Goal: Task Accomplishment & Management: Manage account settings

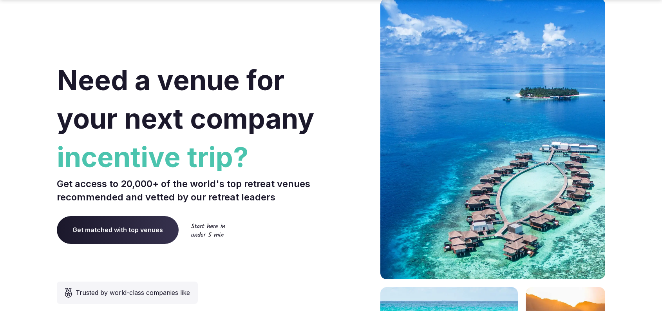
scroll to position [80, 0]
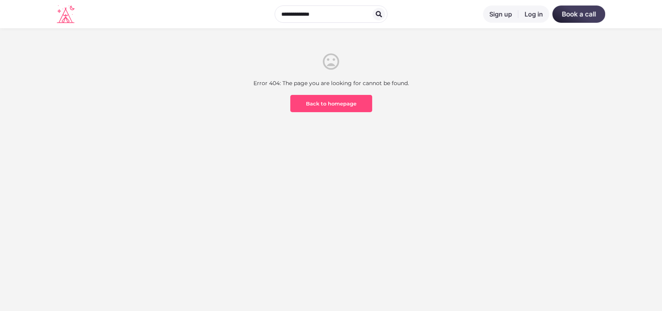
click at [524, 15] on link "Log in" at bounding box center [533, 13] width 31 height 17
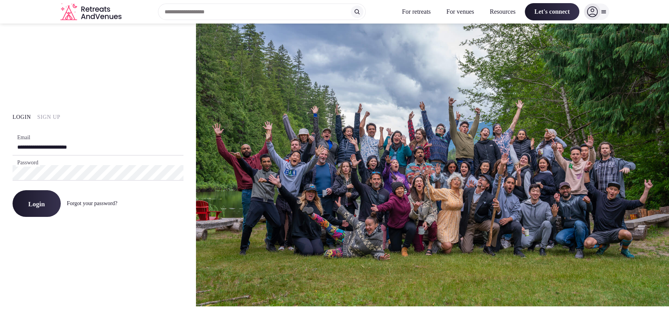
click at [37, 209] on button "Login" at bounding box center [37, 203] width 48 height 27
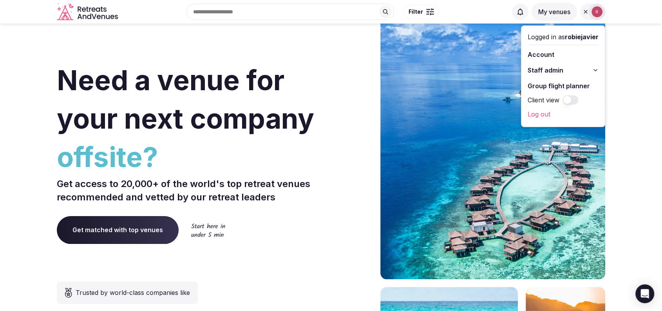
click at [543, 68] on span "Staff admin" at bounding box center [546, 69] width 36 height 9
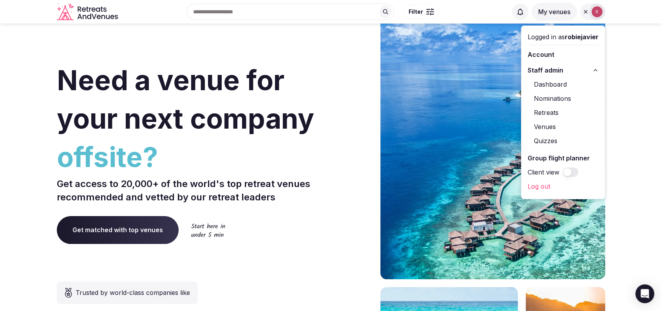
click at [541, 88] on link "Dashboard" at bounding box center [563, 84] width 71 height 13
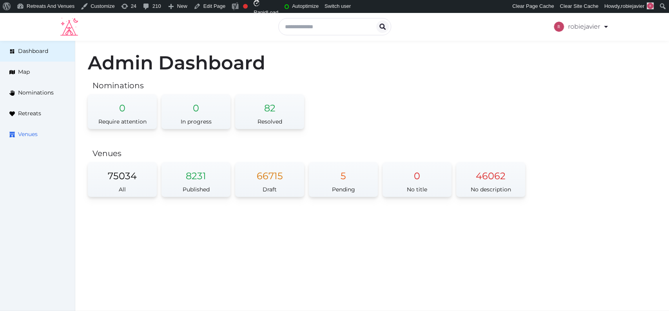
click at [22, 131] on span "Venues" at bounding box center [28, 134] width 20 height 8
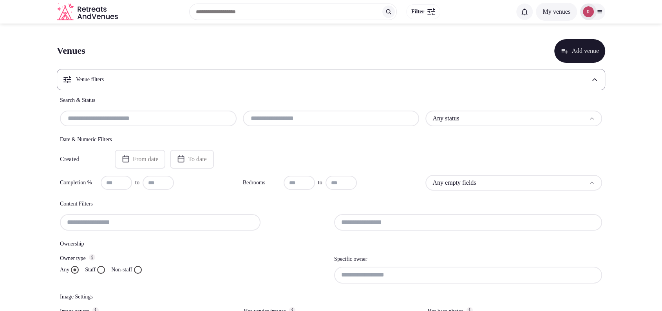
click at [102, 267] on button "Staff" at bounding box center [101, 270] width 8 height 8
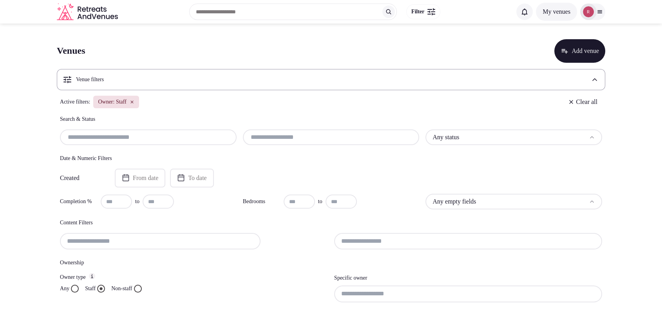
click at [528, 139] on html "Search Popular Destinations [GEOGRAPHIC_DATA], [GEOGRAPHIC_DATA] [GEOGRAPHIC_DA…" at bounding box center [331, 155] width 662 height 311
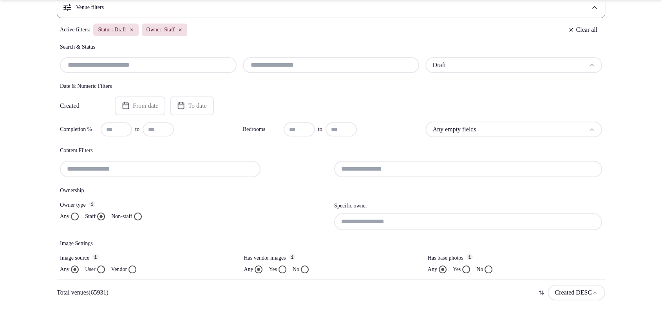
scroll to position [116, 0]
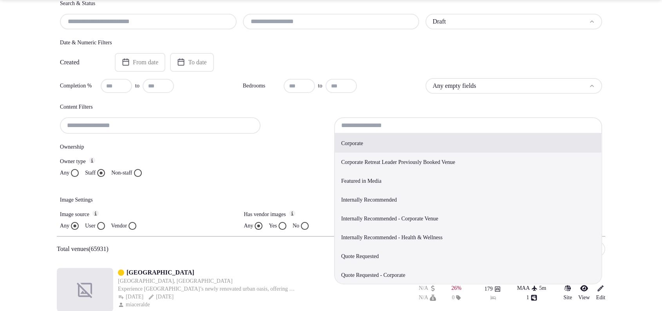
click at [353, 119] on input at bounding box center [468, 125] width 268 height 16
type input "**********"
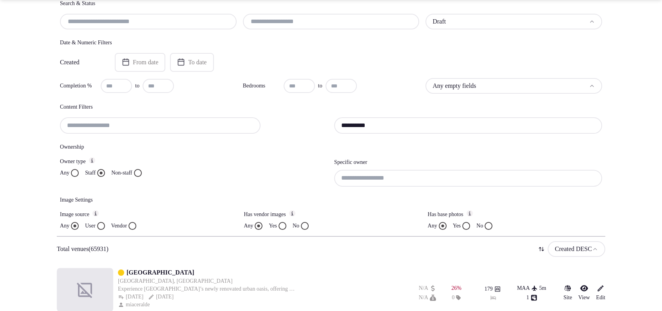
click at [306, 143] on h4 "Ownership" at bounding box center [331, 147] width 542 height 8
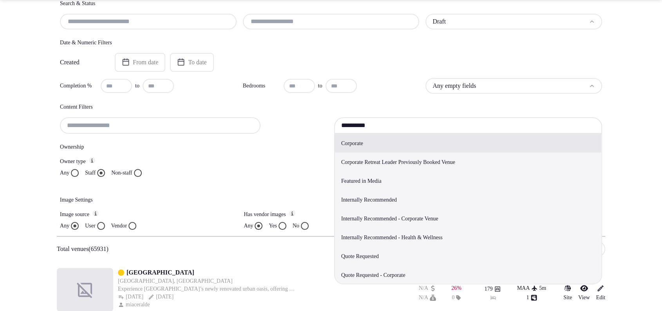
click at [382, 130] on input "**********" at bounding box center [468, 125] width 268 height 16
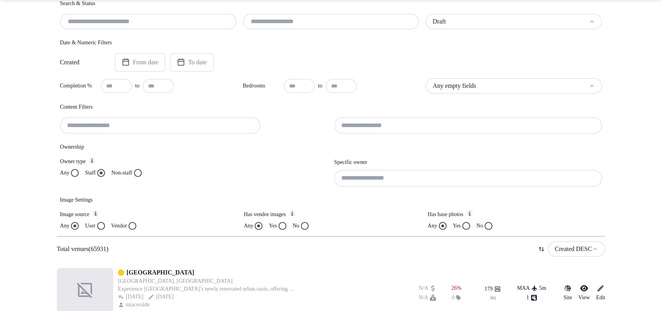
click at [362, 181] on input at bounding box center [468, 178] width 268 height 16
paste input "**********"
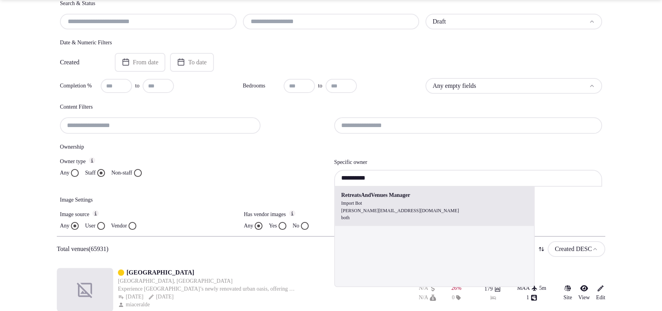
type input "**********"
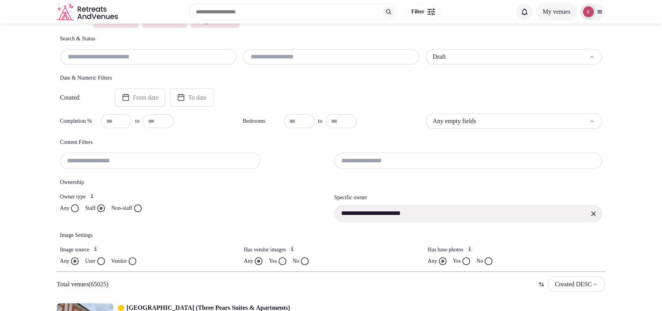
scroll to position [64, 0]
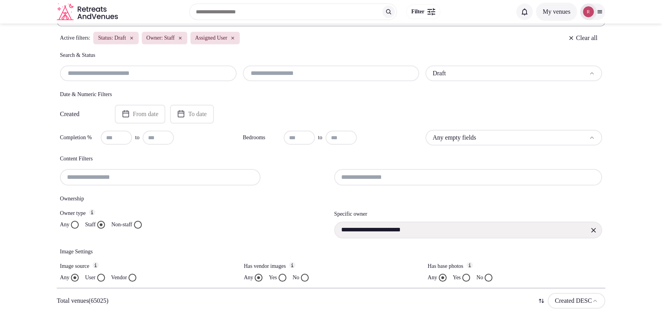
click at [120, 136] on input "text" at bounding box center [116, 137] width 31 height 14
type input "**"
click at [284, 277] on button "Yes" at bounding box center [283, 277] width 8 height 8
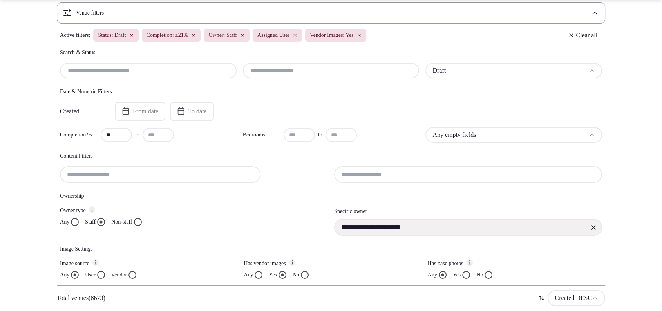
scroll to position [83, 0]
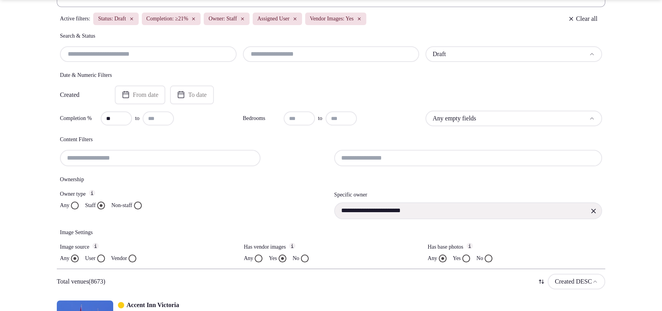
click at [95, 256] on label "User" at bounding box center [90, 258] width 10 height 8
click at [97, 256] on button "User" at bounding box center [101, 258] width 8 height 8
click at [260, 262] on div "**********" at bounding box center [331, 124] width 548 height 289
click at [257, 259] on button "Any" at bounding box center [259, 258] width 8 height 8
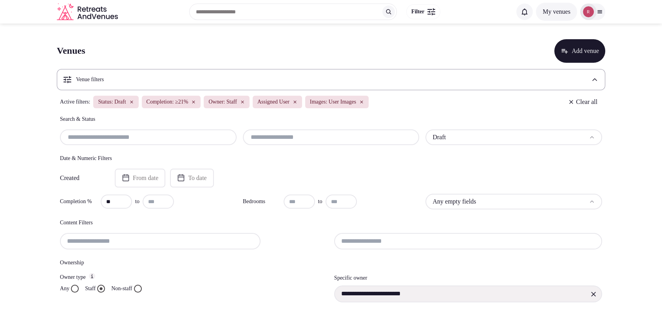
click at [262, 134] on input "text" at bounding box center [331, 136] width 170 height 9
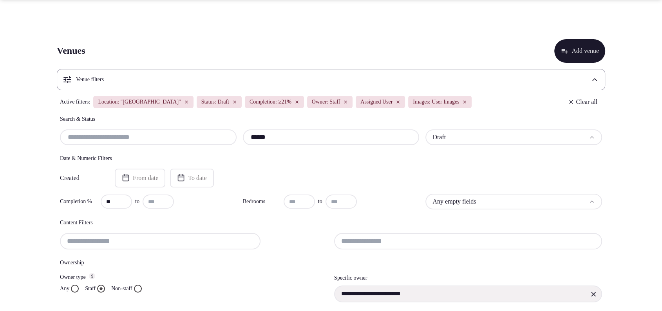
scroll to position [272, 0]
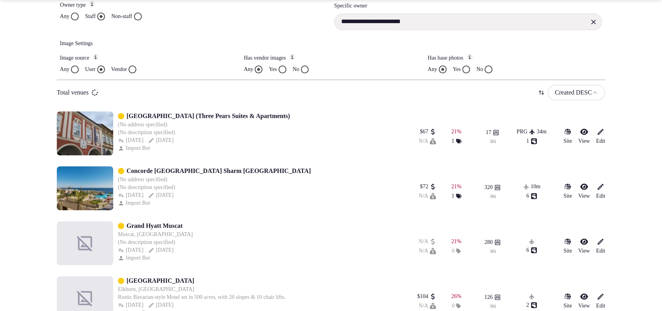
type input "******"
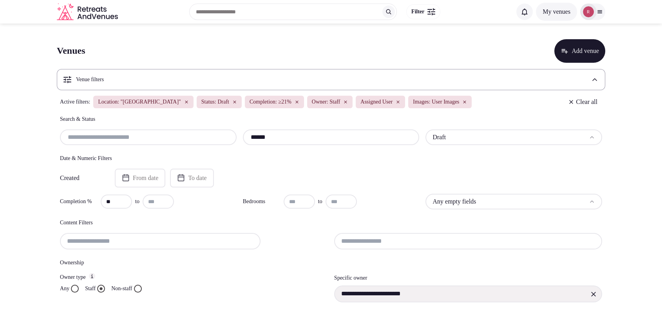
click at [602, 14] on div at bounding box center [592, 12] width 25 height 16
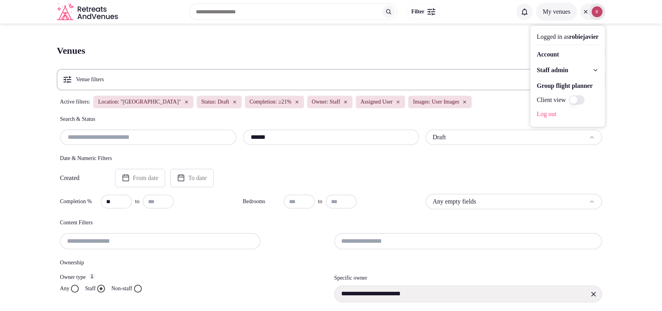
click at [544, 66] on span "Staff admin" at bounding box center [552, 69] width 31 height 9
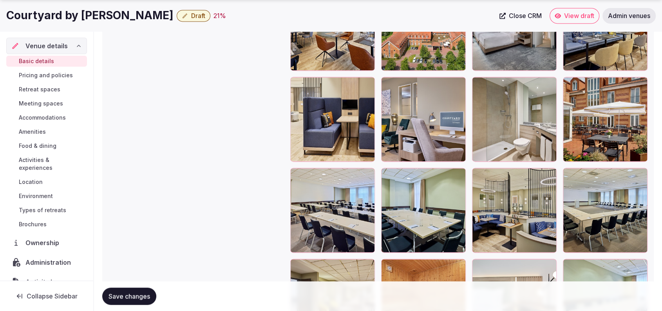
scroll to position [955, 0]
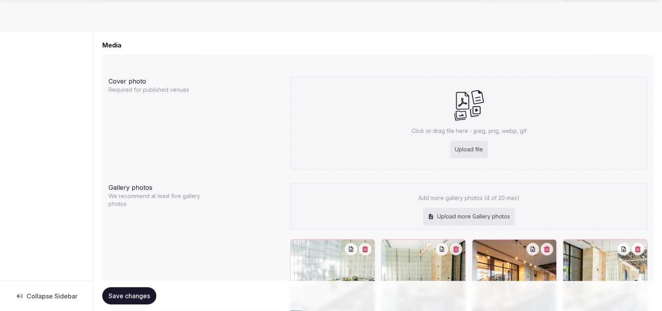
scroll to position [142, 0]
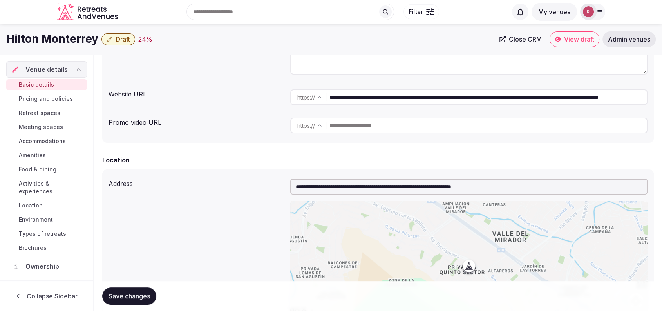
click at [355, 106] on div "**********" at bounding box center [468, 97] width 357 height 22
click at [357, 99] on input "**********" at bounding box center [487, 97] width 317 height 16
drag, startPoint x: 97, startPoint y: 39, endPoint x: 0, endPoint y: 39, distance: 96.8
click at [0, 39] on div "Hilton Monterrey Draft 24 % Close CRM View draft Admin venues" at bounding box center [331, 39] width 662 height 16
copy h1 "Hilton Monterrey"
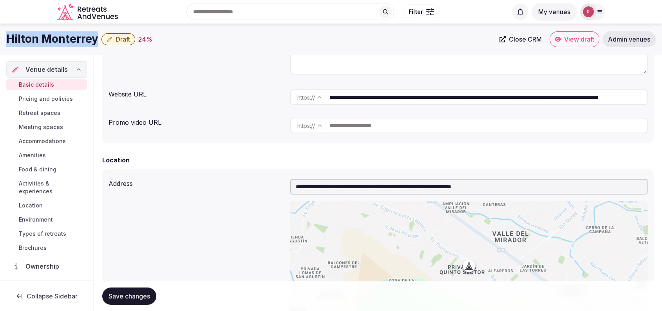
scroll to position [0, 0]
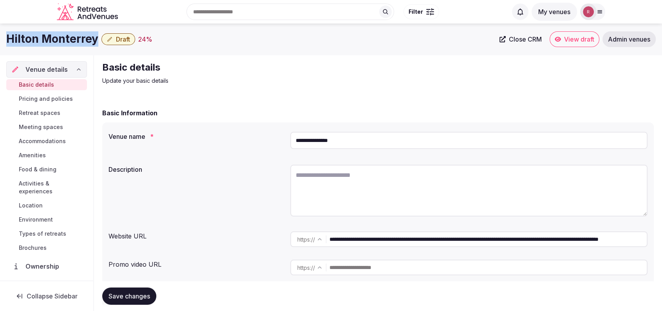
click at [515, 45] on link "Close CRM" at bounding box center [521, 39] width 52 height 16
click at [507, 40] on link "Close CRM" at bounding box center [521, 39] width 52 height 16
click at [377, 141] on input "**********" at bounding box center [468, 140] width 357 height 17
type input "**********"
click at [147, 293] on span "Save changes" at bounding box center [130, 296] width 42 height 8
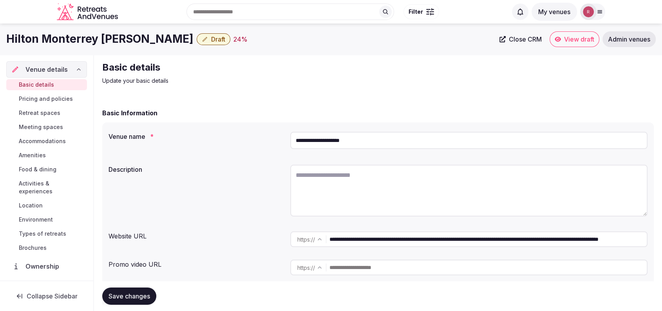
click at [349, 138] on input "**********" at bounding box center [468, 140] width 357 height 17
drag, startPoint x: 348, startPoint y: 75, endPoint x: 365, endPoint y: 65, distance: 19.8
click at [347, 76] on div "Basic details Update your basic details" at bounding box center [233, 73] width 263 height 24
click at [346, 176] on textarea at bounding box center [468, 191] width 357 height 52
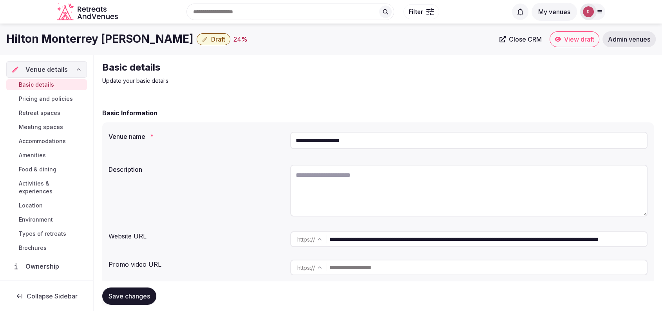
paste textarea "**********"
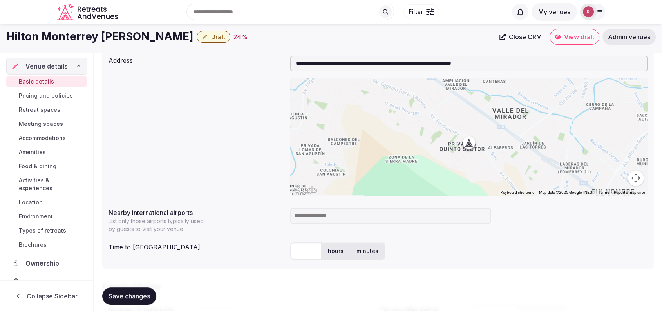
scroll to position [232, 0]
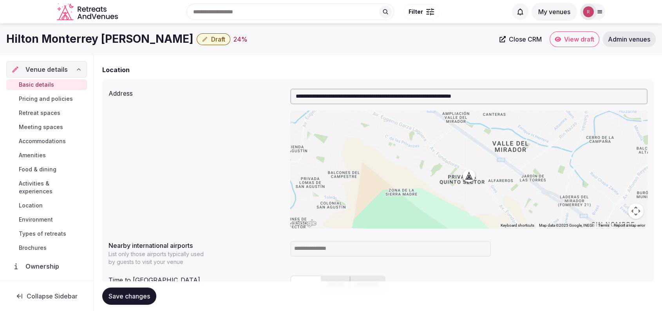
type textarea "**********"
drag, startPoint x: 123, startPoint y: 34, endPoint x: 0, endPoint y: 34, distance: 123.0
click at [0, 34] on div "Hilton Monterrey Valle Draft 24 % Close CRM View draft Admin venues" at bounding box center [331, 39] width 662 height 16
copy h1 "Hilton Monterrey Valle"
click at [362, 241] on input at bounding box center [390, 249] width 201 height 16
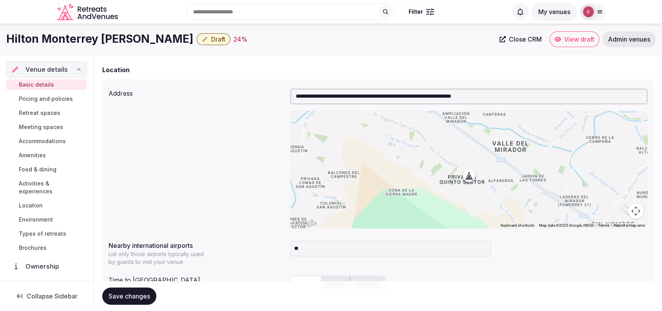
type input "***"
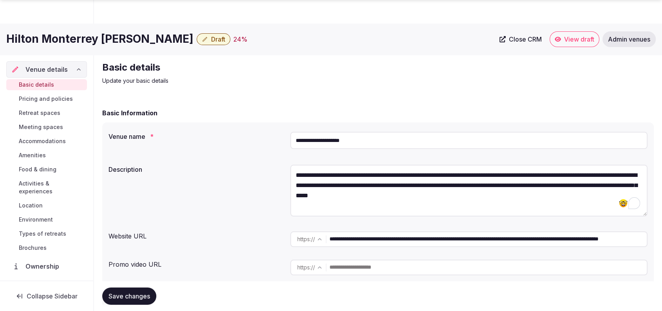
scroll to position [272, 0]
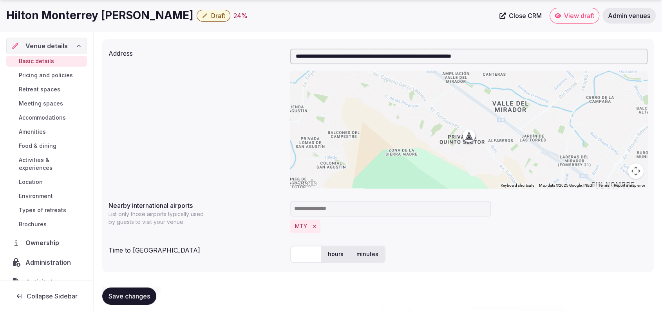
click at [306, 253] on input "text" at bounding box center [305, 253] width 31 height 17
type input "**"
click at [169, 143] on div "**********" at bounding box center [378, 118] width 539 height 146
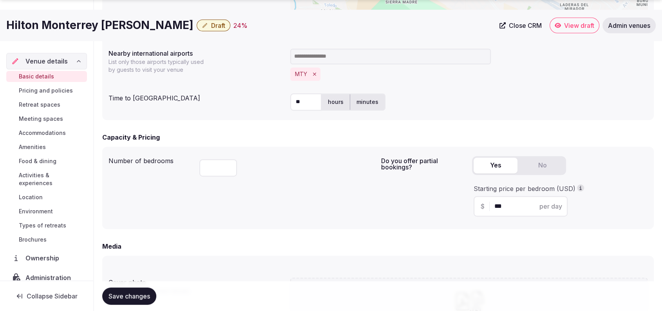
scroll to position [696, 0]
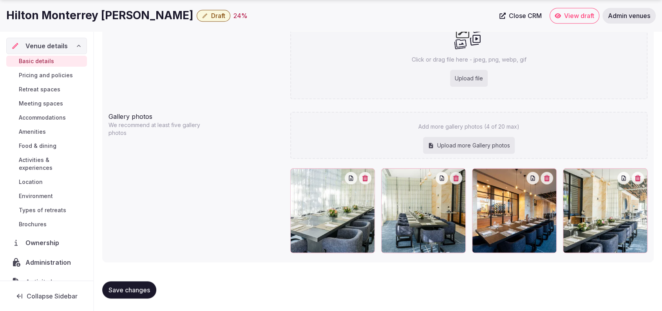
click at [148, 293] on button "Save changes" at bounding box center [129, 289] width 54 height 17
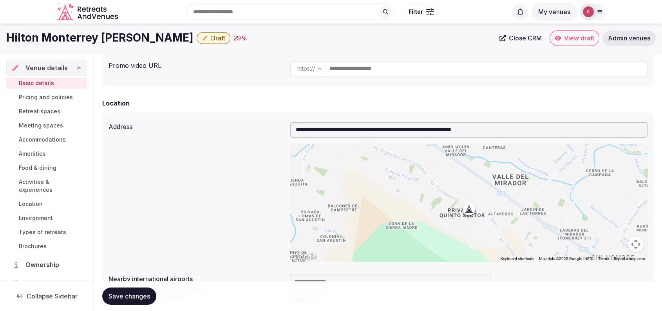
scroll to position [152, 0]
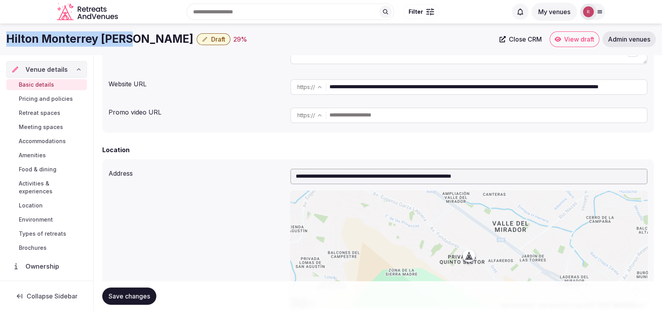
drag, startPoint x: 125, startPoint y: 34, endPoint x: 0, endPoint y: 30, distance: 125.1
click at [0, 30] on div "Hilton Monterrey Valle Draft 29 % Close CRM View draft Admin venues" at bounding box center [331, 39] width 662 height 31
copy h1 "Hilton Monterrey Valle"
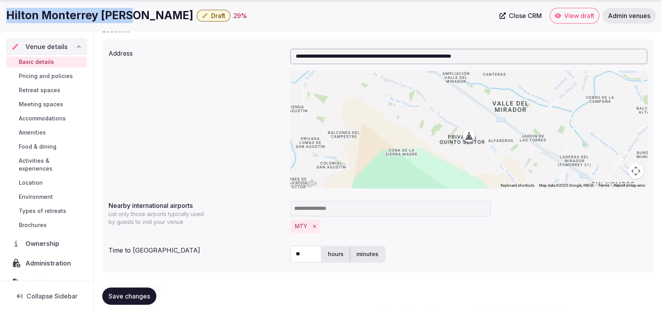
scroll to position [543, 0]
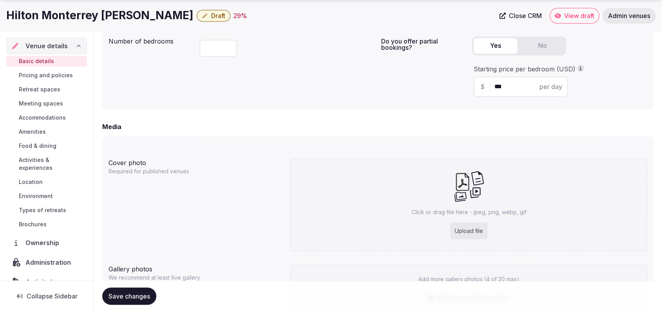
click at [455, 229] on div "Upload file" at bounding box center [469, 230] width 38 height 17
type input "**********"
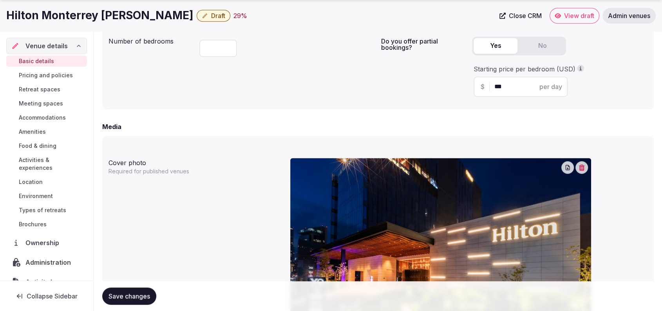
scroll to position [777, 0]
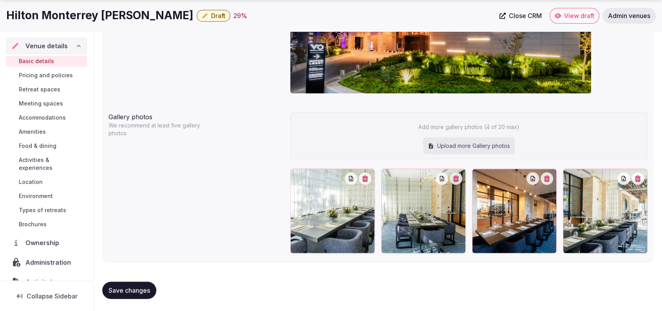
click at [547, 181] on button "button" at bounding box center [547, 178] width 13 height 13
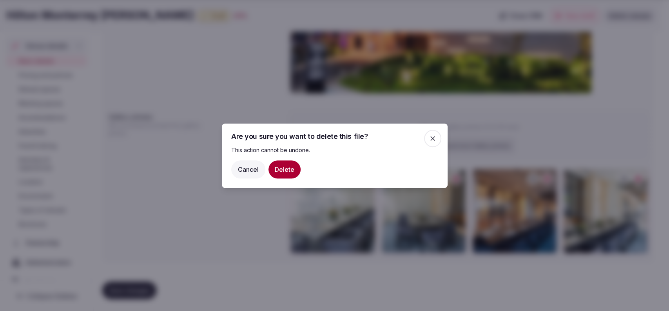
click at [291, 170] on button "Delete" at bounding box center [284, 169] width 32 height 18
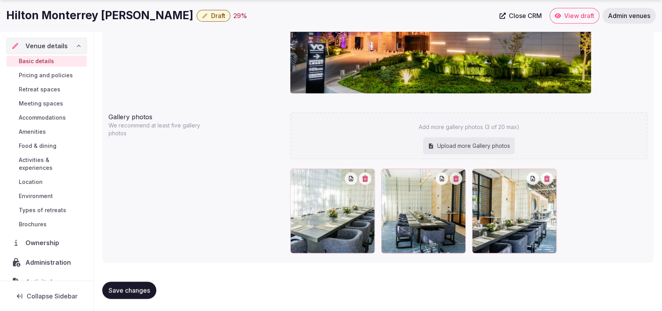
click at [463, 142] on div "Upload more Gallery photos" at bounding box center [469, 145] width 92 height 17
type input "**********"
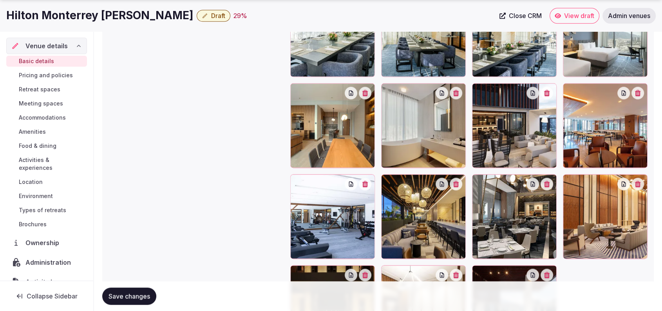
scroll to position [947, 0]
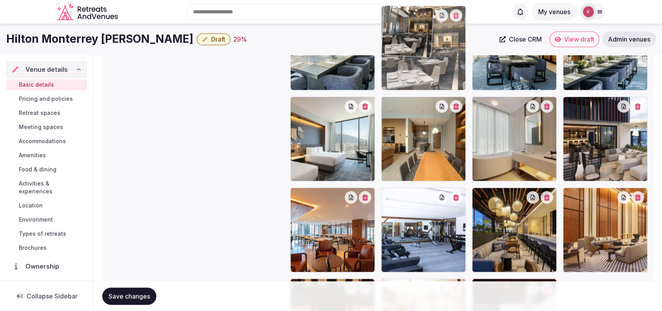
drag, startPoint x: 535, startPoint y: 254, endPoint x: 483, endPoint y: 97, distance: 165.9
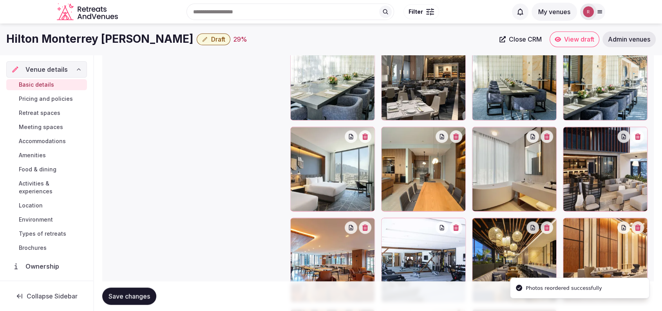
scroll to position [885, 0]
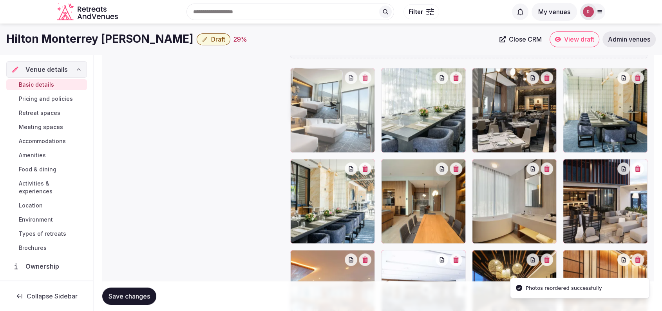
drag, startPoint x: 337, startPoint y: 202, endPoint x: 349, endPoint y: 134, distance: 69.3
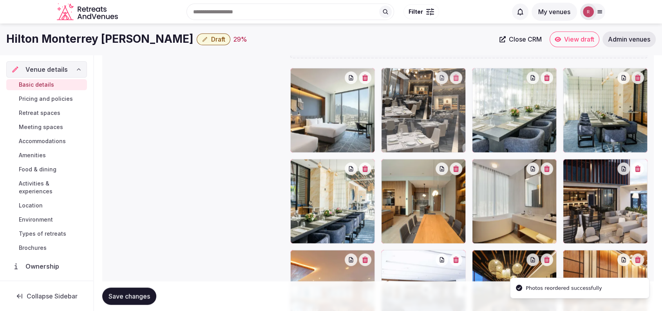
drag, startPoint x: 523, startPoint y: 127, endPoint x: 463, endPoint y: 134, distance: 60.4
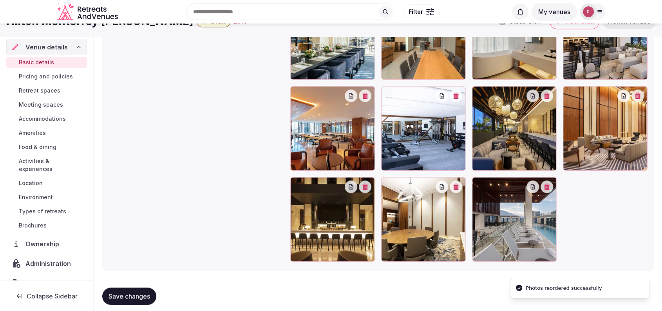
scroll to position [1016, 0]
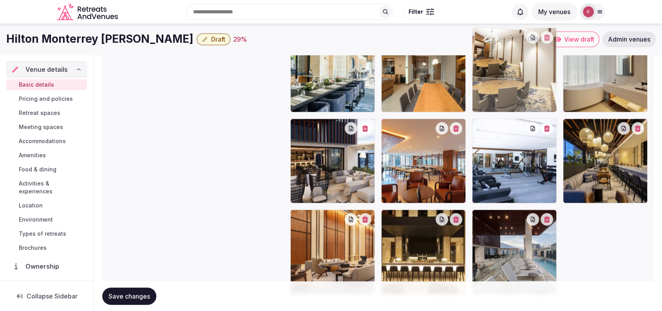
drag, startPoint x: 425, startPoint y: 265, endPoint x: 533, endPoint y: 114, distance: 185.7
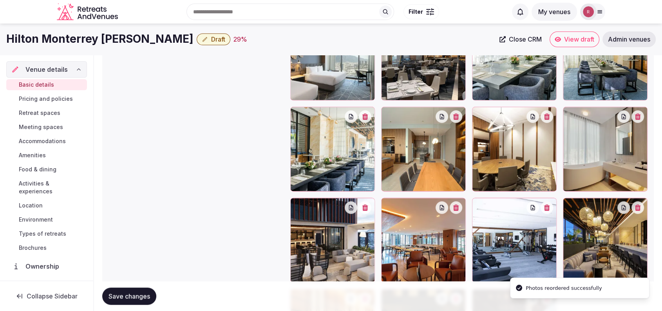
scroll to position [886, 0]
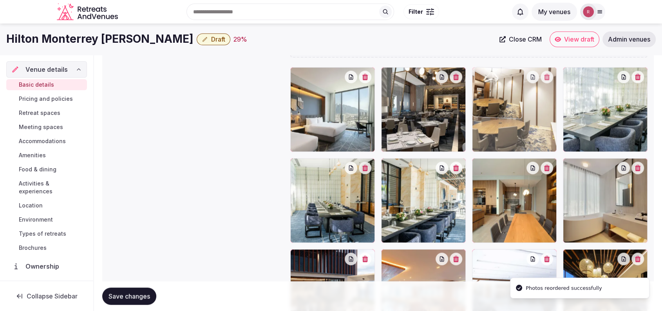
drag, startPoint x: 520, startPoint y: 215, endPoint x: 528, endPoint y: 140, distance: 74.9
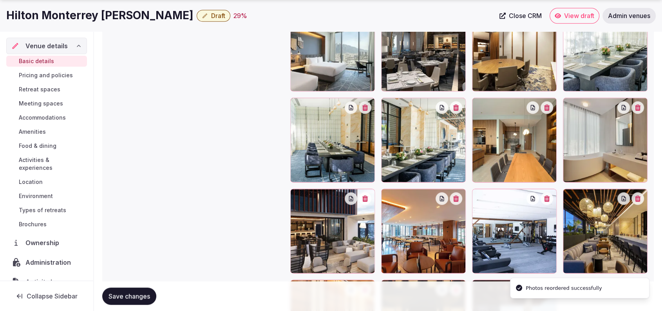
scroll to position [954, 0]
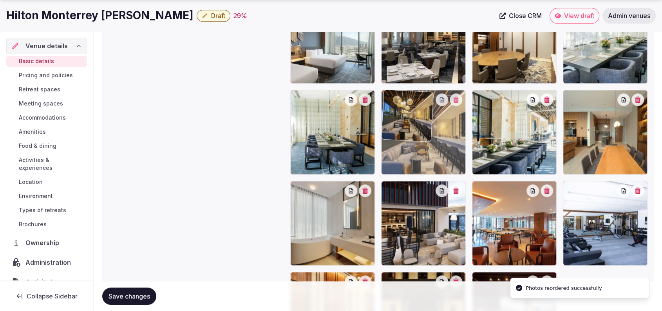
drag, startPoint x: 536, startPoint y: 218, endPoint x: 450, endPoint y: 174, distance: 96.4
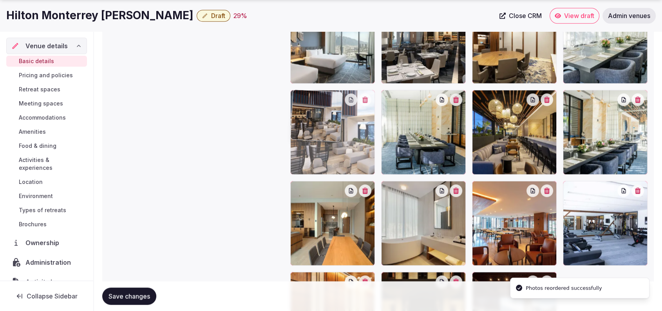
drag, startPoint x: 423, startPoint y: 223, endPoint x: 367, endPoint y: 155, distance: 88.3
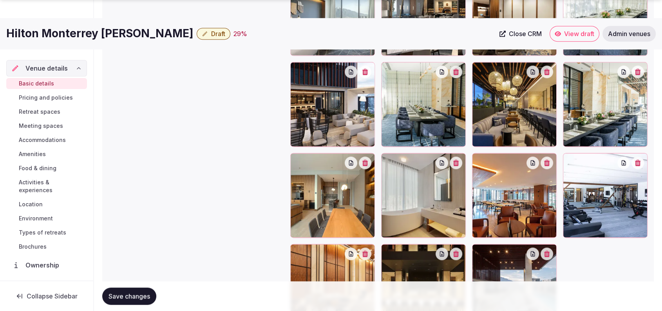
scroll to position [1006, 0]
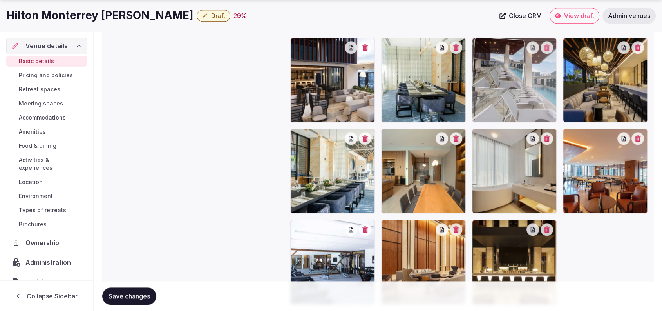
drag, startPoint x: 527, startPoint y: 266, endPoint x: 559, endPoint y: 130, distance: 139.8
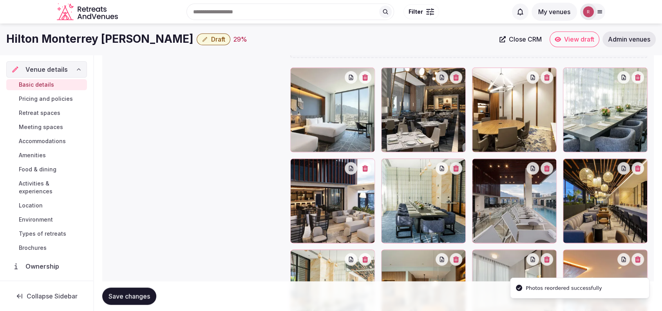
scroll to position [864, 0]
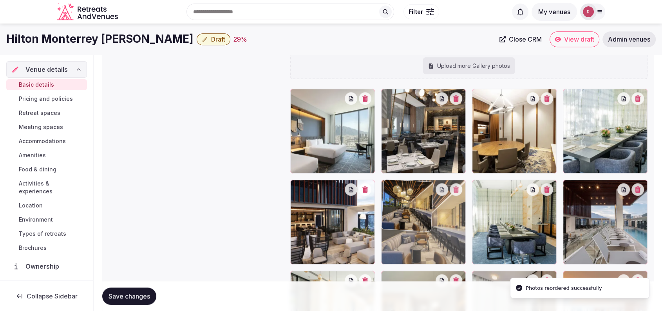
drag, startPoint x: 603, startPoint y: 230, endPoint x: 456, endPoint y: 234, distance: 147.4
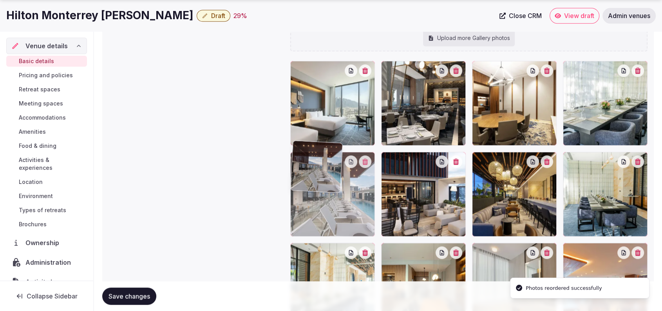
drag, startPoint x: 612, startPoint y: 243, endPoint x: 371, endPoint y: 257, distance: 240.9
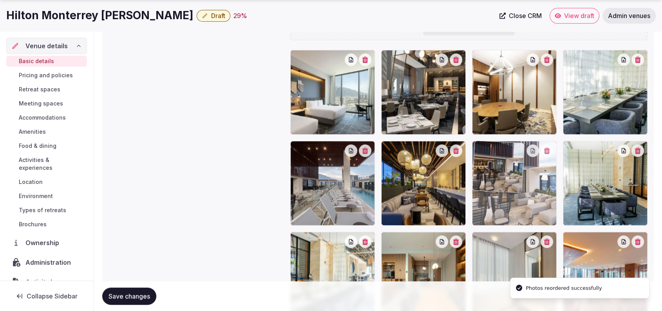
drag, startPoint x: 421, startPoint y: 220, endPoint x: 493, endPoint y: 214, distance: 72.3
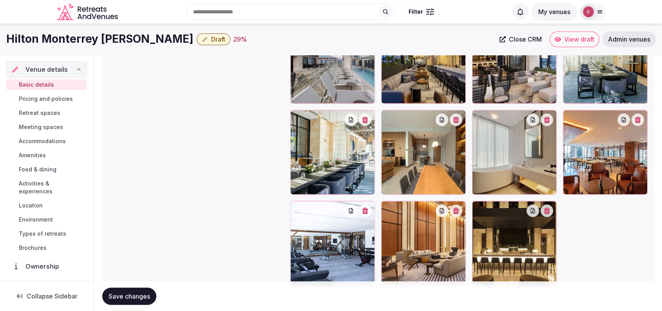
scroll to position [1009, 0]
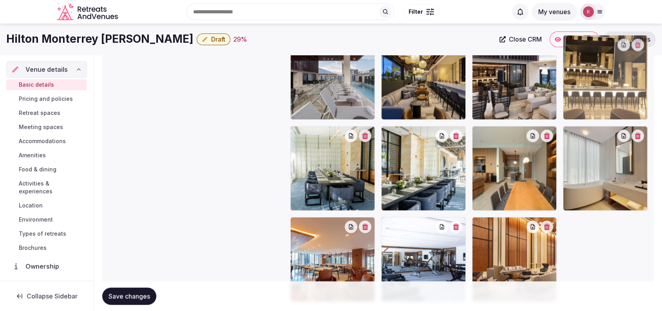
drag, startPoint x: 514, startPoint y: 250, endPoint x: 615, endPoint y: 113, distance: 169.8
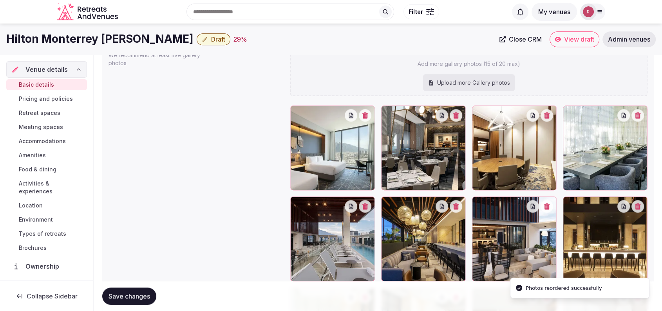
scroll to position [836, 0]
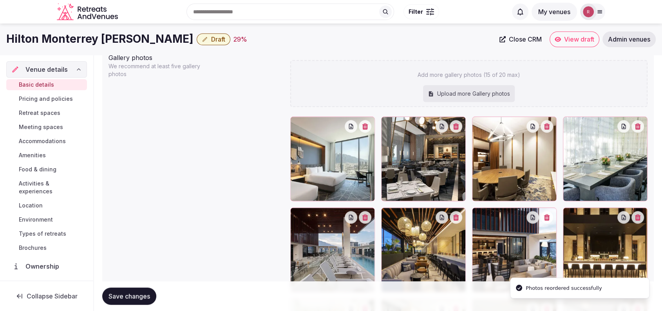
click at [119, 292] on span "Save changes" at bounding box center [130, 296] width 42 height 8
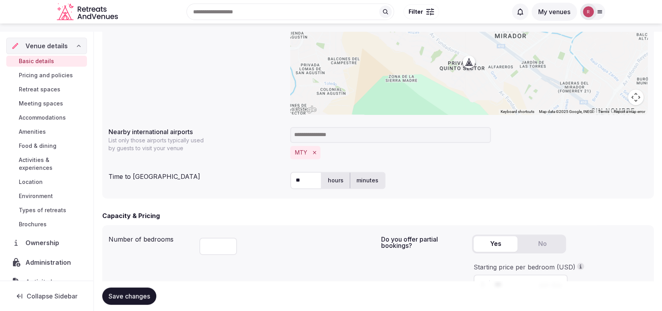
scroll to position [293, 0]
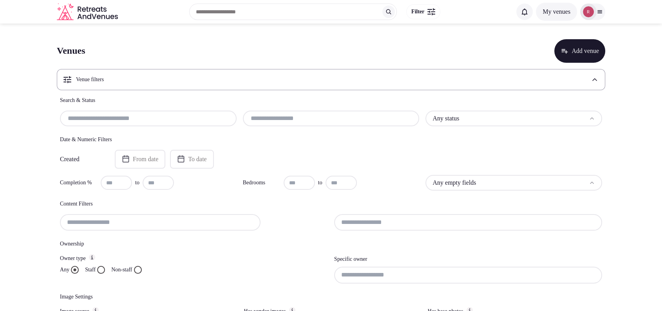
click at [122, 123] on div at bounding box center [148, 118] width 177 height 16
click at [122, 121] on input "text" at bounding box center [148, 118] width 170 height 9
paste input "**********"
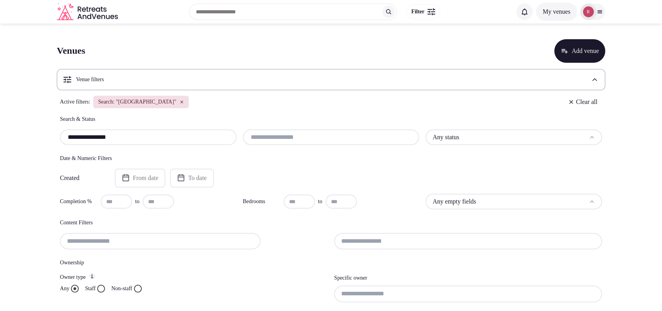
scroll to position [183, 0]
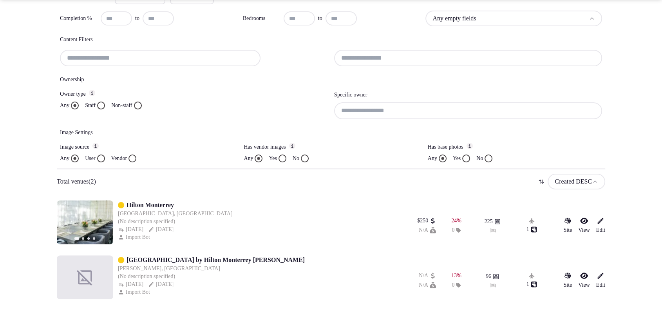
type input "**********"
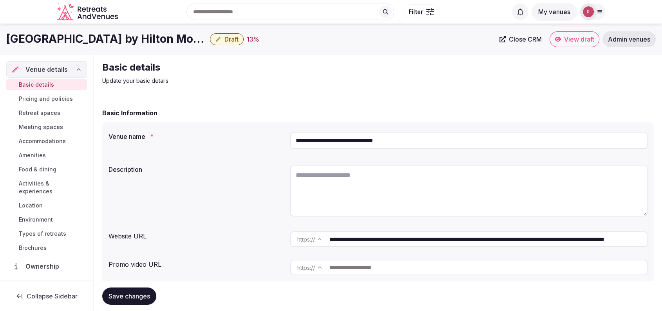
click at [507, 35] on link "Close CRM" at bounding box center [521, 39] width 52 height 16
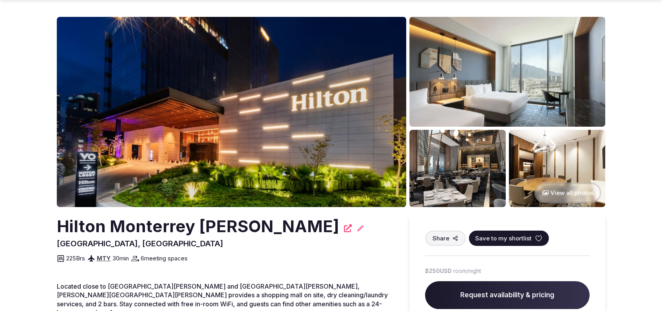
scroll to position [294, 0]
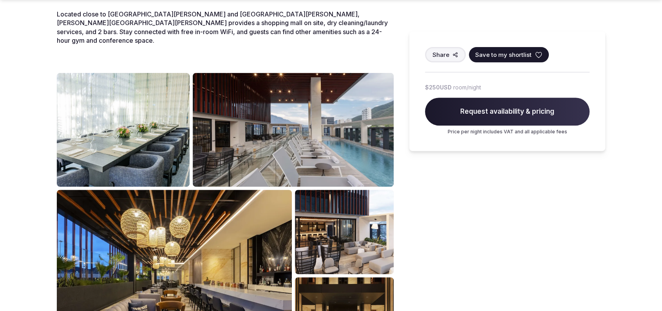
click at [445, 186] on div "Share Save to my shortlist $250 USD room/night Request availability & pricing P…" at bounding box center [507, 152] width 196 height 418
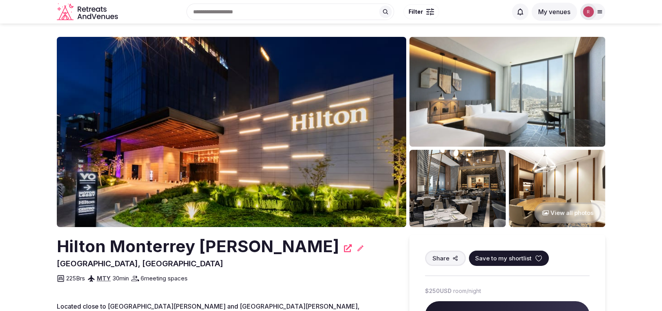
scroll to position [0, 0]
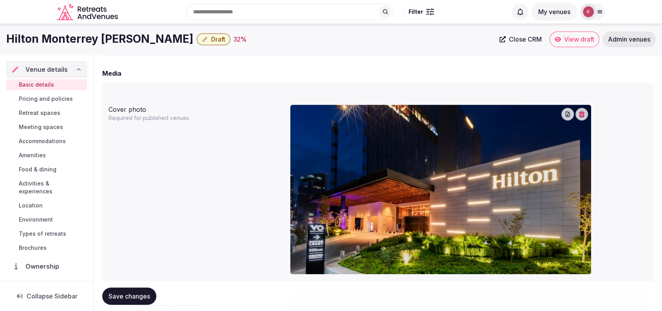
scroll to position [637, 0]
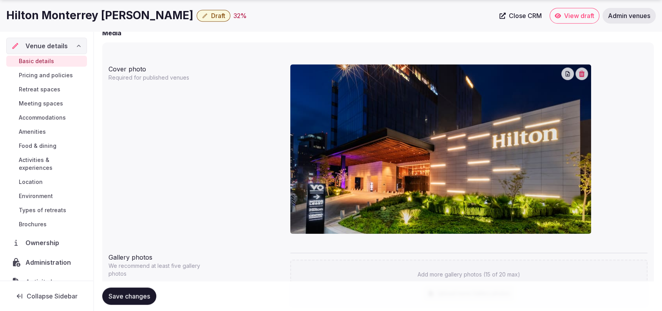
click at [45, 103] on span "Meeting spaces" at bounding box center [41, 104] width 44 height 8
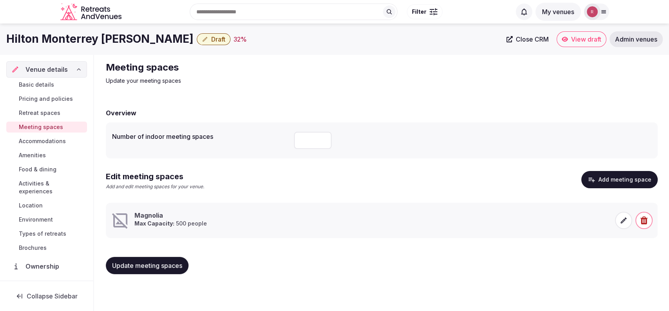
click at [44, 112] on span "Retreat spaces" at bounding box center [40, 113] width 42 height 8
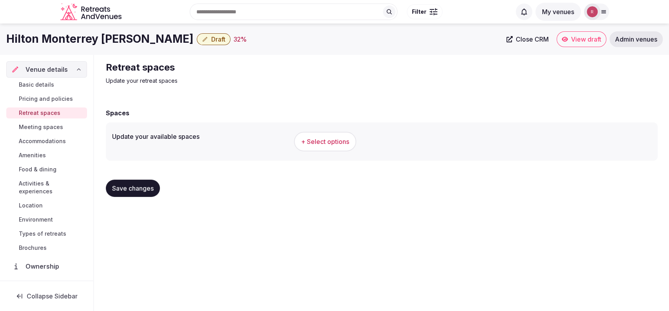
click at [45, 97] on span "Pricing and policies" at bounding box center [46, 99] width 54 height 8
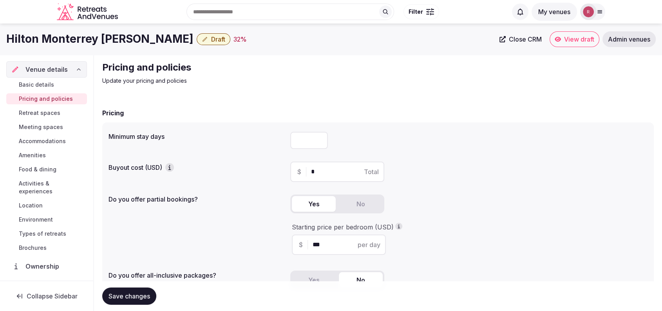
click at [44, 87] on span "Basic details" at bounding box center [36, 85] width 35 height 8
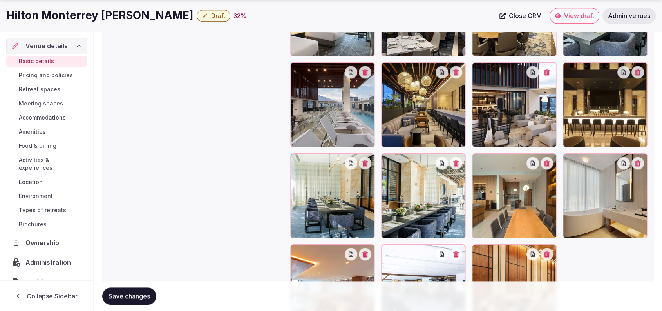
scroll to position [1047, 0]
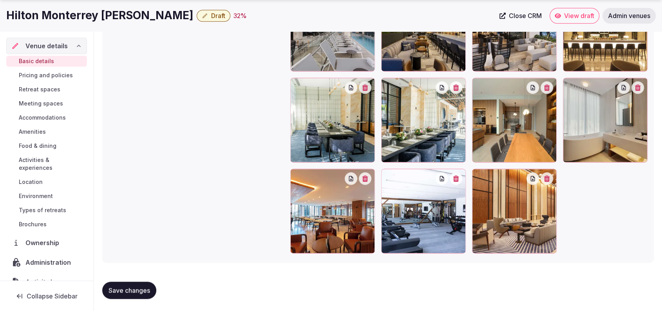
click at [25, 86] on span "Retreat spaces" at bounding box center [40, 89] width 42 height 8
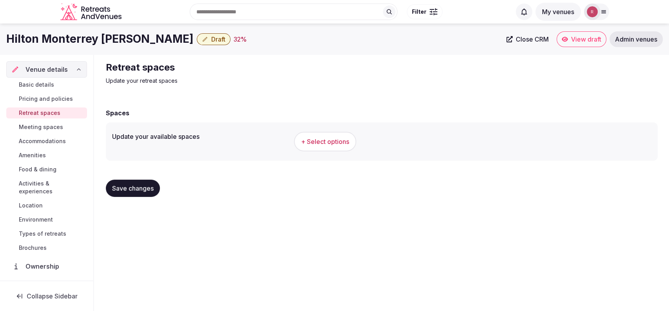
click at [333, 141] on span "+ Select options" at bounding box center [325, 141] width 48 height 9
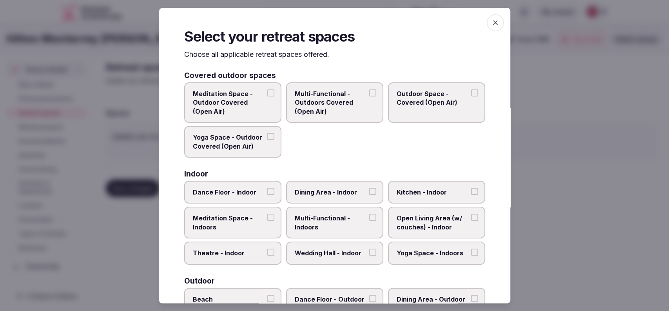
click at [601, 155] on div at bounding box center [334, 155] width 669 height 311
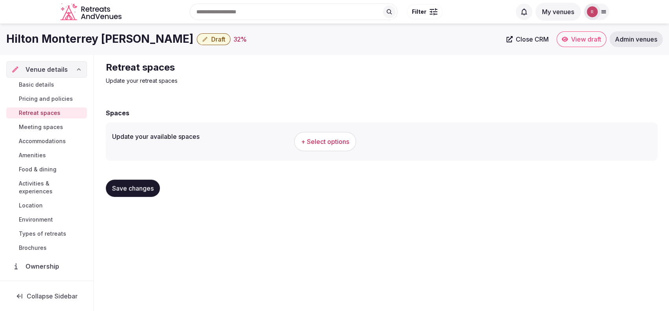
click at [357, 141] on div "+ Select options" at bounding box center [472, 142] width 357 height 20
click at [326, 141] on span "+ Select options" at bounding box center [325, 141] width 48 height 9
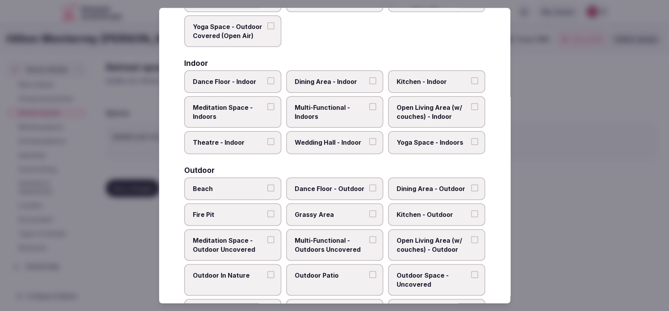
scroll to position [112, 0]
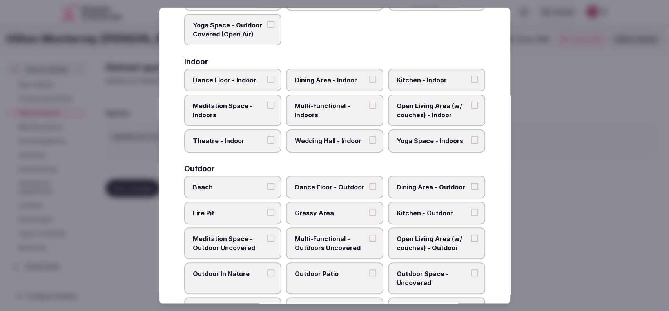
click at [344, 110] on span "Multi-Functional - Indoors" at bounding box center [331, 111] width 72 height 18
click at [369, 109] on button "Multi-Functional - Indoors" at bounding box center [372, 105] width 7 height 7
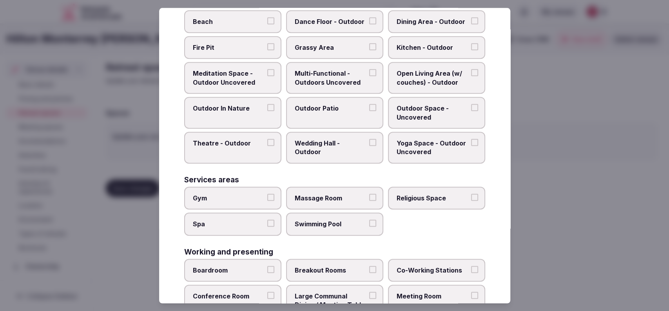
scroll to position [302, 0]
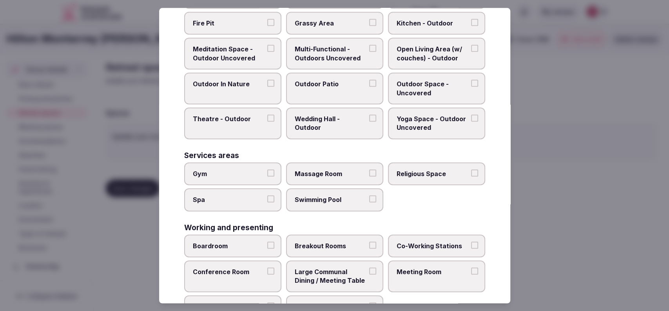
click at [234, 173] on span "Gym" at bounding box center [229, 173] width 72 height 9
click at [267, 173] on button "Gym" at bounding box center [270, 172] width 7 height 7
click at [324, 195] on span "Swimming Pool" at bounding box center [331, 199] width 72 height 9
click at [369, 195] on button "Swimming Pool" at bounding box center [372, 198] width 7 height 7
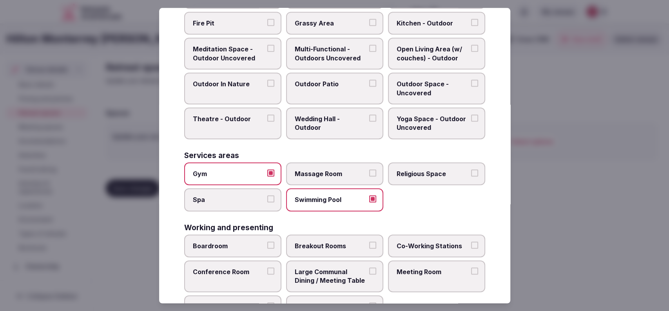
scroll to position [333, 0]
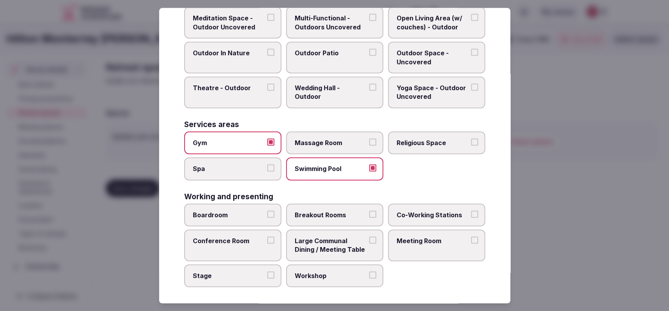
click at [243, 237] on span "Conference Room" at bounding box center [229, 240] width 72 height 9
click at [267, 237] on button "Conference Room" at bounding box center [270, 239] width 7 height 7
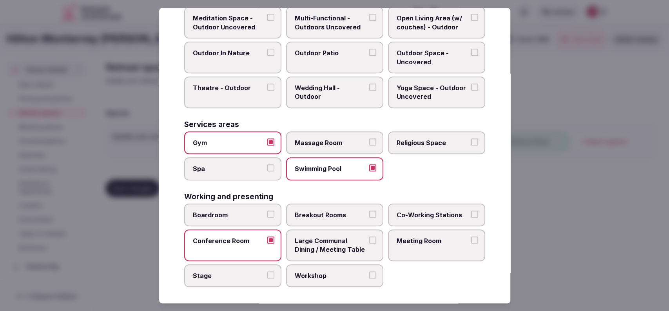
click at [353, 248] on span "Large Communal Dining / Meeting Table" at bounding box center [331, 245] width 72 height 18
click at [369, 243] on button "Large Communal Dining / Meeting Table" at bounding box center [372, 239] width 7 height 7
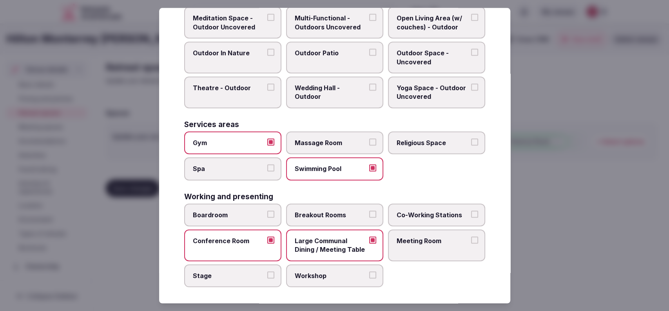
click at [411, 247] on label "Meeting Room" at bounding box center [436, 245] width 97 height 32
click at [471, 243] on button "Meeting Room" at bounding box center [474, 239] width 7 height 7
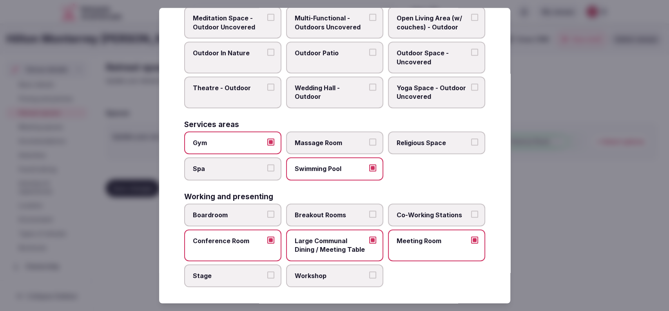
click at [532, 226] on div at bounding box center [334, 155] width 669 height 311
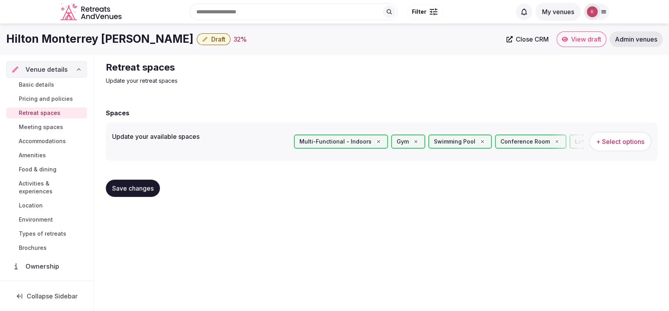
click at [145, 188] on span "Save changes" at bounding box center [133, 188] width 42 height 8
click at [20, 128] on span "Meeting spaces" at bounding box center [41, 127] width 44 height 8
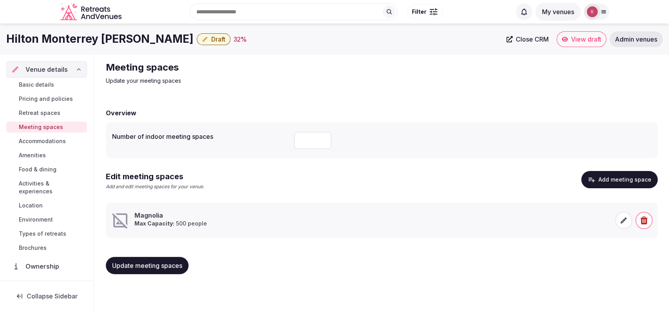
click at [642, 175] on button "Add meeting space" at bounding box center [619, 179] width 76 height 17
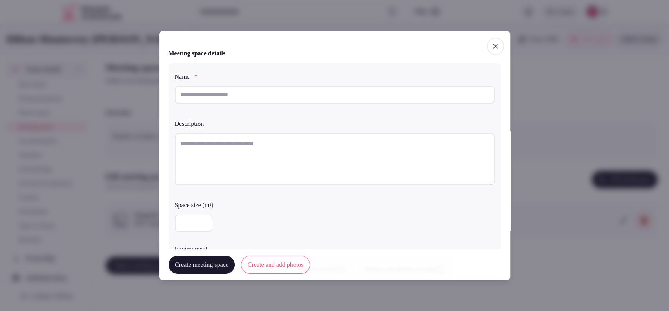
click at [574, 244] on div at bounding box center [334, 155] width 669 height 311
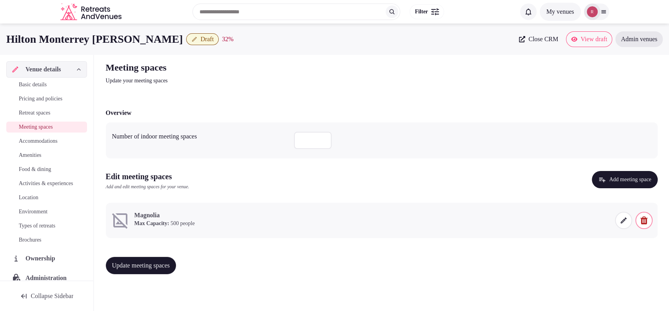
click at [598, 177] on button "Add meeting space" at bounding box center [624, 179] width 65 height 17
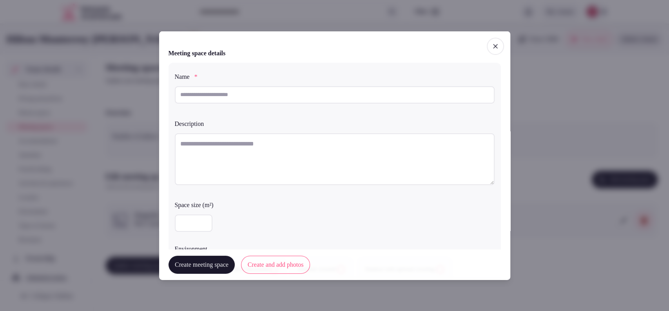
scroll to position [217, 0]
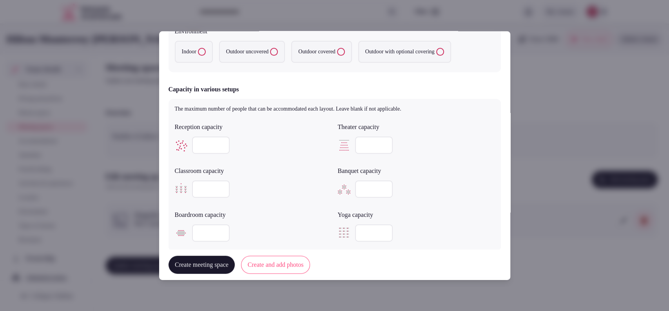
click at [537, 101] on div at bounding box center [334, 155] width 669 height 311
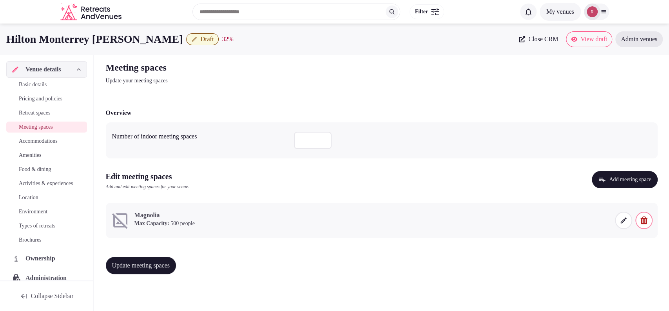
click at [620, 219] on icon at bounding box center [623, 220] width 8 height 8
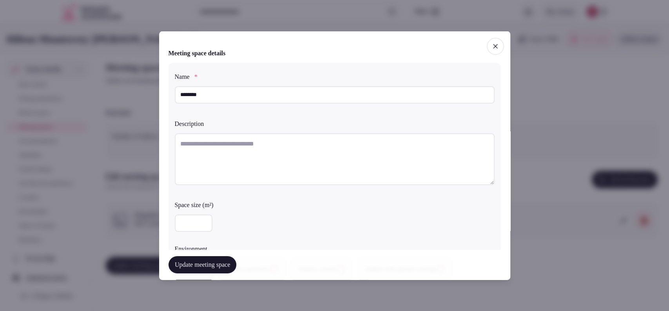
click at [318, 154] on textarea at bounding box center [335, 159] width 320 height 52
paste textarea "**********"
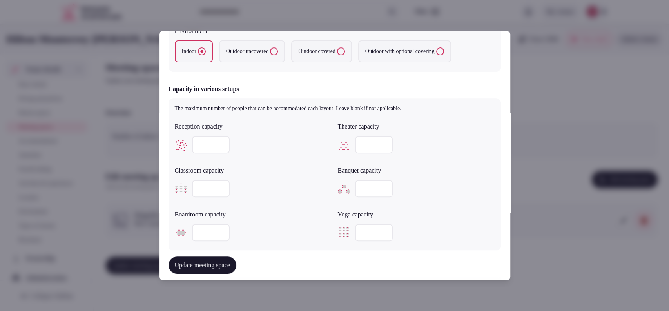
type textarea "**********"
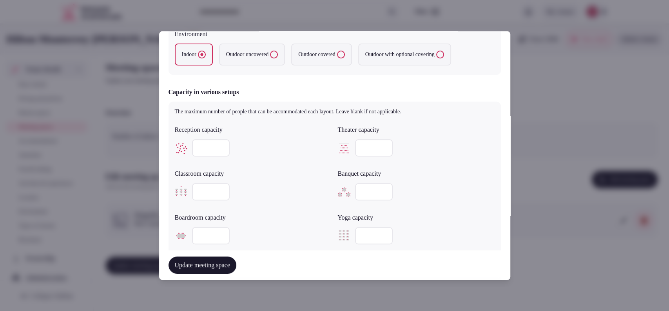
click at [210, 152] on input "number" at bounding box center [211, 147] width 38 height 17
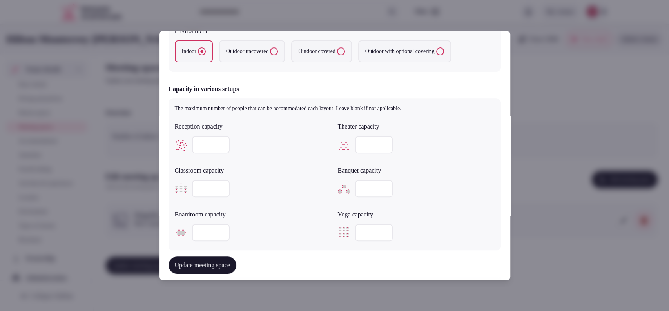
type input "***"
drag, startPoint x: 373, startPoint y: 142, endPoint x: 350, endPoint y: 145, distance: 23.3
click at [350, 145] on div "***" at bounding box center [416, 144] width 157 height 17
type input "***"
click at [214, 192] on input "***" at bounding box center [211, 188] width 38 height 17
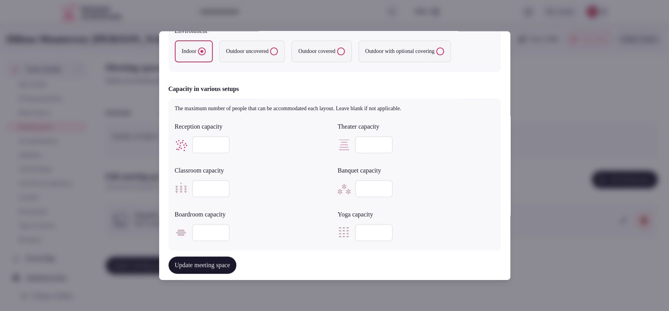
drag, startPoint x: 210, startPoint y: 188, endPoint x: 190, endPoint y: 190, distance: 19.3
click at [190, 190] on div "***" at bounding box center [253, 188] width 157 height 17
type input "***"
drag, startPoint x: 366, startPoint y: 189, endPoint x: 354, endPoint y: 192, distance: 11.8
click at [355, 192] on input "***" at bounding box center [374, 188] width 38 height 17
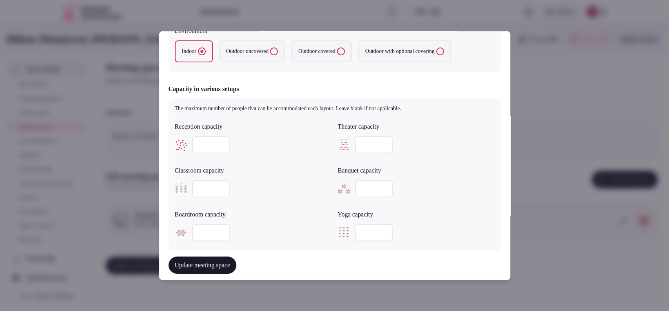
type input "***"
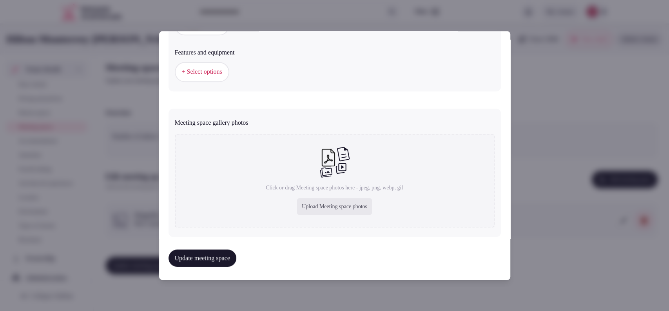
scroll to position [491, 0]
click at [329, 205] on div "Upload Meeting space photos" at bounding box center [334, 205] width 75 height 17
type input "**********"
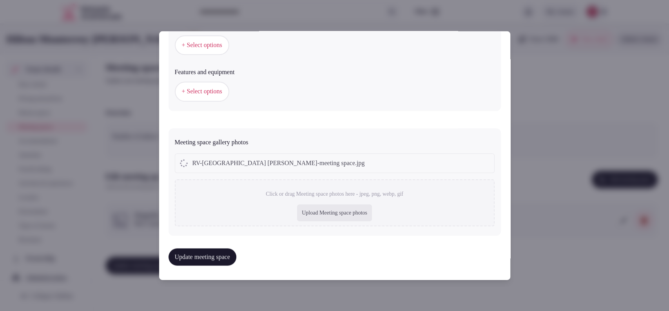
type input "***"
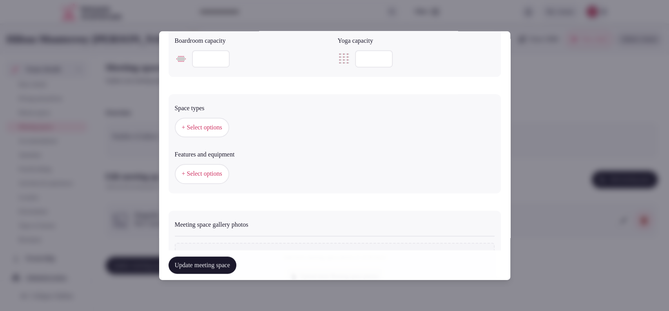
scroll to position [384, 0]
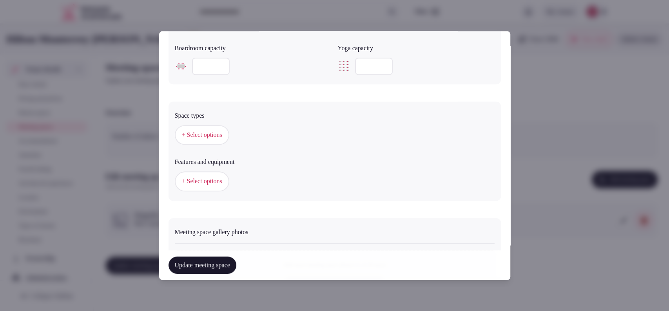
click at [211, 134] on span "+ Select options" at bounding box center [202, 134] width 40 height 9
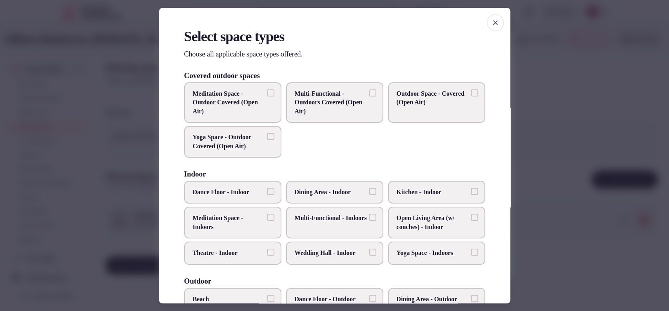
click at [326, 215] on span "Multi-Functional - Indoors" at bounding box center [331, 218] width 72 height 9
click at [369, 215] on button "Multi-Functional - Indoors" at bounding box center [372, 217] width 7 height 7
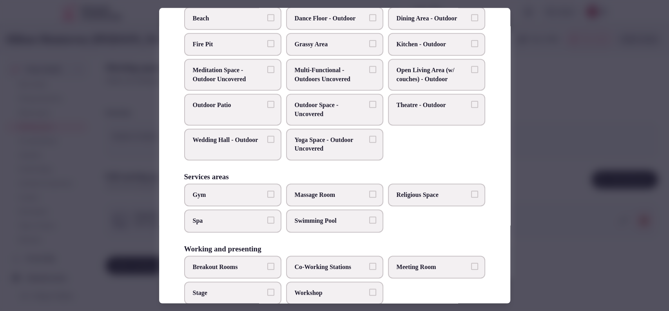
scroll to position [298, 0]
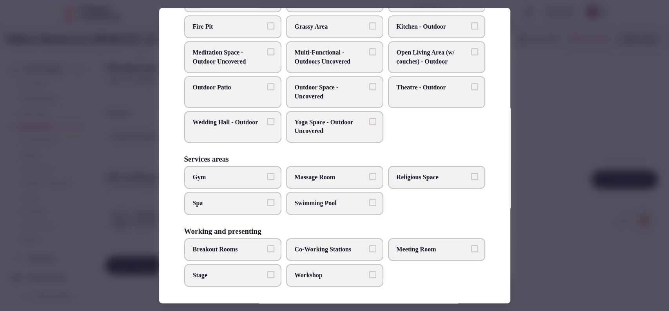
click at [455, 251] on span "Meeting Room" at bounding box center [432, 249] width 72 height 9
click at [471, 251] on button "Meeting Room" at bounding box center [474, 248] width 7 height 7
click at [299, 238] on label "Co-Working Stations" at bounding box center [334, 249] width 97 height 23
click at [369, 245] on button "Co-Working Stations" at bounding box center [372, 248] width 7 height 7
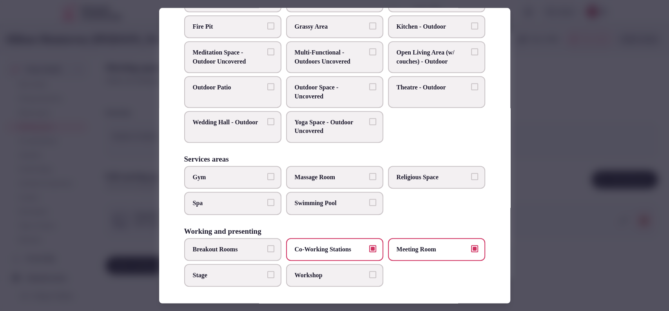
click at [299, 238] on label "Co-Working Stations" at bounding box center [334, 249] width 97 height 23
click at [369, 245] on button "Co-Working Stations" at bounding box center [372, 248] width 7 height 7
click at [313, 246] on span "Co-Working Stations" at bounding box center [331, 249] width 72 height 9
click at [369, 246] on button "Co-Working Stations" at bounding box center [372, 248] width 7 height 7
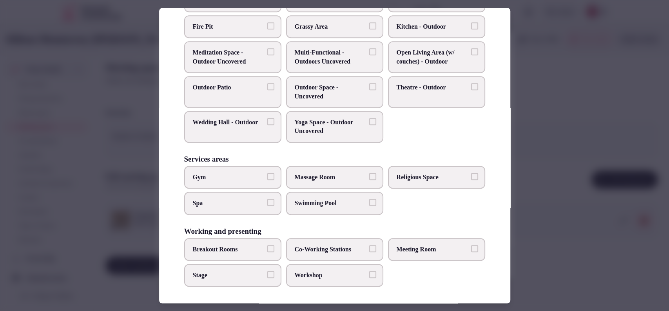
click at [310, 271] on span "Workshop" at bounding box center [331, 275] width 72 height 9
click at [369, 271] on button "Workshop" at bounding box center [372, 274] width 7 height 7
click at [471, 245] on button "Meeting Room" at bounding box center [474, 248] width 7 height 7
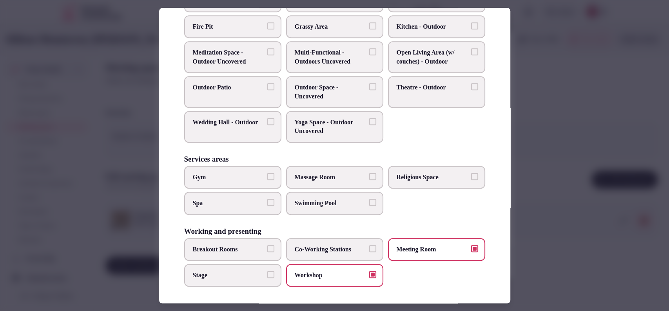
scroll to position [40, 0]
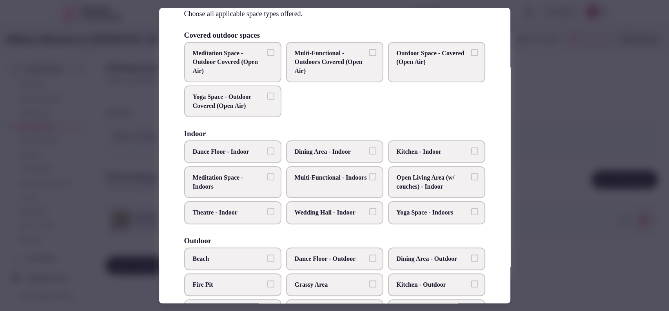
click at [342, 182] on span "Multi-Functional - Indoors" at bounding box center [331, 178] width 72 height 9
click at [369, 181] on button "Multi-Functional - Indoors" at bounding box center [372, 177] width 7 height 7
click at [565, 97] on div at bounding box center [334, 155] width 669 height 311
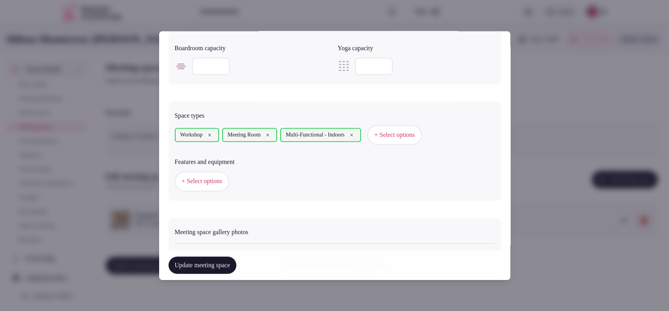
click at [214, 178] on span "+ Select options" at bounding box center [202, 181] width 40 height 9
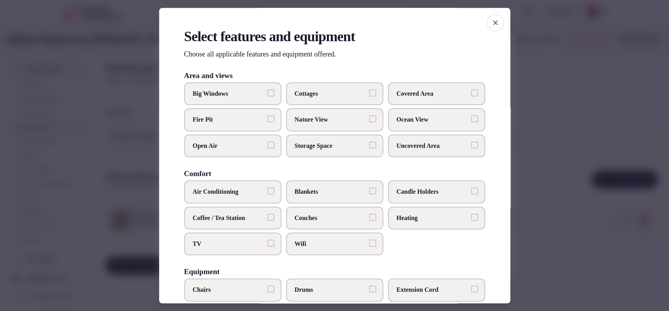
click at [584, 110] on div at bounding box center [334, 155] width 669 height 311
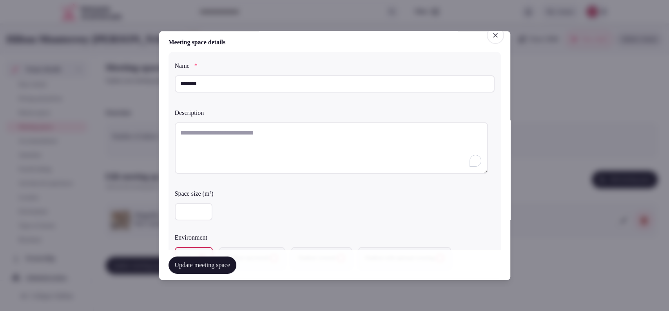
scroll to position [0, 0]
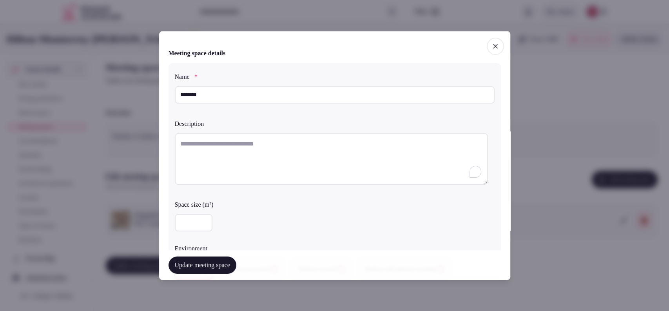
click at [235, 155] on textarea "To enrich screen reader interactions, please activate Accessibility in Grammarl…" at bounding box center [331, 159] width 313 height 52
paste textarea "**********"
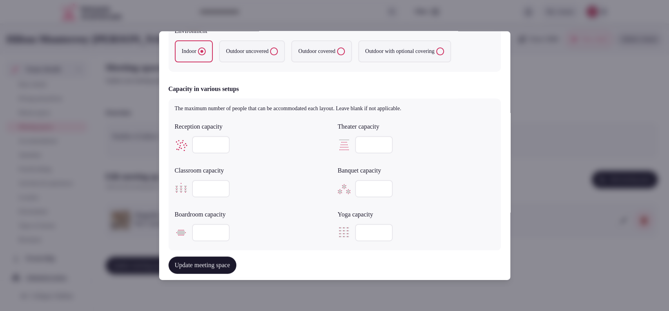
scroll to position [435, 0]
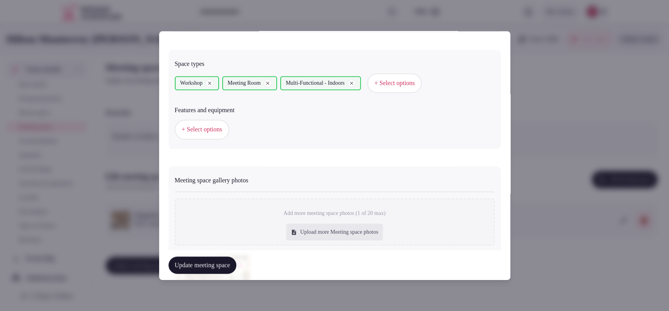
type textarea "**********"
click at [386, 81] on button "+ Select options" at bounding box center [394, 83] width 54 height 20
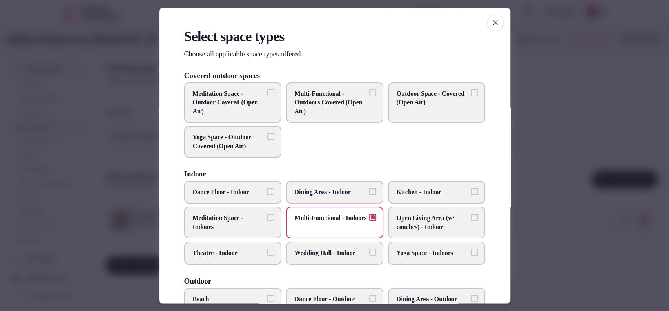
scroll to position [298, 0]
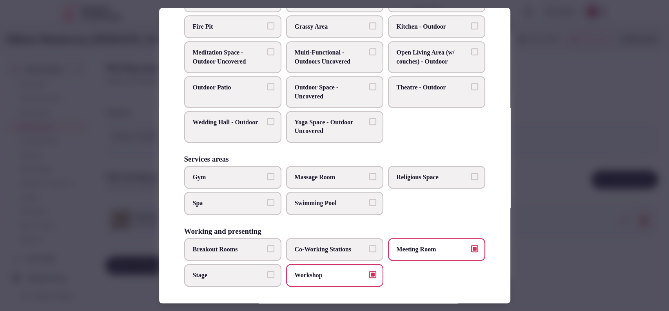
click at [302, 250] on span "Co-Working Stations" at bounding box center [331, 249] width 72 height 9
click at [369, 250] on button "Co-Working Stations" at bounding box center [372, 248] width 7 height 7
click at [539, 125] on div at bounding box center [334, 155] width 669 height 311
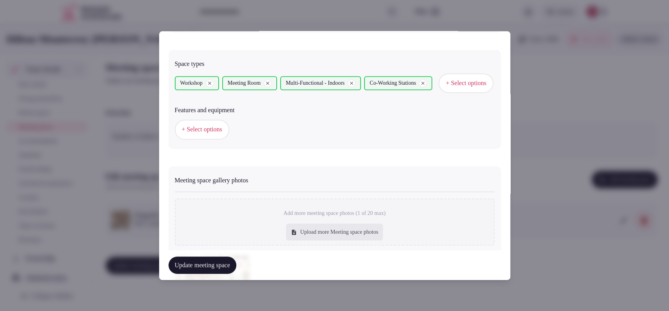
click at [234, 267] on button "Update meeting space" at bounding box center [202, 264] width 68 height 17
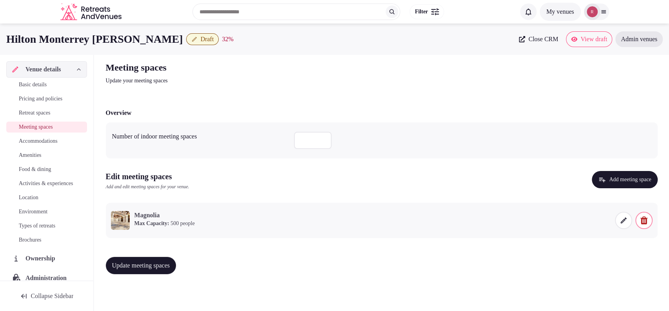
click at [619, 219] on icon at bounding box center [623, 220] width 8 height 8
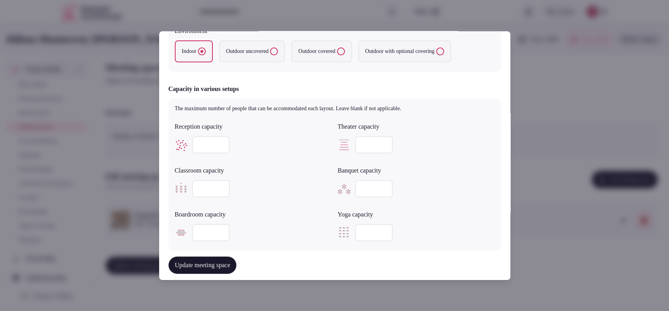
scroll to position [435, 0]
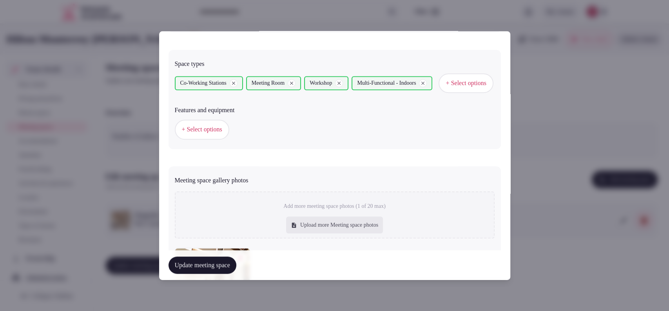
click at [204, 134] on span "+ Select options" at bounding box center [202, 129] width 40 height 9
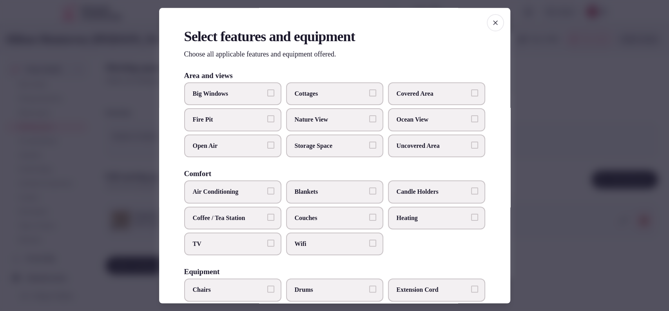
click at [257, 190] on span "Air Conditioning" at bounding box center [229, 192] width 72 height 9
click at [267, 190] on button "Air Conditioning" at bounding box center [270, 191] width 7 height 7
click at [254, 240] on span "TV" at bounding box center [229, 243] width 72 height 9
click at [267, 240] on button "TV" at bounding box center [270, 242] width 7 height 7
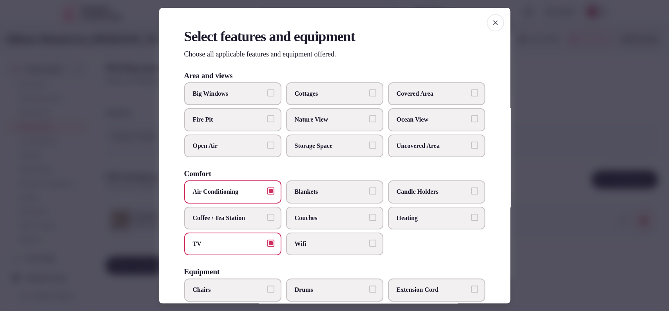
click at [341, 251] on label "Wifi" at bounding box center [334, 243] width 97 height 23
click at [369, 246] on button "Wifi" at bounding box center [372, 242] width 7 height 7
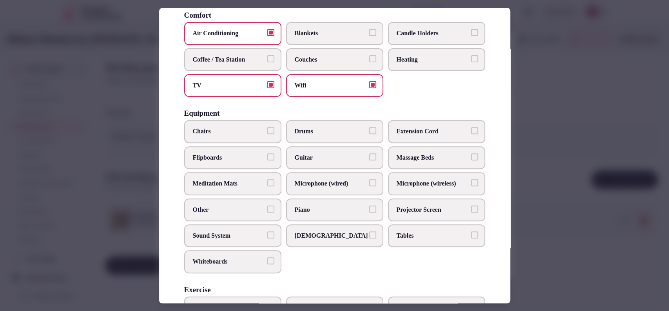
scroll to position [163, 0]
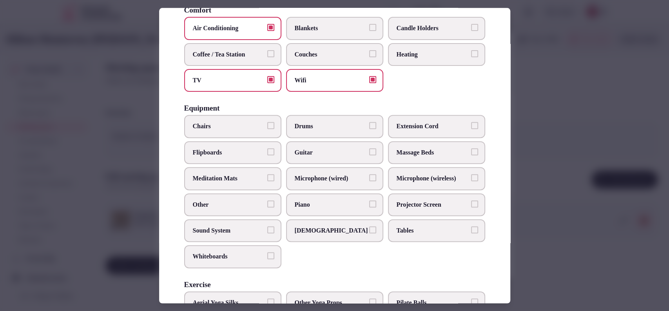
click at [239, 132] on label "Chairs" at bounding box center [232, 126] width 97 height 23
click at [267, 129] on button "Chairs" at bounding box center [270, 125] width 7 height 7
click at [399, 208] on label "Projector Screen" at bounding box center [436, 204] width 97 height 23
click at [471, 207] on button "Projector Screen" at bounding box center [474, 203] width 7 height 7
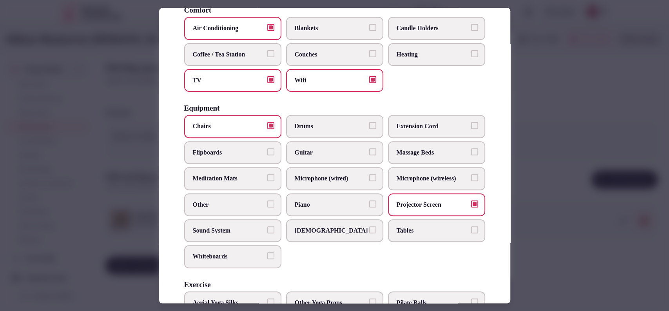
click at [396, 230] on span "Tables" at bounding box center [432, 230] width 72 height 9
click at [471, 230] on button "Tables" at bounding box center [474, 229] width 7 height 7
click at [248, 226] on span "Sound System" at bounding box center [229, 230] width 72 height 9
click at [267, 226] on button "Sound System" at bounding box center [270, 229] width 7 height 7
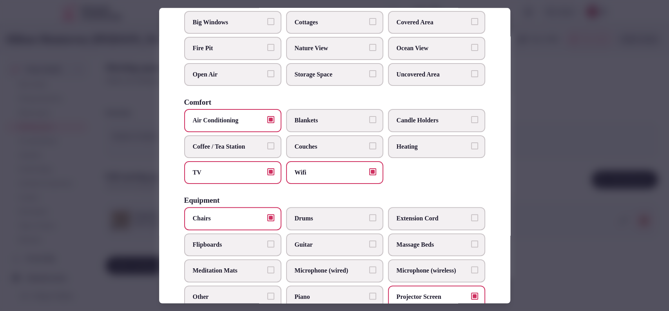
scroll to position [70, 0]
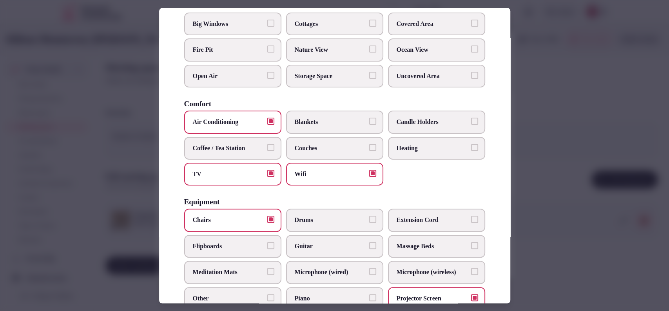
click at [353, 147] on span "Couches" at bounding box center [331, 148] width 72 height 9
click at [369, 147] on button "Couches" at bounding box center [372, 147] width 7 height 7
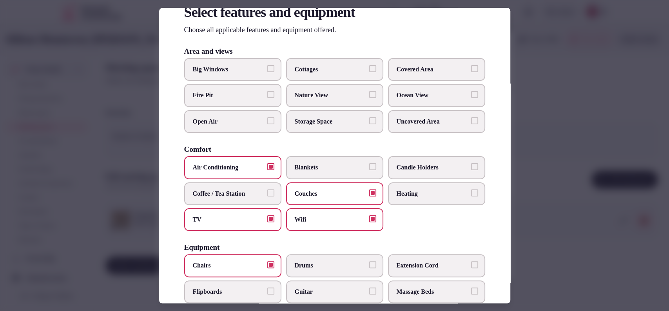
scroll to position [25, 0]
click at [449, 71] on span "Covered Area" at bounding box center [432, 68] width 72 height 9
click at [471, 71] on button "Covered Area" at bounding box center [474, 67] width 7 height 7
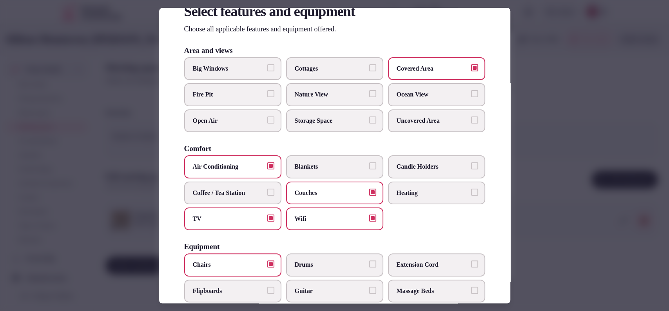
click at [555, 100] on div at bounding box center [334, 155] width 669 height 311
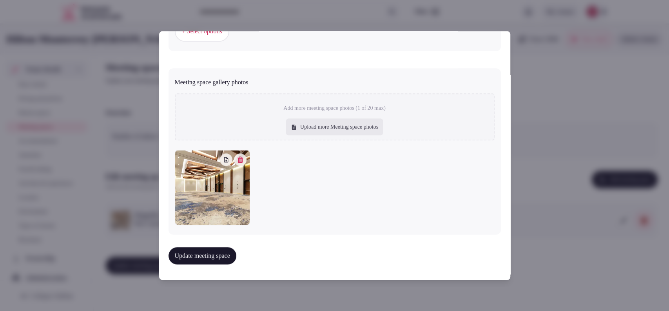
scroll to position [571, 0]
click at [217, 256] on button "Update meeting space" at bounding box center [202, 255] width 68 height 17
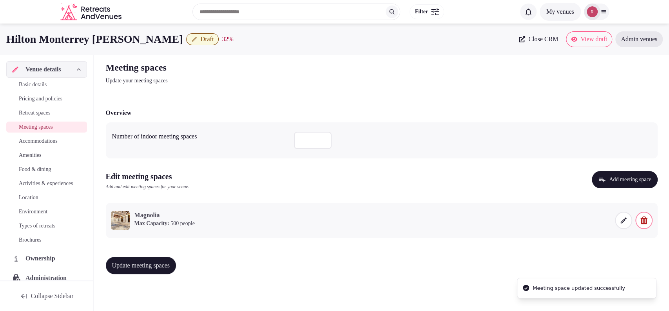
click at [166, 269] on span "Update meeting spaces" at bounding box center [141, 265] width 58 height 8
click at [167, 271] on button "Update meeting spaces" at bounding box center [141, 265] width 71 height 17
click at [47, 136] on link "Accommodations" at bounding box center [46, 141] width 81 height 11
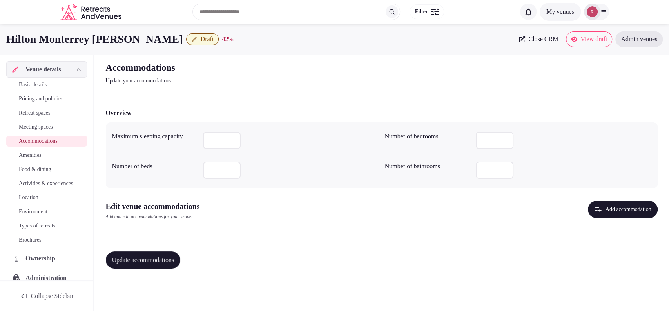
click at [635, 214] on button "Add accommodation" at bounding box center [622, 209] width 69 height 17
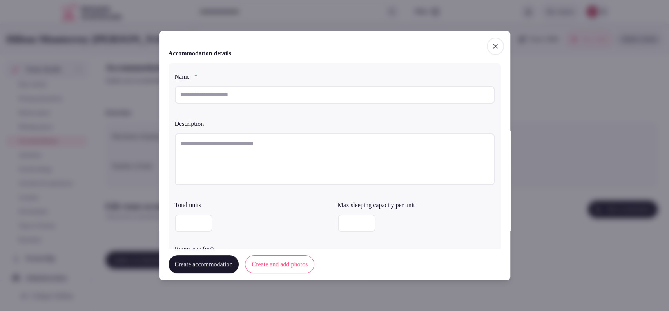
click at [251, 96] on input "text" at bounding box center [335, 94] width 320 height 17
paste input "**********"
type input "**********"
click at [265, 147] on textarea at bounding box center [335, 159] width 320 height 52
paste textarea "**********"
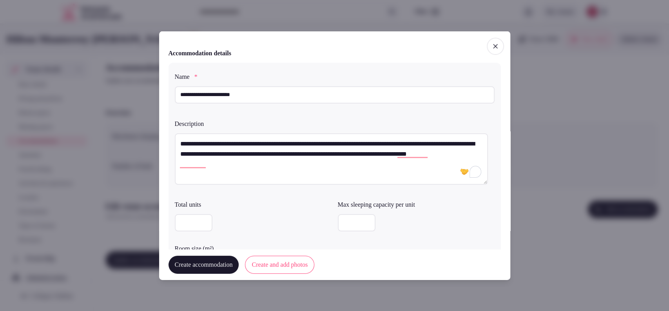
drag, startPoint x: 225, startPoint y: 143, endPoint x: 253, endPoint y: 140, distance: 28.4
click at [253, 140] on textarea "**********" at bounding box center [331, 159] width 313 height 52
type textarea "**********"
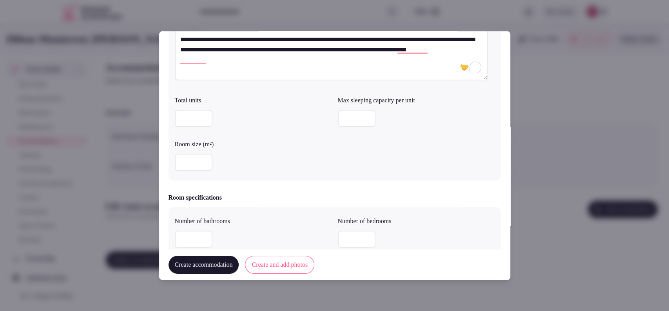
scroll to position [107, 0]
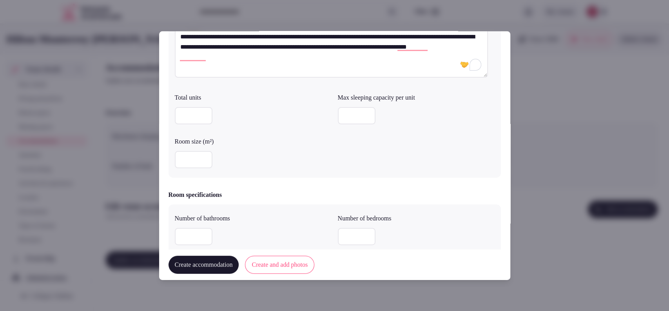
click at [200, 156] on input "number" at bounding box center [194, 159] width 38 height 17
type input "**"
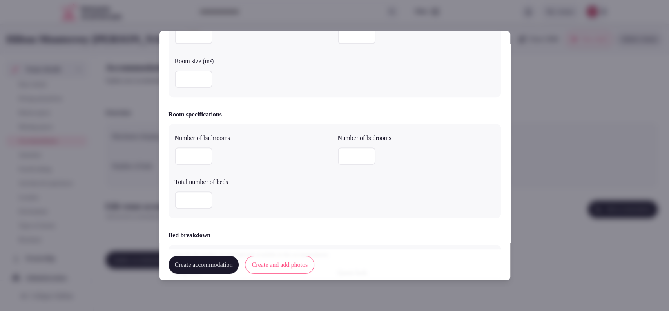
scroll to position [212, 0]
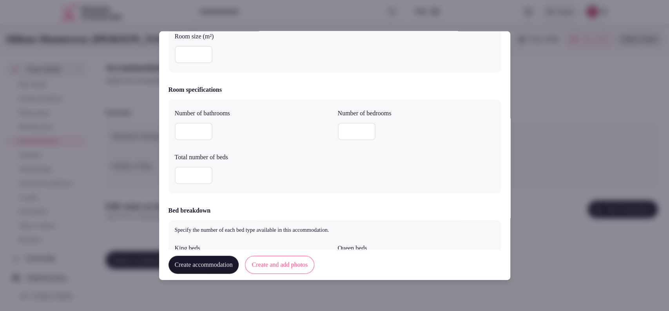
click at [195, 135] on input "number" at bounding box center [194, 131] width 38 height 17
type input "*"
click at [194, 174] on input "number" at bounding box center [194, 175] width 38 height 17
type input "*"
click at [362, 132] on input "number" at bounding box center [357, 131] width 38 height 17
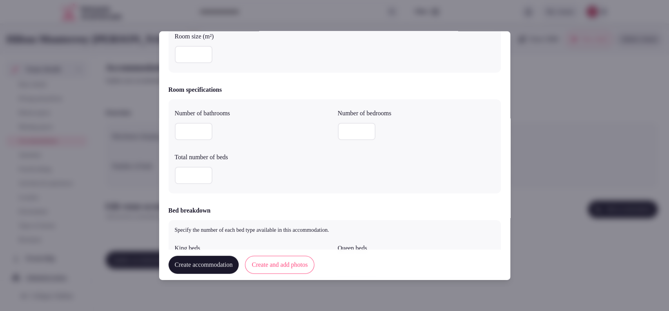
type input "*"
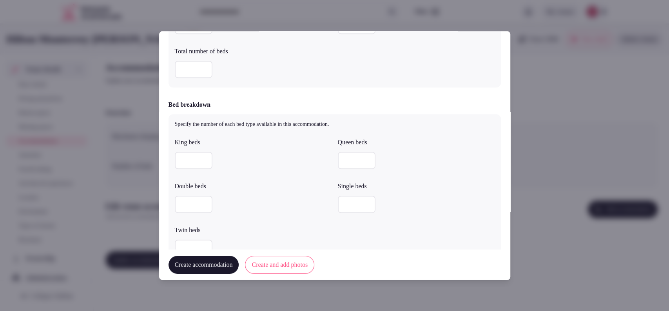
scroll to position [370, 0]
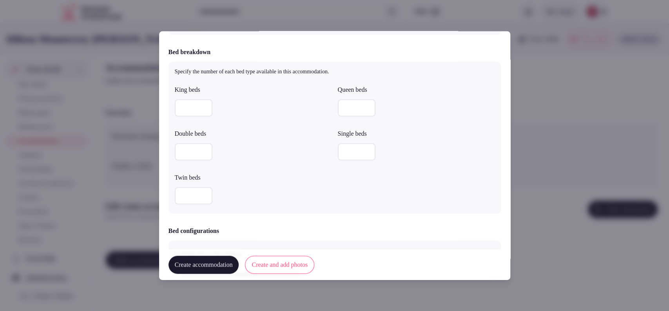
click at [191, 109] on input "number" at bounding box center [194, 107] width 38 height 17
type input "*"
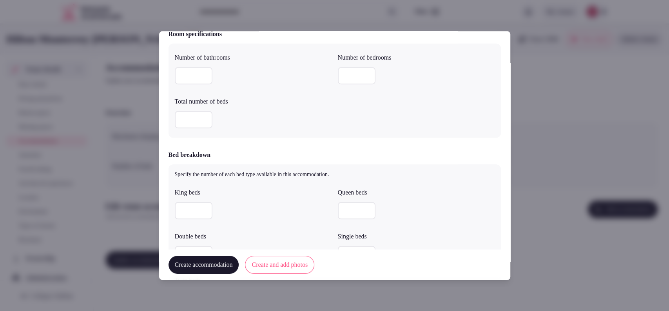
scroll to position [50, 0]
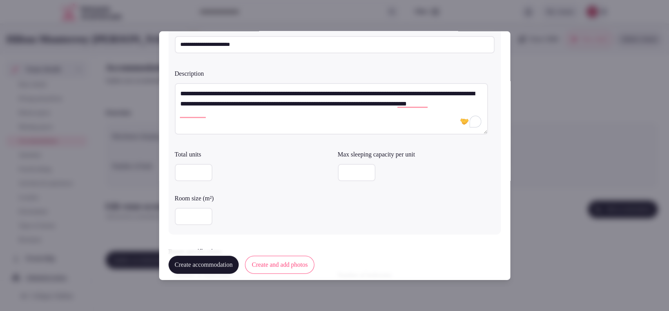
click at [346, 172] on input "number" at bounding box center [357, 172] width 38 height 17
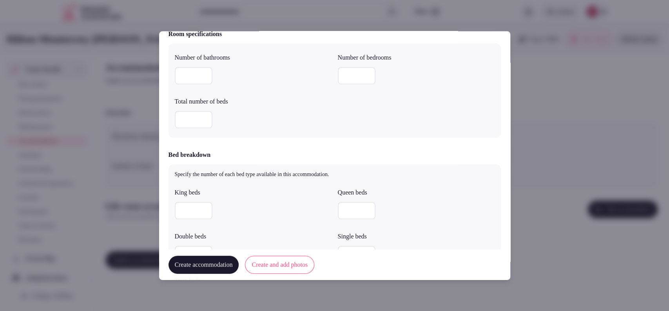
scroll to position [702, 0]
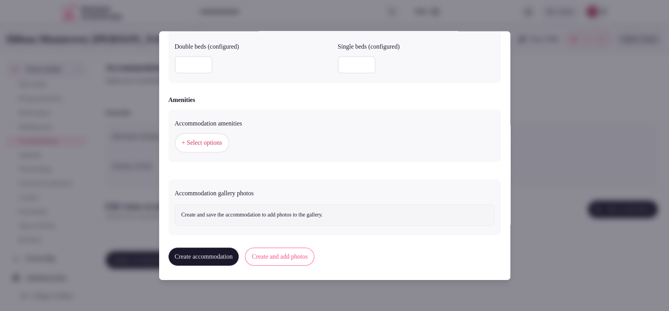
type input "*"
click at [222, 141] on span "+ Select options" at bounding box center [202, 143] width 40 height 9
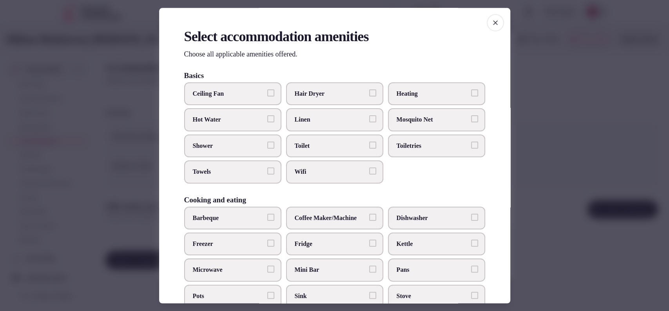
click at [480, 18] on div "Select accommodation amenities Choose all applicable amenities offered. Basics …" at bounding box center [334, 155] width 351 height 295
click at [487, 22] on span "button" at bounding box center [495, 22] width 17 height 17
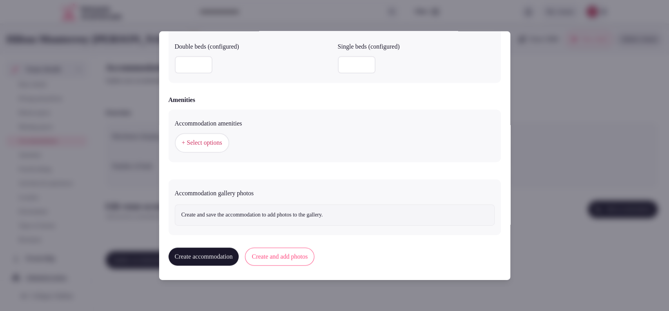
click at [214, 149] on button "+ Select options" at bounding box center [202, 143] width 54 height 20
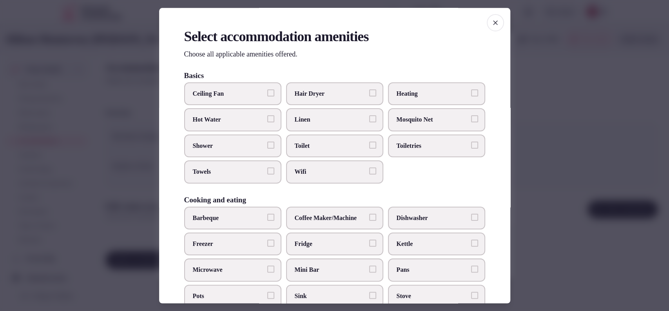
click at [303, 96] on span "Hair Dryer" at bounding box center [331, 93] width 72 height 9
click at [369, 96] on button "Hair Dryer" at bounding box center [372, 92] width 7 height 7
click at [305, 119] on span "Linen" at bounding box center [331, 120] width 72 height 9
click at [369, 119] on button "Linen" at bounding box center [372, 119] width 7 height 7
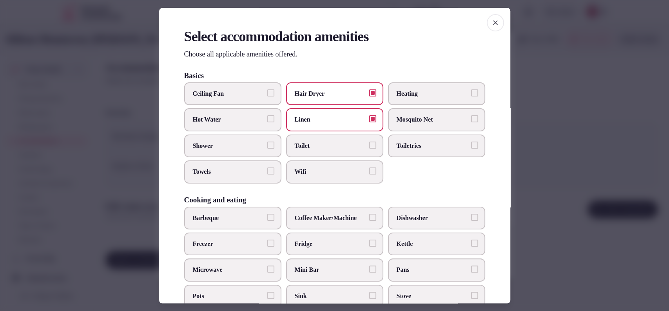
drag, startPoint x: 389, startPoint y: 141, endPoint x: 368, endPoint y: 152, distance: 24.4
click at [390, 141] on label "Toiletries" at bounding box center [436, 145] width 97 height 23
click at [471, 141] on button "Toiletries" at bounding box center [474, 144] width 7 height 7
click at [358, 152] on label "Toilet" at bounding box center [334, 145] width 97 height 23
click at [369, 148] on button "Toilet" at bounding box center [372, 144] width 7 height 7
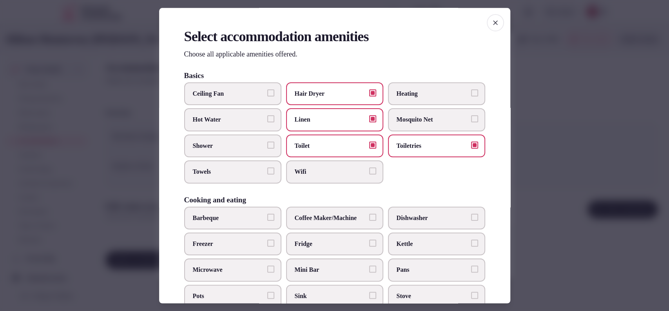
click at [342, 172] on span "Wifi" at bounding box center [331, 172] width 72 height 9
click at [369, 172] on button "Wifi" at bounding box center [372, 171] width 7 height 7
click at [241, 181] on label "Towels" at bounding box center [232, 172] width 97 height 23
click at [267, 175] on button "Towels" at bounding box center [270, 171] width 7 height 7
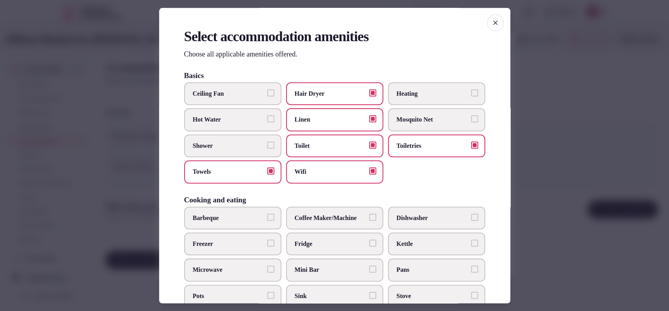
click at [248, 157] on div "Ceiling Fan Hair Dryer Heating Hot Water Linen Mosquito Net Shower Toilet Toile…" at bounding box center [334, 132] width 301 height 101
click at [252, 145] on span "Shower" at bounding box center [229, 145] width 72 height 9
click at [267, 145] on button "Shower" at bounding box center [270, 144] width 7 height 7
click at [316, 217] on span "Coffee Maker/Machine" at bounding box center [331, 218] width 72 height 9
click at [369, 217] on button "Coffee Maker/Machine" at bounding box center [372, 217] width 7 height 7
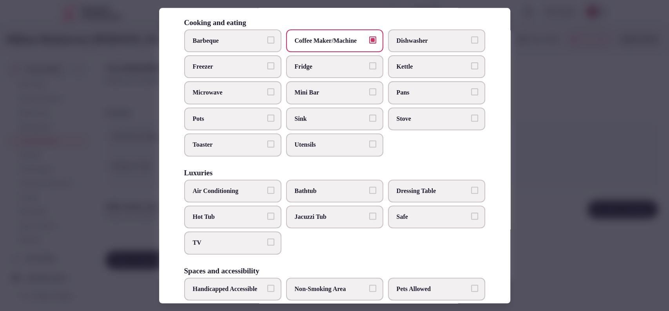
scroll to position [223, 0]
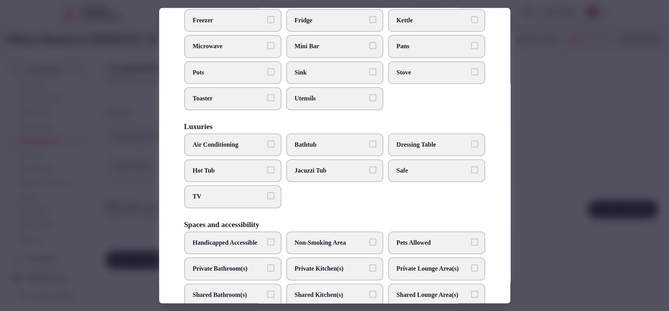
click at [197, 141] on span "Air Conditioning" at bounding box center [229, 144] width 72 height 9
click at [267, 141] on button "Air Conditioning" at bounding box center [270, 143] width 7 height 7
click at [216, 193] on span "TV" at bounding box center [229, 196] width 72 height 9
click at [267, 193] on button "TV" at bounding box center [270, 195] width 7 height 7
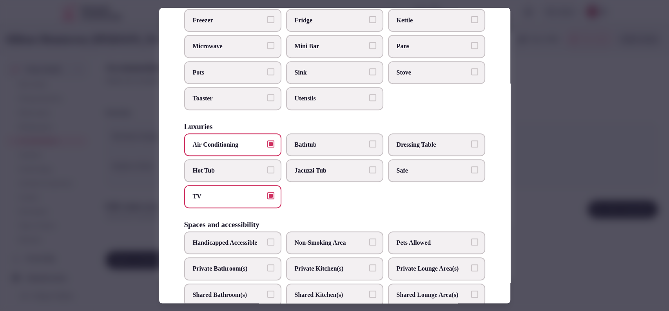
click at [478, 168] on div "Select accommodation amenities Choose all applicable amenities offered. Basics …" at bounding box center [334, 155] width 351 height 295
click at [462, 177] on label "Safe" at bounding box center [436, 170] width 97 height 23
click at [471, 173] on button "Safe" at bounding box center [474, 169] width 7 height 7
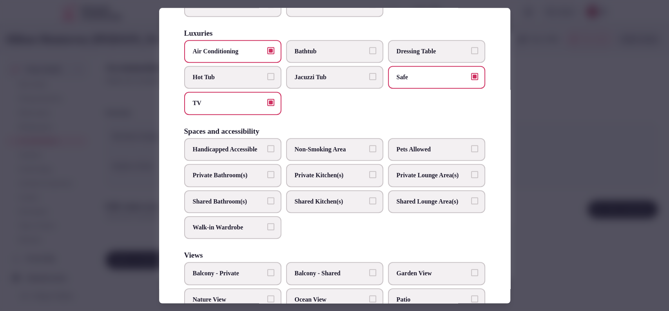
scroll to position [326, 0]
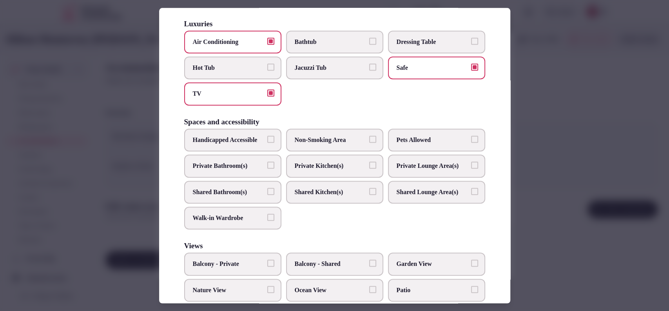
click at [207, 170] on span "Private Bathroom(s)" at bounding box center [229, 165] width 72 height 9
click at [267, 168] on button "Private Bathroom(s)" at bounding box center [270, 164] width 7 height 7
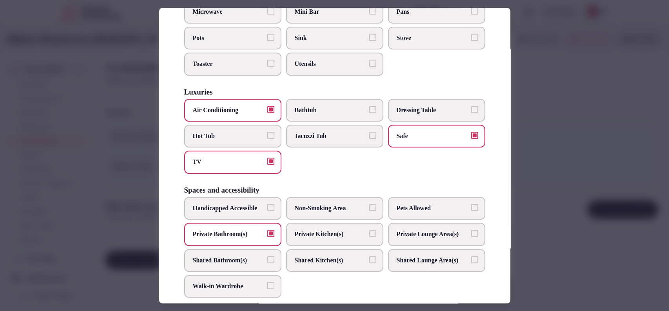
scroll to position [0, 0]
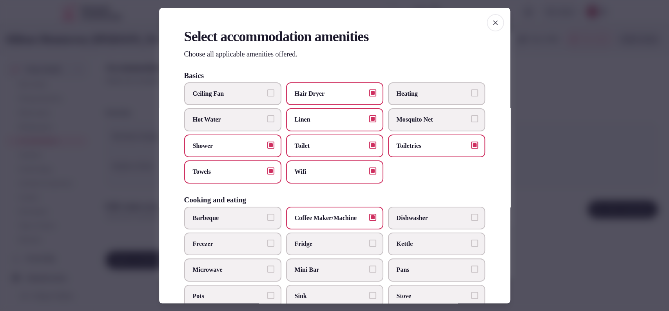
click at [267, 121] on button "Hot Water" at bounding box center [270, 119] width 7 height 7
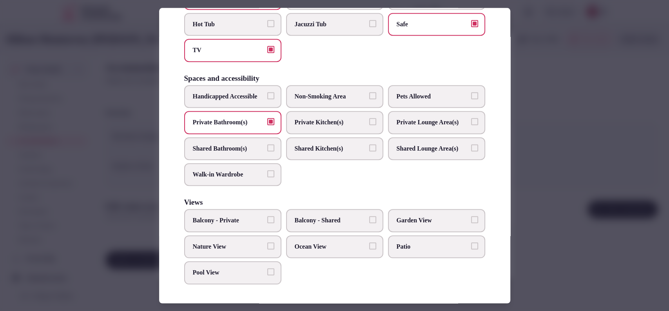
scroll to position [392, 0]
click at [529, 127] on div at bounding box center [334, 155] width 669 height 311
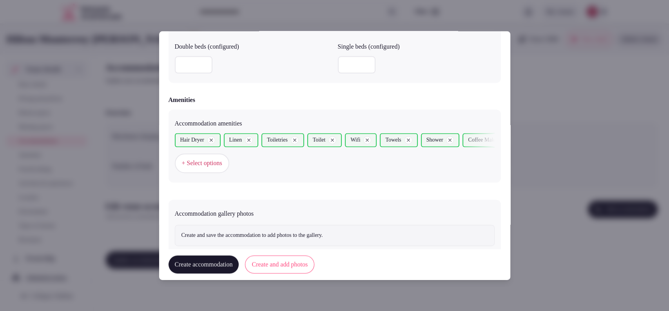
scroll to position [723, 0]
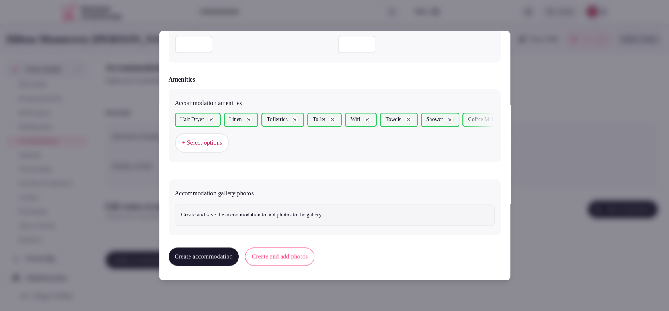
click at [276, 248] on button "Create and add photos" at bounding box center [279, 257] width 69 height 18
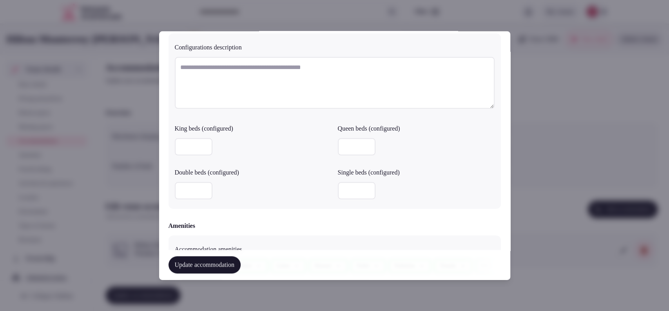
scroll to position [795, 0]
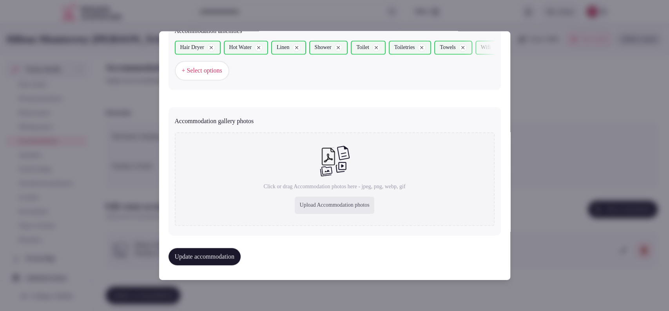
click at [306, 206] on div "Upload Accommodation photos" at bounding box center [334, 205] width 79 height 17
type input "**********"
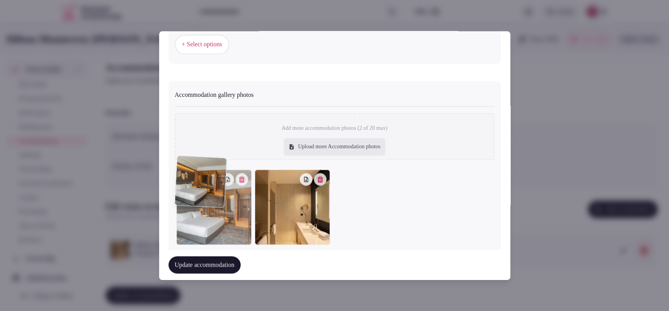
drag, startPoint x: 298, startPoint y: 238, endPoint x: 248, endPoint y: 238, distance: 50.1
click at [248, 238] on div "**********" at bounding box center [334, 155] width 351 height 248
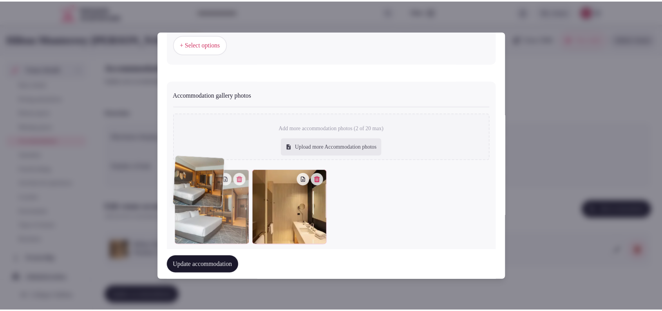
scroll to position [834, 0]
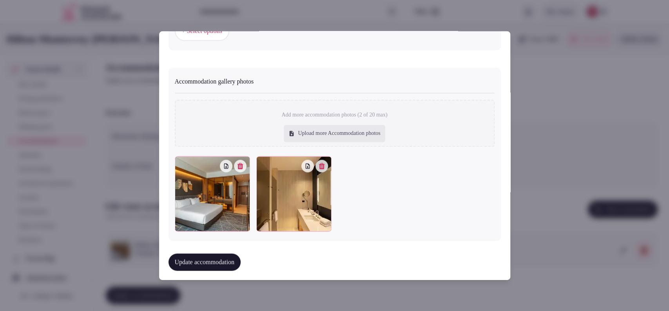
click at [241, 259] on button "Update accommodation" at bounding box center [204, 261] width 72 height 17
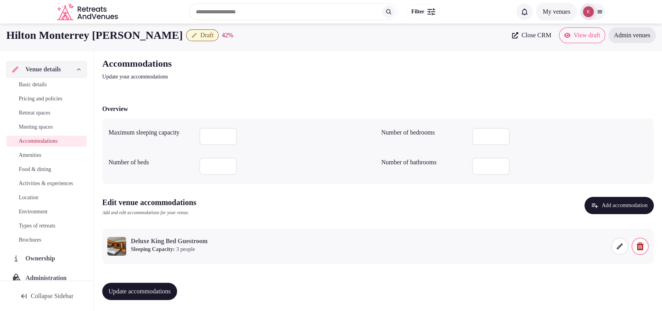
scroll to position [5, 0]
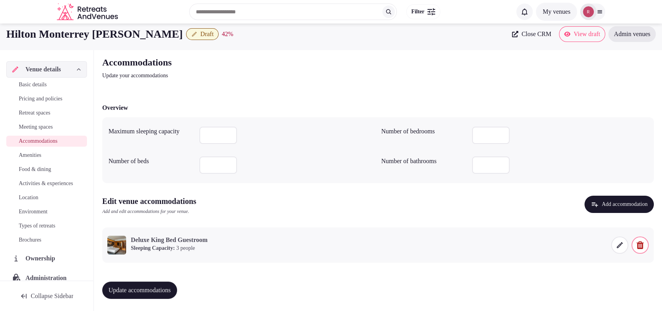
click at [145, 287] on span "Update accommodations" at bounding box center [140, 290] width 62 height 8
click at [21, 156] on span "Amenities" at bounding box center [30, 155] width 23 height 8
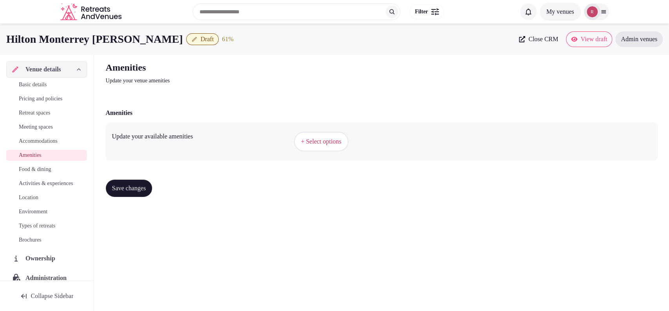
click at [313, 136] on button "+ Select options" at bounding box center [321, 142] width 54 height 20
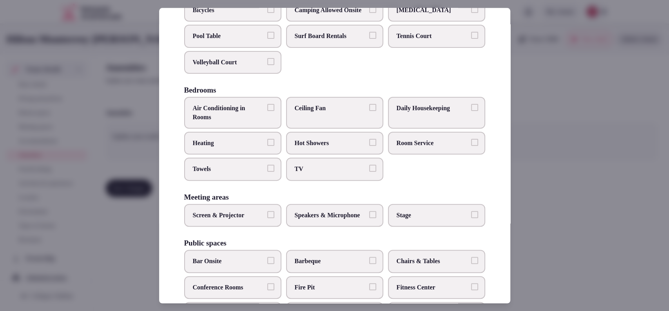
scroll to position [91, 0]
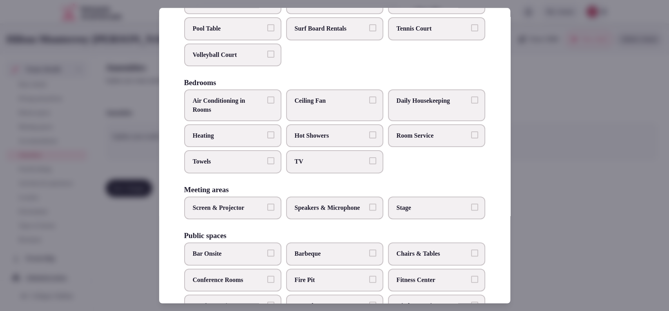
click at [445, 140] on span "Room Service" at bounding box center [432, 135] width 72 height 9
click at [471, 138] on button "Room Service" at bounding box center [474, 134] width 7 height 7
click at [447, 115] on label "Daily Housekeeping" at bounding box center [436, 106] width 97 height 32
click at [471, 104] on button "Daily Housekeeping" at bounding box center [474, 100] width 7 height 7
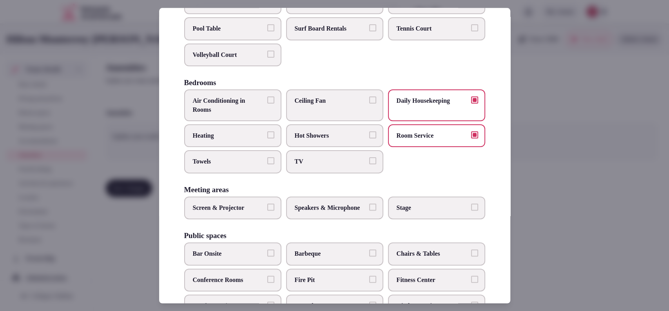
click at [329, 166] on span "TV" at bounding box center [331, 161] width 72 height 9
click at [369, 165] on button "TV" at bounding box center [372, 160] width 7 height 7
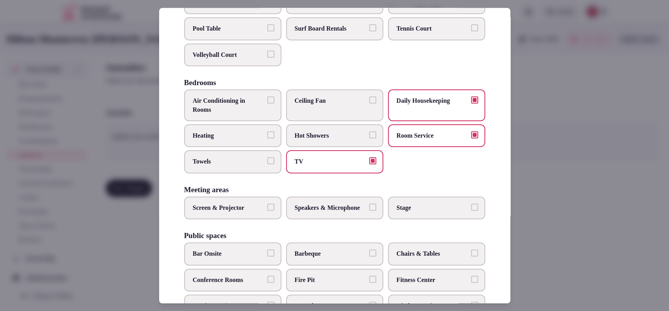
click at [238, 173] on label "Towels" at bounding box center [232, 161] width 97 height 23
click at [267, 165] on button "Towels" at bounding box center [270, 160] width 7 height 7
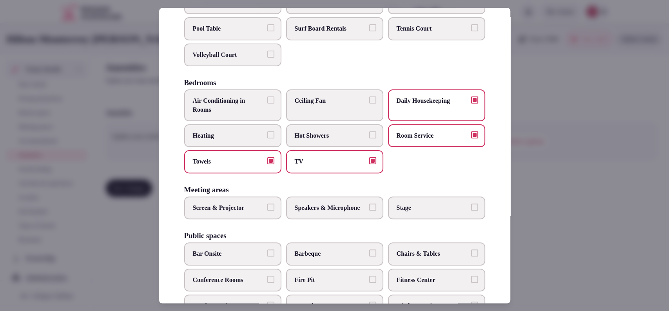
click at [242, 109] on span "Air Conditioning in Rooms" at bounding box center [229, 106] width 72 height 18
click at [267, 104] on button "Air Conditioning in Rooms" at bounding box center [270, 100] width 7 height 7
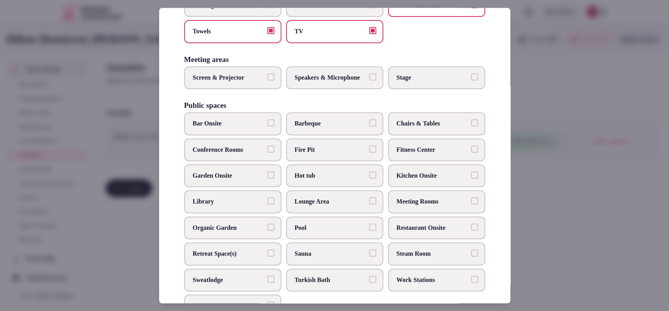
scroll to position [224, 0]
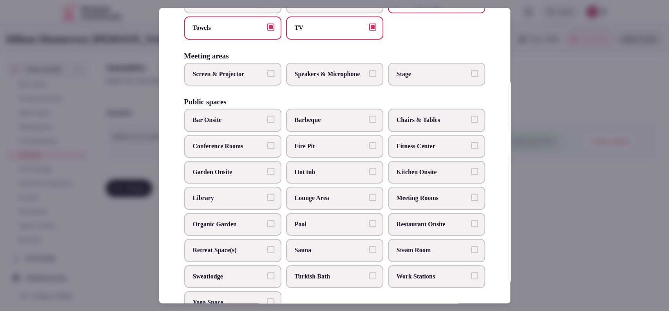
click at [303, 78] on span "Speakers & Microphone" at bounding box center [331, 74] width 72 height 9
click at [369, 77] on button "Speakers & Microphone" at bounding box center [372, 73] width 7 height 7
click at [253, 125] on span "Bar Onsite" at bounding box center [229, 120] width 72 height 9
click at [267, 123] on button "Bar Onsite" at bounding box center [270, 119] width 7 height 7
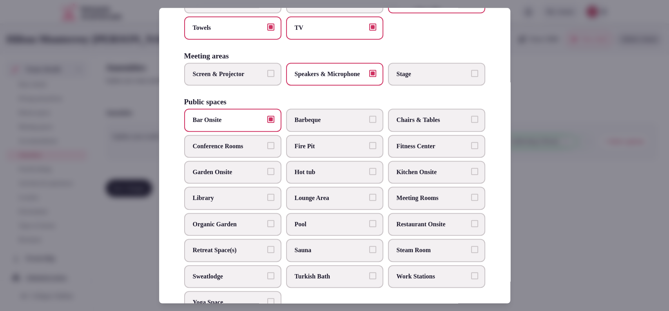
click at [240, 150] on span "Conference Rooms" at bounding box center [229, 146] width 72 height 9
click at [267, 149] on button "Conference Rooms" at bounding box center [270, 145] width 7 height 7
click at [415, 150] on span "Fitness Center" at bounding box center [432, 146] width 72 height 9
click at [471, 149] on button "Fitness Center" at bounding box center [474, 145] width 7 height 7
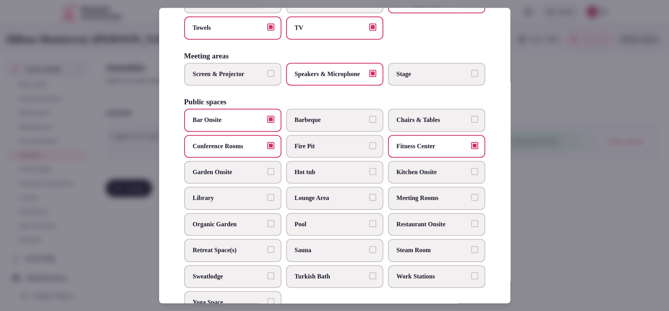
click at [402, 206] on label "Meeting Rooms" at bounding box center [436, 198] width 97 height 23
click at [471, 201] on button "Meeting Rooms" at bounding box center [474, 197] width 7 height 7
click at [398, 228] on span "Restaurant Onsite" at bounding box center [432, 224] width 72 height 9
click at [471, 227] on button "Restaurant Onsite" at bounding box center [474, 223] width 7 height 7
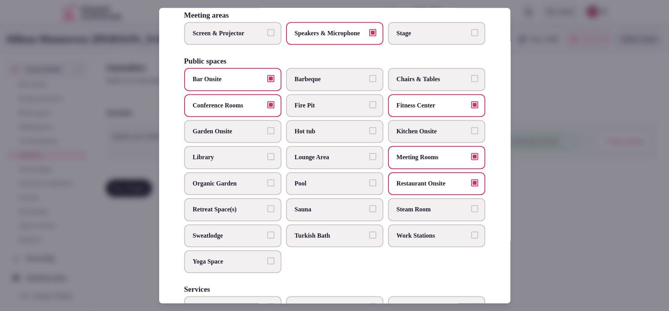
scroll to position [293, 0]
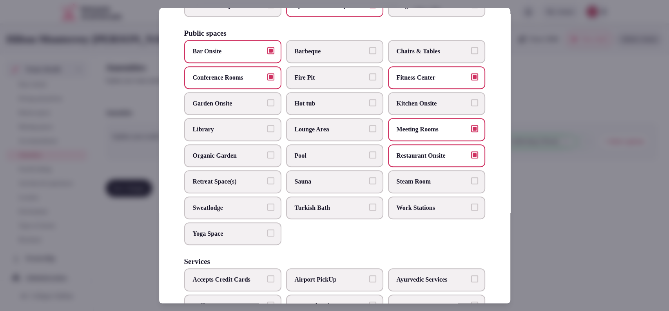
click at [392, 215] on label "Work Stations" at bounding box center [436, 207] width 97 height 23
click at [471, 210] on button "Work Stations" at bounding box center [474, 206] width 7 height 7
click at [338, 134] on span "Lounge Area" at bounding box center [331, 129] width 72 height 9
click at [369, 132] on button "Lounge Area" at bounding box center [372, 128] width 7 height 7
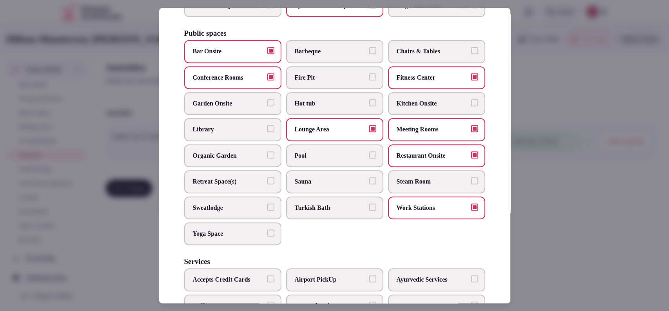
click at [308, 160] on span "Pool" at bounding box center [331, 155] width 72 height 9
click at [369, 158] on button "Pool" at bounding box center [372, 154] width 7 height 7
click at [404, 63] on label "Chairs & Tables" at bounding box center [436, 51] width 97 height 23
click at [471, 54] on button "Chairs & Tables" at bounding box center [474, 50] width 7 height 7
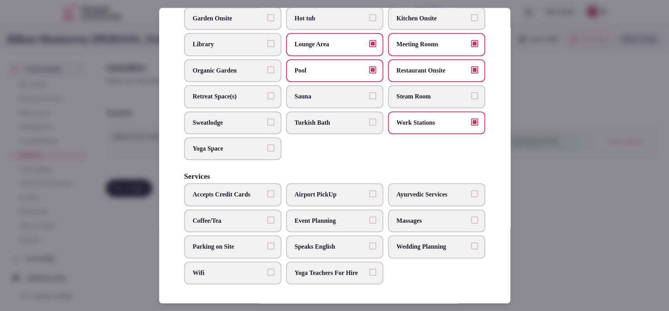
scroll to position [401, 0]
click at [235, 216] on span "Coffee/Tea" at bounding box center [229, 220] width 72 height 9
click at [267, 216] on button "Coffee/Tea" at bounding box center [270, 219] width 7 height 7
click at [228, 235] on label "Parking on Site" at bounding box center [232, 246] width 97 height 23
click at [267, 242] on button "Parking on Site" at bounding box center [270, 245] width 7 height 7
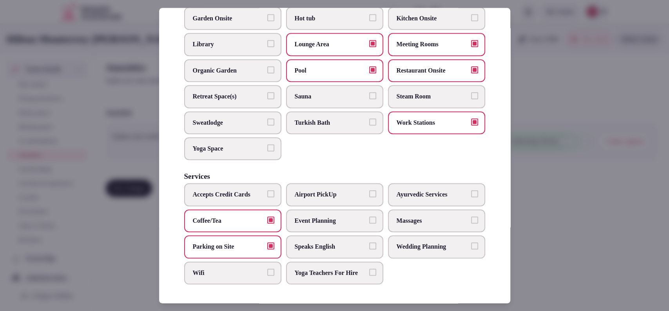
click at [357, 216] on span "Event Planning" at bounding box center [331, 220] width 72 height 9
click at [369, 216] on button "Event Planning" at bounding box center [372, 219] width 7 height 7
click at [240, 269] on label "Wifi" at bounding box center [232, 272] width 97 height 23
click at [267, 269] on button "Wifi" at bounding box center [270, 271] width 7 height 7
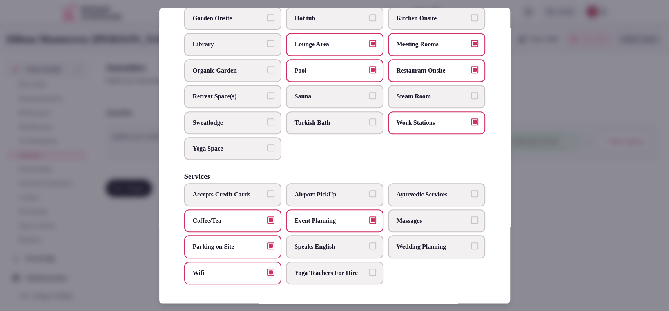
click at [306, 183] on label "Airport PickUp" at bounding box center [334, 194] width 97 height 23
click at [369, 190] on button "Airport PickUp" at bounding box center [372, 193] width 7 height 7
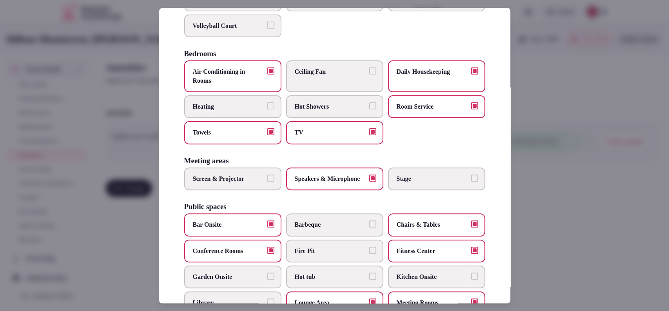
scroll to position [106, 0]
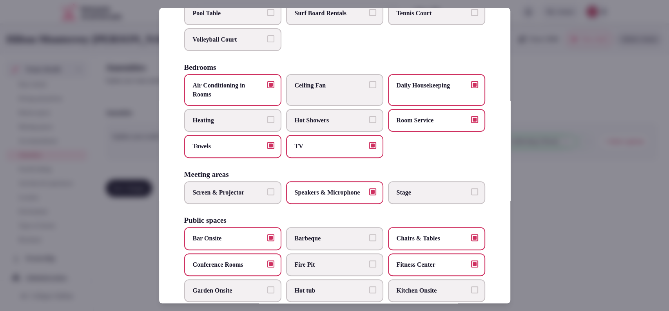
click at [589, 205] on div at bounding box center [334, 155] width 669 height 311
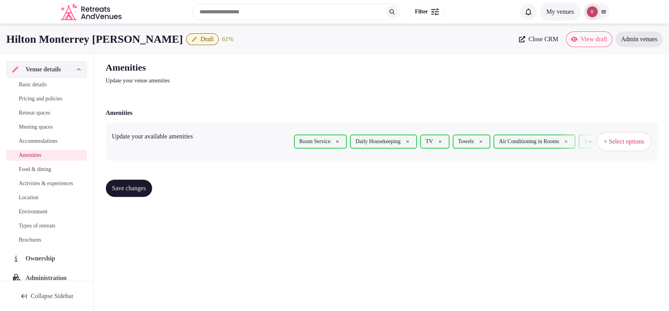
click at [140, 188] on span "Save changes" at bounding box center [129, 188] width 34 height 8
click at [25, 173] on link "Food & dining" at bounding box center [46, 169] width 81 height 11
click at [33, 165] on span "Food & dining" at bounding box center [35, 169] width 32 height 8
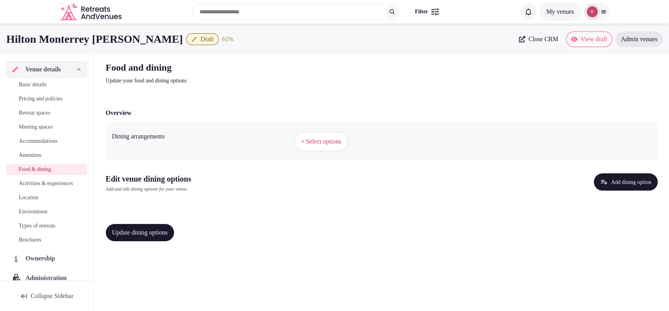
click at [319, 143] on span "+ Select options" at bounding box center [321, 141] width 40 height 9
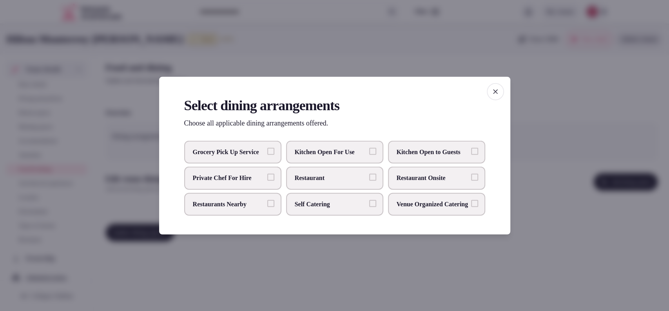
click at [409, 174] on span "Restaurant Onsite" at bounding box center [432, 178] width 72 height 9
click at [471, 174] on button "Restaurant Onsite" at bounding box center [474, 177] width 7 height 7
click at [369, 259] on div at bounding box center [334, 155] width 669 height 311
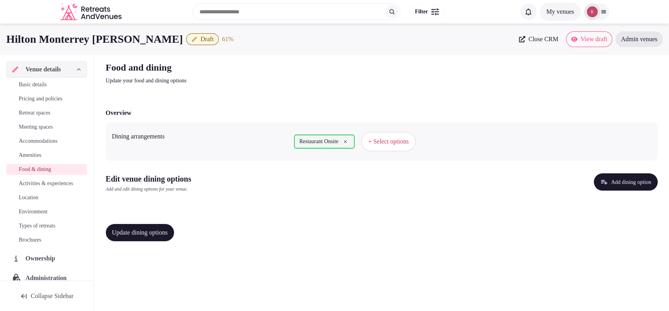
click at [637, 184] on button "Add dining option" at bounding box center [626, 181] width 64 height 17
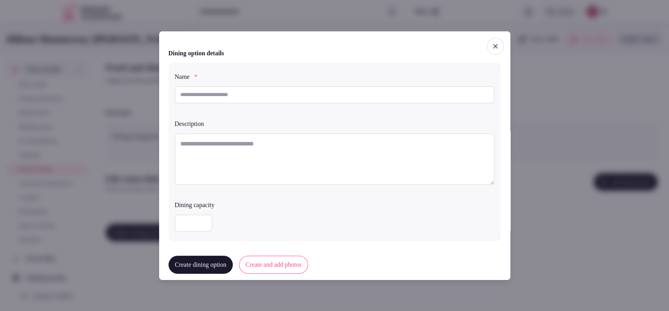
click at [276, 103] on div at bounding box center [335, 96] width 320 height 27
click at [278, 96] on input "text" at bounding box center [335, 94] width 320 height 17
paste input "**********"
type input "**********"
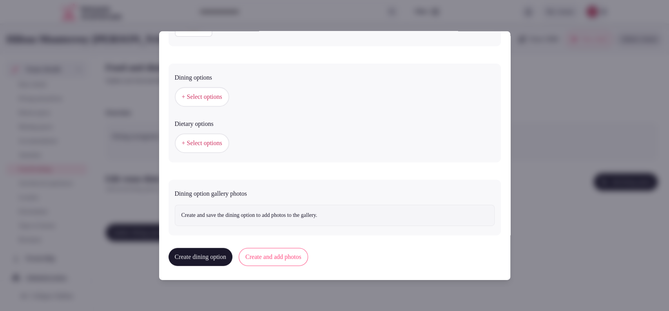
click at [274, 254] on button "Create and add photos" at bounding box center [273, 257] width 69 height 18
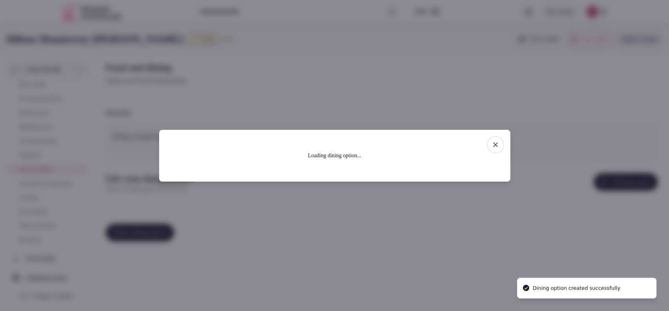
scroll to position [0, 0]
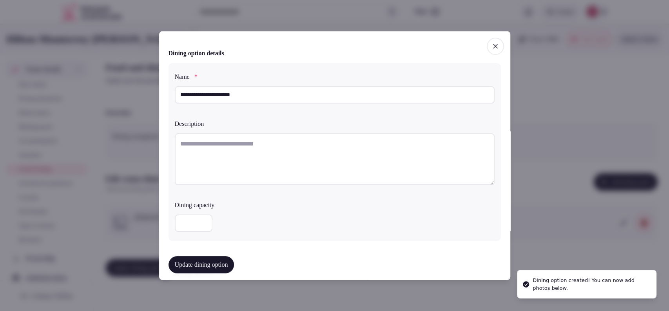
click at [491, 43] on icon "button" at bounding box center [495, 46] width 8 height 8
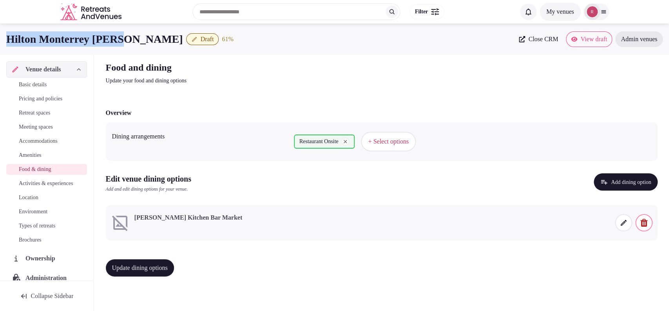
drag, startPoint x: 126, startPoint y: 33, endPoint x: 0, endPoint y: 29, distance: 125.8
click at [0, 29] on div "Hilton Monterrey Valle Draft 61 % Close CRM View draft Admin venues" at bounding box center [334, 39] width 669 height 31
copy h1 "Hilton Monterrey [PERSON_NAME]"
click at [622, 224] on icon at bounding box center [623, 223] width 6 height 6
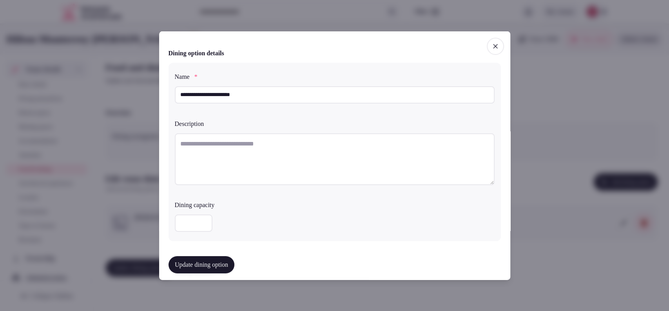
click at [216, 144] on textarea at bounding box center [335, 159] width 320 height 52
paste textarea "**********"
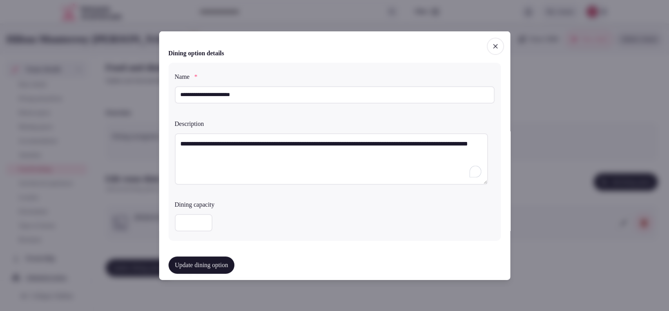
scroll to position [217, 0]
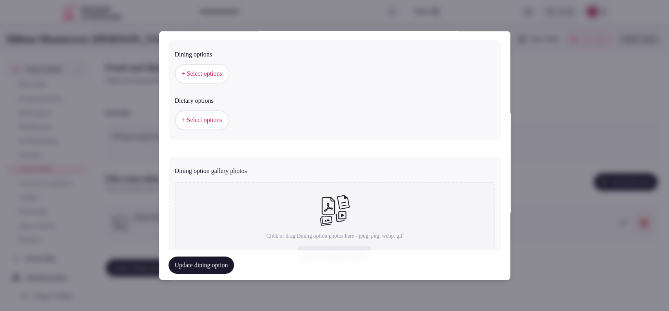
type textarea "**********"
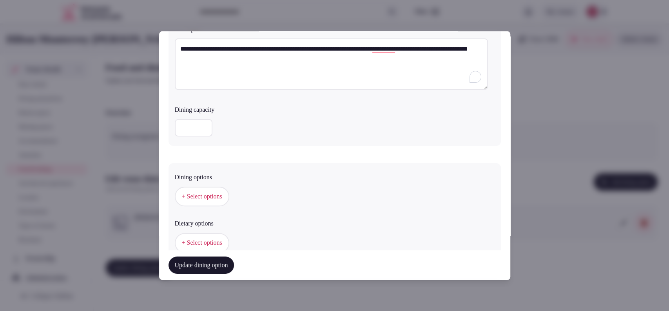
scroll to position [77, 0]
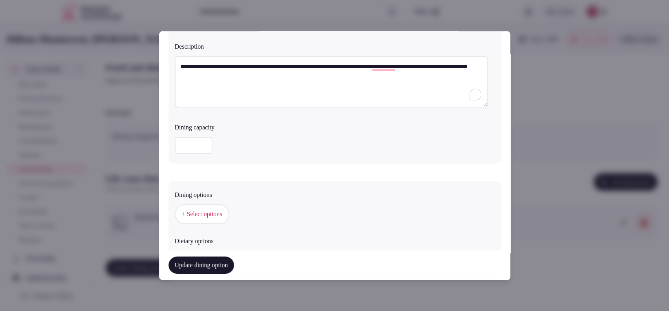
click at [207, 220] on button "+ Select options" at bounding box center [202, 214] width 54 height 20
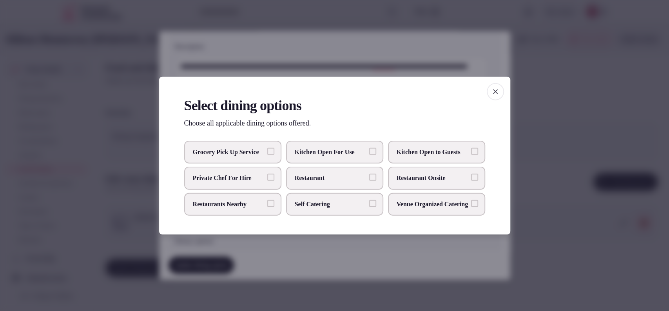
click at [447, 184] on label "Restaurant Onsite" at bounding box center [436, 178] width 97 height 23
click at [471, 181] on button "Restaurant Onsite" at bounding box center [474, 177] width 7 height 7
click at [491, 86] on span "button" at bounding box center [495, 91] width 17 height 17
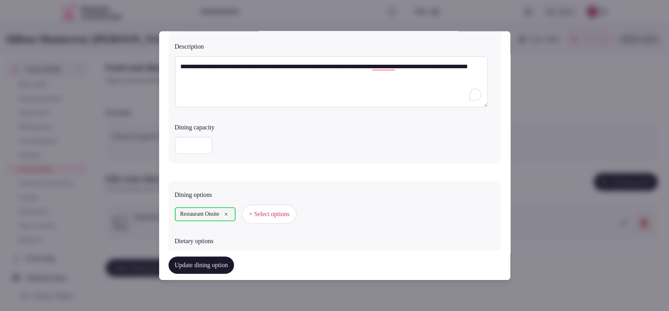
scroll to position [267, 0]
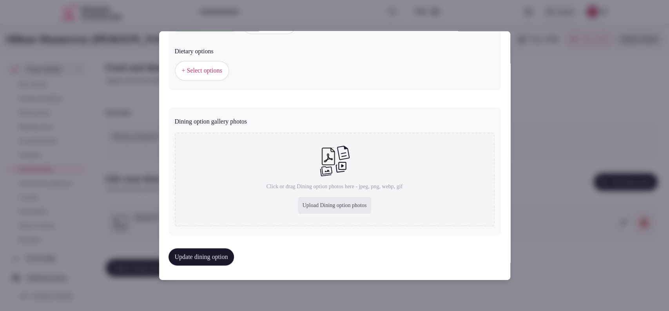
click at [219, 74] on span "+ Select options" at bounding box center [202, 70] width 40 height 9
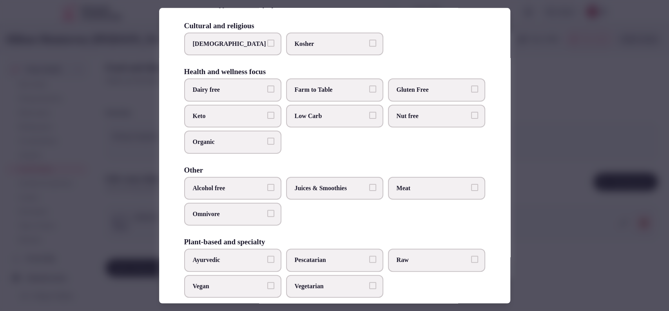
scroll to position [62, 0]
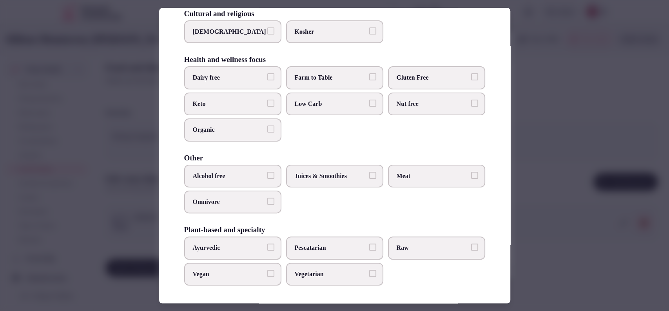
click at [563, 160] on div at bounding box center [334, 155] width 669 height 311
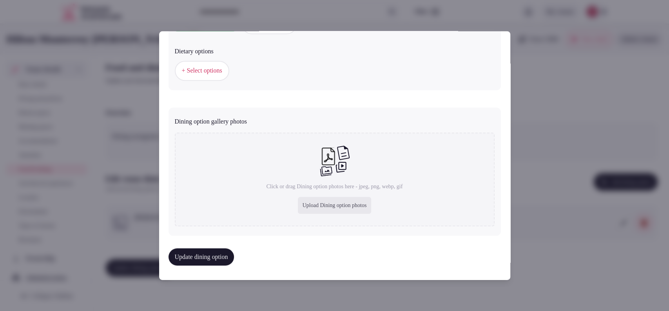
click at [353, 203] on div "Upload Dining option photos" at bounding box center [335, 205] width 74 height 17
type input "**********"
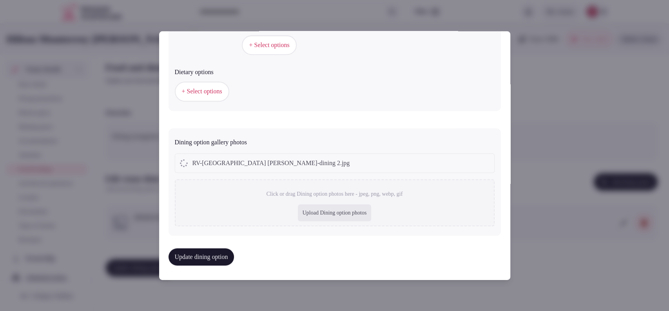
scroll to position [267, 0]
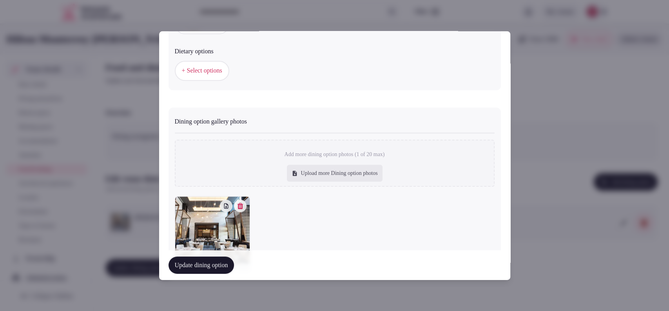
click at [187, 263] on button "Update dining option" at bounding box center [201, 264] width 66 height 17
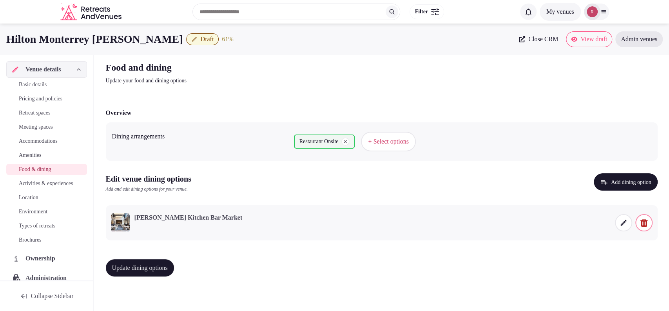
click at [148, 268] on span "Update dining options" at bounding box center [140, 268] width 56 height 8
click at [35, 187] on span "Activities & experiences" at bounding box center [46, 183] width 54 height 8
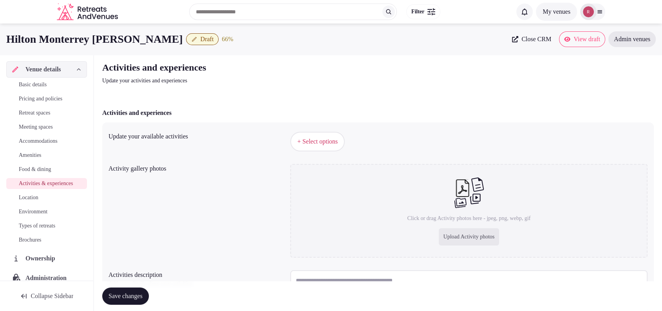
click at [313, 146] on button "+ Select options" at bounding box center [317, 142] width 54 height 20
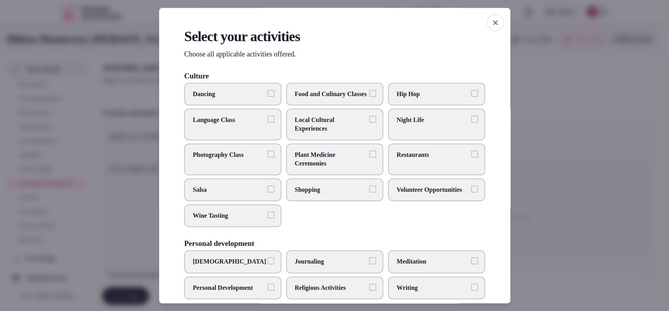
click at [295, 133] on span "Local Cultural Experiences" at bounding box center [331, 125] width 72 height 18
click at [369, 123] on button "Local Cultural Experiences" at bounding box center [372, 119] width 7 height 7
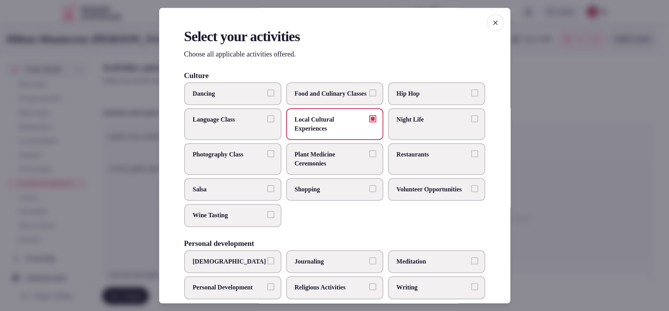
click at [442, 124] on span "Night Life" at bounding box center [432, 120] width 72 height 9
click at [471, 123] on button "Night Life" at bounding box center [474, 119] width 7 height 7
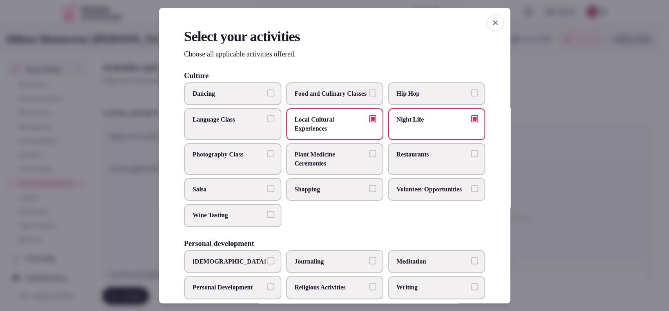
click at [420, 159] on span "Restaurants" at bounding box center [432, 154] width 72 height 9
click at [471, 157] on button "Restaurants" at bounding box center [474, 153] width 7 height 7
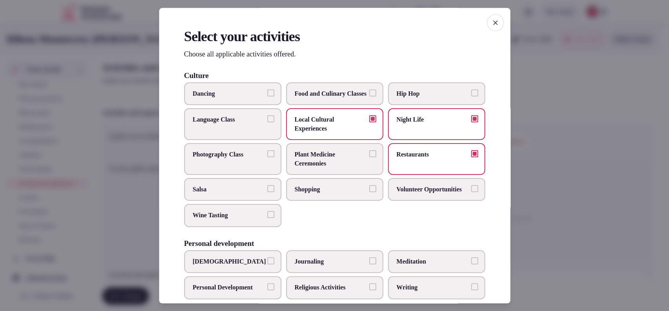
click at [345, 194] on span "Shopping" at bounding box center [331, 189] width 72 height 9
click at [369, 192] on button "Shopping" at bounding box center [372, 188] width 7 height 7
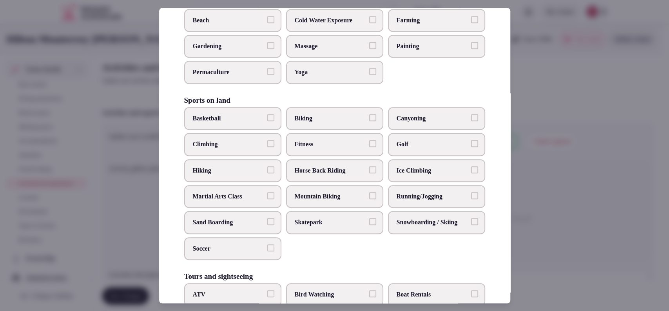
scroll to position [320, 0]
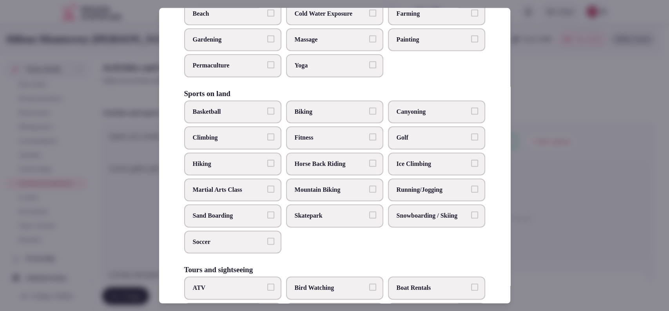
click at [331, 148] on label "Fitness" at bounding box center [334, 137] width 97 height 23
click at [369, 140] on button "Fitness" at bounding box center [372, 136] width 7 height 7
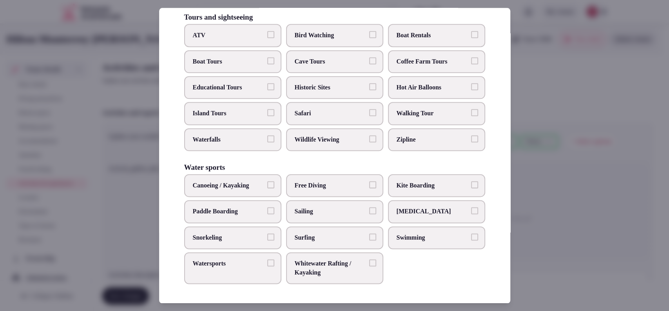
scroll to position [585, 0]
click at [451, 247] on label "Swimming" at bounding box center [436, 237] width 97 height 23
click at [471, 240] on button "Swimming" at bounding box center [474, 236] width 7 height 7
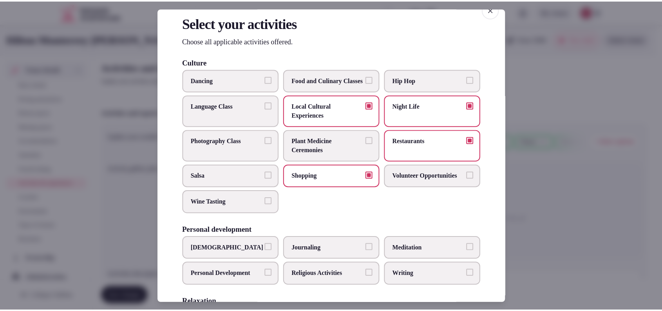
scroll to position [0, 0]
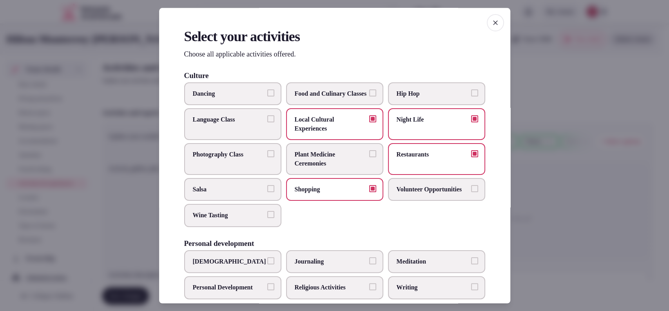
click at [539, 196] on div at bounding box center [334, 155] width 669 height 311
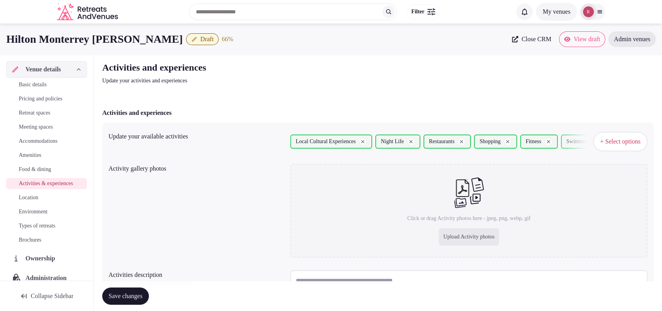
click at [460, 228] on div "Click or drag Activity photos here - jpeg, png, webp, gif Upload Activity photos" at bounding box center [468, 211] width 357 height 94
type input "**********"
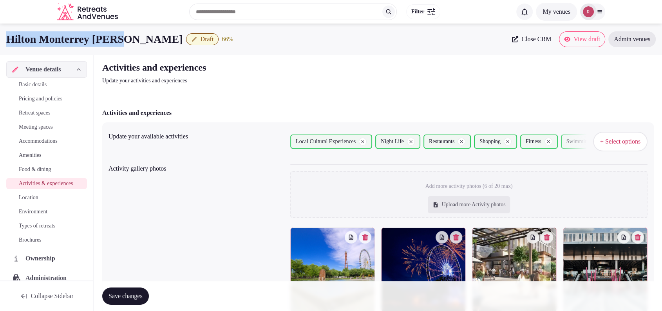
drag, startPoint x: 123, startPoint y: 40, endPoint x: 4, endPoint y: 32, distance: 119.4
click at [4, 32] on div "Hilton Monterrey Valle Draft 66 % Close CRM View draft Admin venues" at bounding box center [331, 39] width 662 height 16
copy h1 "Hilton Monterrey [PERSON_NAME]"
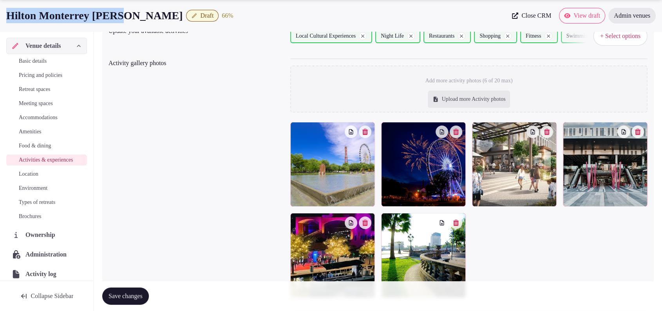
scroll to position [118, 0]
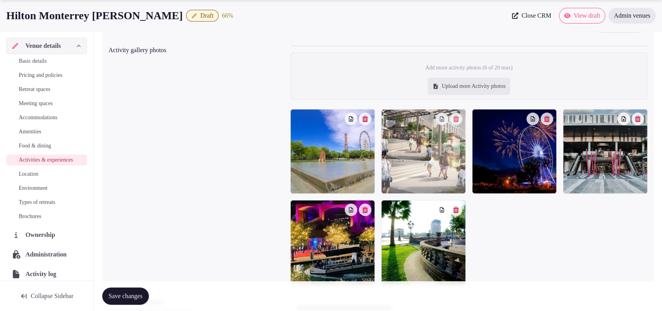
drag, startPoint x: 502, startPoint y: 167, endPoint x: 453, endPoint y: 177, distance: 49.9
click at [453, 177] on body "Search Popular Destinations Toscana, Italy Riviera Maya, Mexico Indonesia, Bali…" at bounding box center [331, 146] width 662 height 528
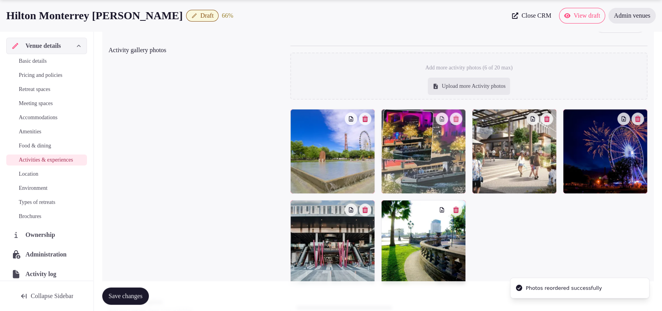
drag, startPoint x: 357, startPoint y: 233, endPoint x: 451, endPoint y: 165, distance: 115.9
click at [451, 165] on body "Search Popular Destinations Toscana, Italy Riviera Maya, Mexico Indonesia, Bali…" at bounding box center [331, 146] width 662 height 528
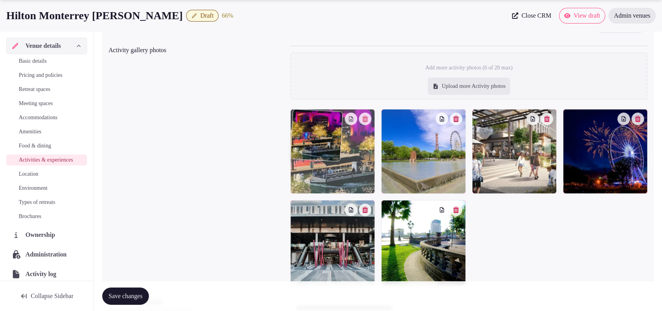
drag, startPoint x: 421, startPoint y: 171, endPoint x: 414, endPoint y: 171, distance: 7.1
click at [379, 176] on body "Search Popular Destinations Toscana, Italy Riviera Maya, Mexico Indonesia, Bali…" at bounding box center [331, 146] width 662 height 528
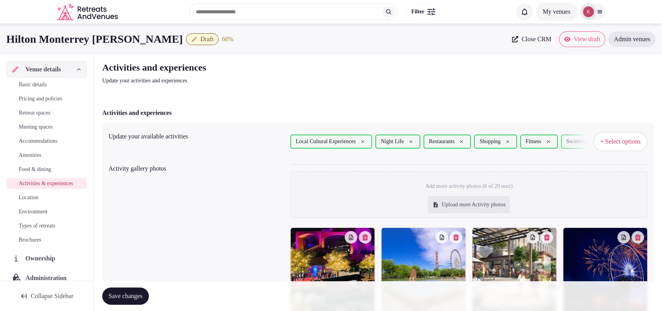
scroll to position [216, 0]
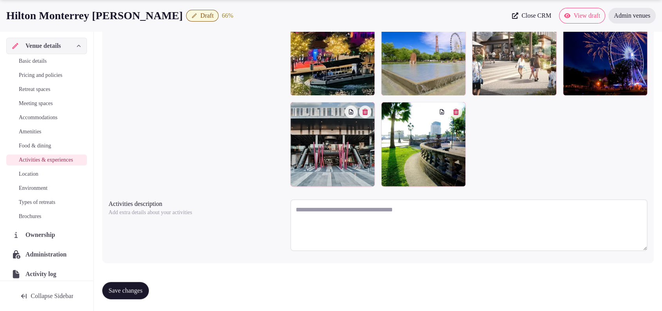
click at [404, 240] on textarea at bounding box center [468, 225] width 357 height 52
click at [321, 231] on textarea "To enrich screen reader interactions, please activate Accessibility in Grammarl…" at bounding box center [468, 225] width 357 height 52
paste textarea "**********"
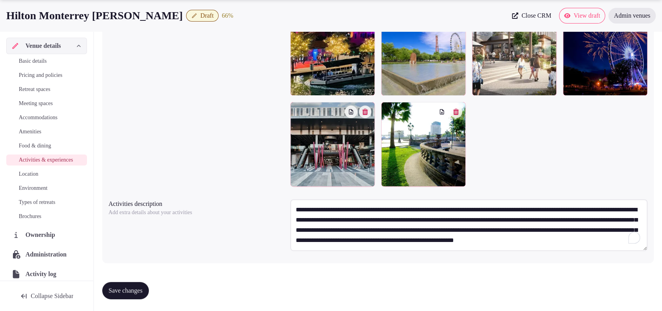
scroll to position [4, 0]
type textarea "**********"
click at [129, 284] on button "Save changes" at bounding box center [125, 290] width 47 height 17
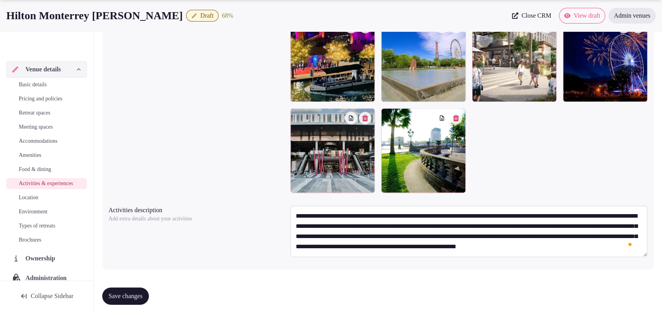
scroll to position [216, 0]
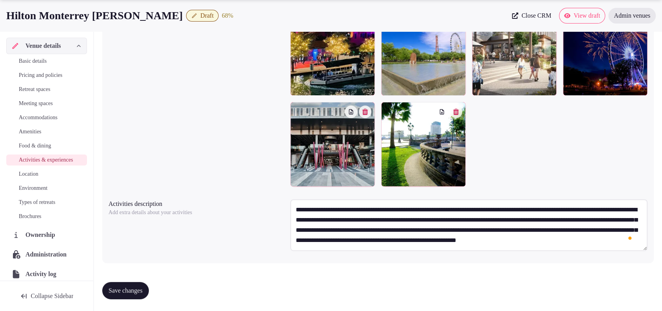
click at [117, 293] on span "Save changes" at bounding box center [126, 290] width 34 height 8
click at [38, 178] on span "Location" at bounding box center [29, 174] width 20 height 8
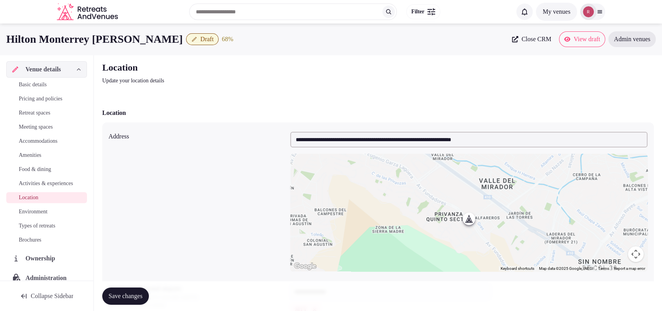
scroll to position [164, 0]
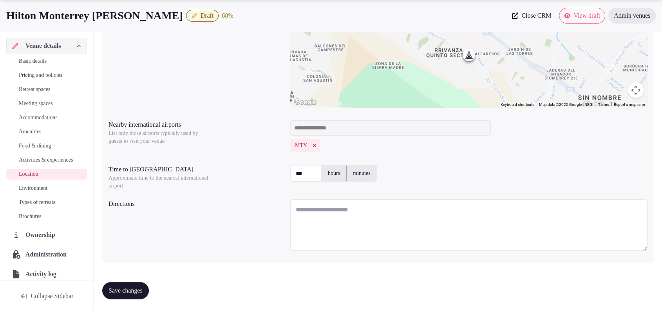
click at [365, 168] on label "minutes" at bounding box center [362, 173] width 30 height 20
drag, startPoint x: 314, startPoint y: 172, endPoint x: 287, endPoint y: 174, distance: 27.1
click at [287, 174] on div "Time to international airport Approximate time to the nearest international air…" at bounding box center [378, 175] width 539 height 28
type input "**"
drag, startPoint x: 125, startPoint y: 16, endPoint x: 4, endPoint y: 17, distance: 121.5
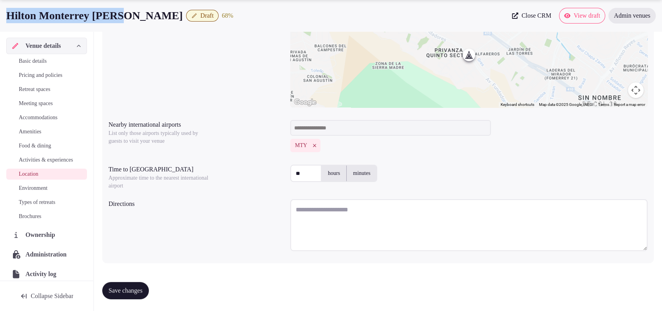
click at [4, 17] on div "Hilton Monterrey Valle Draft 68 % Close CRM View draft Admin venues" at bounding box center [331, 16] width 662 height 16
copy h1 "Hilton Monterrey [PERSON_NAME]"
click at [39, 192] on span "Environment" at bounding box center [33, 188] width 29 height 8
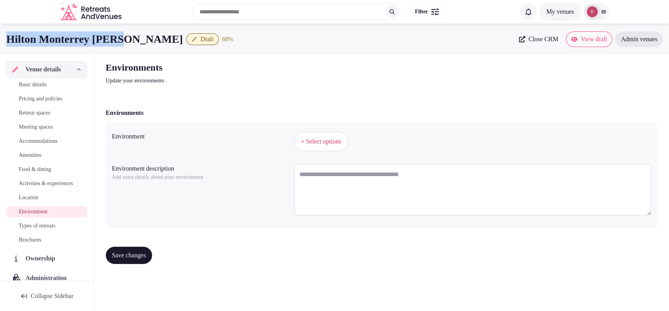
click at [324, 146] on button "+ Select options" at bounding box center [321, 142] width 54 height 20
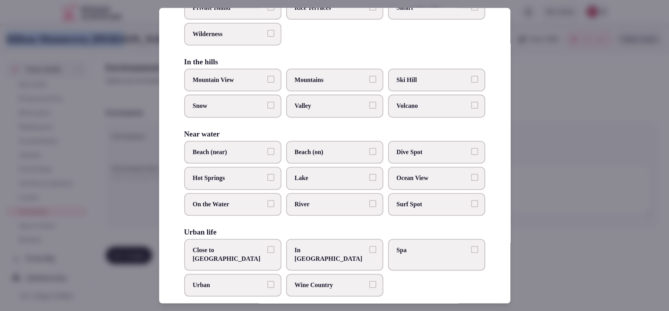
scroll to position [165, 0]
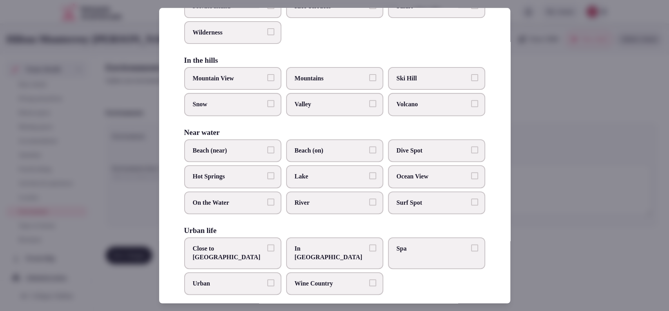
click at [257, 241] on label "Close to City Center" at bounding box center [232, 253] width 97 height 32
click at [267, 244] on button "Close to City Center" at bounding box center [270, 247] width 7 height 7
click at [549, 180] on div at bounding box center [334, 155] width 669 height 311
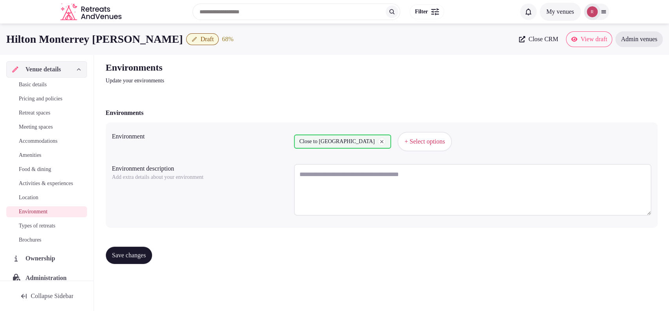
click at [146, 255] on span "Save changes" at bounding box center [129, 255] width 34 height 8
click at [27, 231] on link "Types of retreats" at bounding box center [46, 225] width 81 height 11
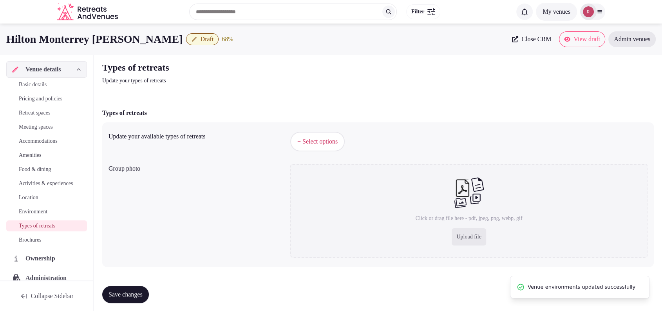
click at [324, 139] on span "+ Select options" at bounding box center [317, 141] width 40 height 9
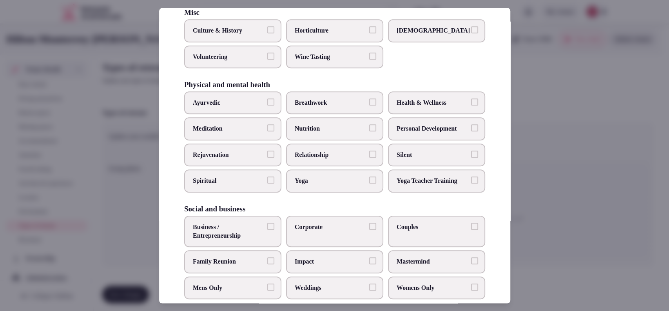
scroll to position [297, 0]
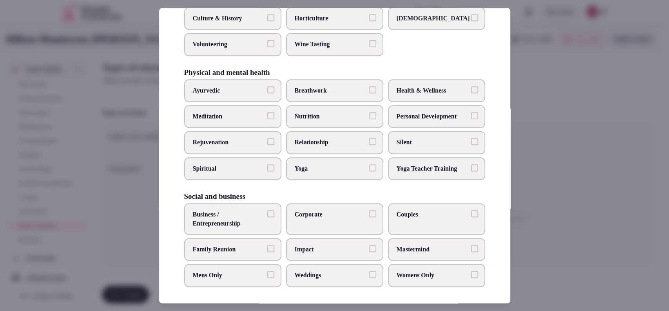
click at [425, 90] on span "Health & Wellness" at bounding box center [432, 90] width 72 height 9
click at [471, 90] on button "Health & Wellness" at bounding box center [474, 89] width 7 height 7
click at [246, 220] on span "Business / Entrepreneurship" at bounding box center [229, 219] width 72 height 18
click at [267, 217] on button "Business / Entrepreneurship" at bounding box center [270, 213] width 7 height 7
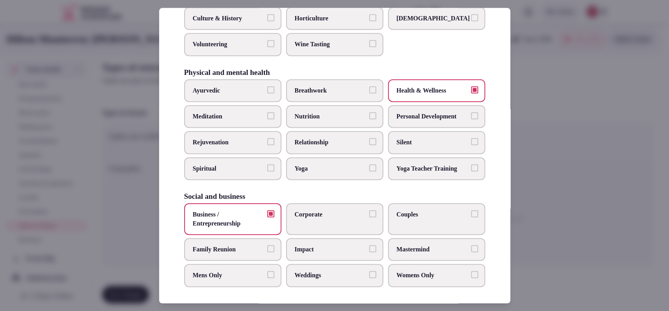
click at [323, 218] on label "Corporate" at bounding box center [334, 219] width 97 height 32
click at [369, 217] on button "Corporate" at bounding box center [372, 213] width 7 height 7
click at [414, 223] on label "Couples" at bounding box center [436, 219] width 97 height 32
click at [471, 217] on button "Couples" at bounding box center [474, 213] width 7 height 7
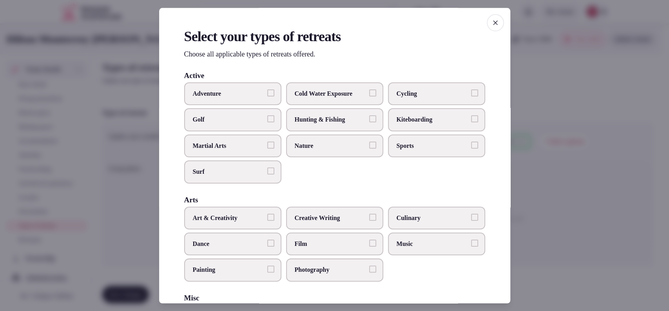
scroll to position [258, 0]
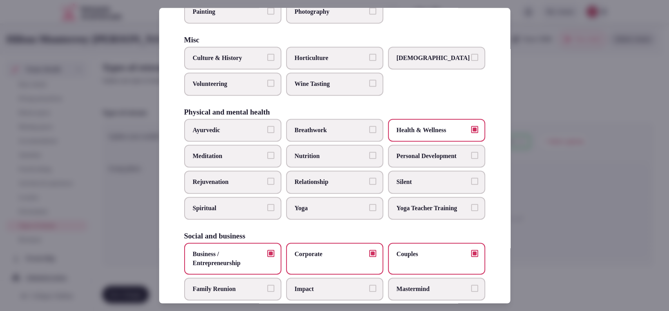
click at [221, 61] on label "Culture & History" at bounding box center [232, 58] width 97 height 23
click at [267, 61] on button "Culture & History" at bounding box center [270, 57] width 7 height 7
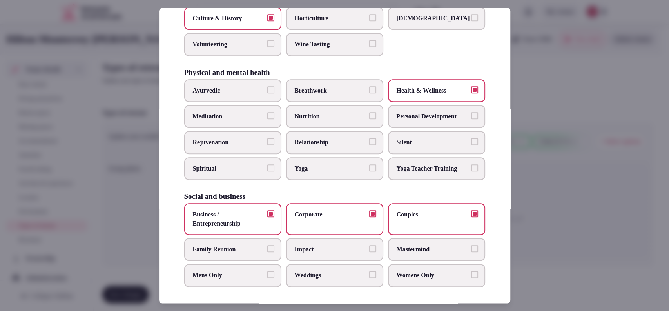
click at [590, 201] on div at bounding box center [334, 155] width 669 height 311
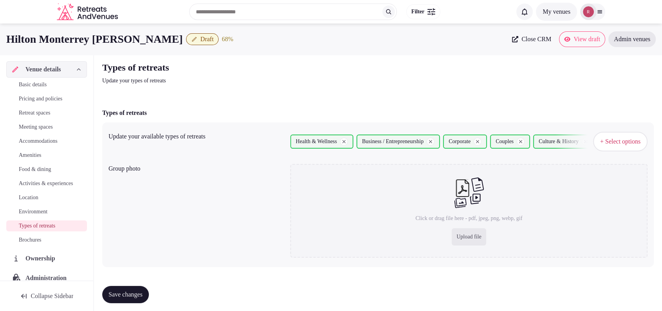
click at [135, 290] on span "Save changes" at bounding box center [126, 294] width 34 height 8
click at [604, 147] on button "+ Select options" at bounding box center [620, 142] width 54 height 20
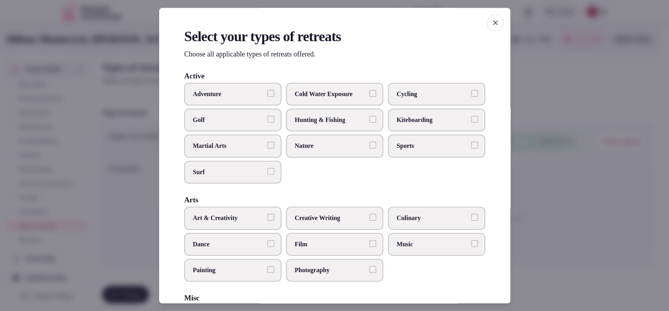
scroll to position [258, 0]
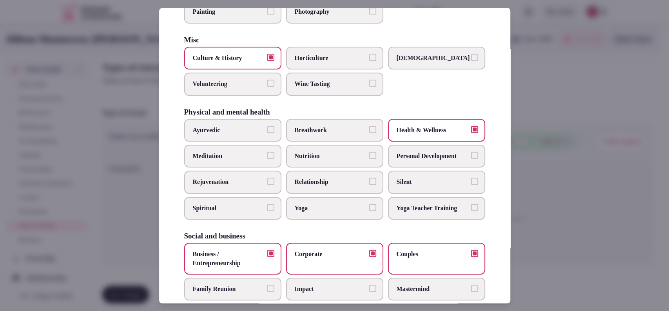
click at [233, 54] on span "Culture & History" at bounding box center [229, 58] width 72 height 9
click at [267, 54] on button "Culture & History" at bounding box center [270, 57] width 7 height 7
click at [422, 129] on span "Health & Wellness" at bounding box center [432, 130] width 72 height 9
click at [471, 129] on button "Health & Wellness" at bounding box center [474, 129] width 7 height 7
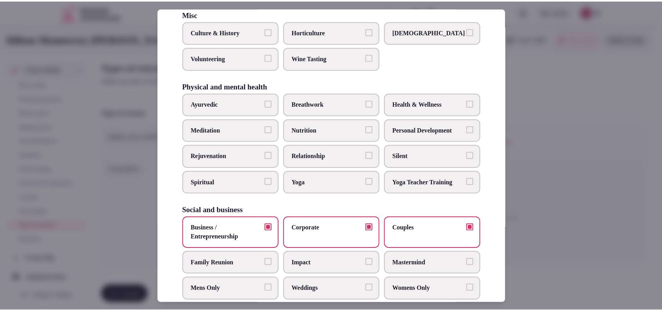
scroll to position [297, 0]
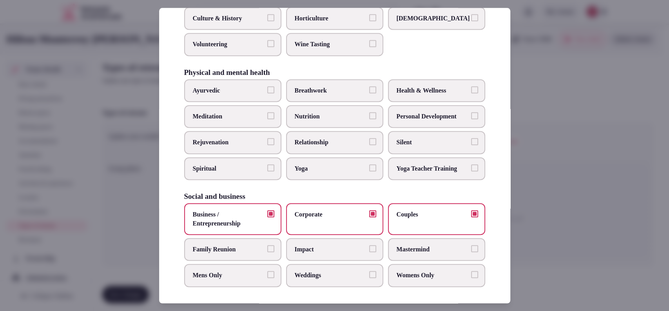
click at [575, 234] on div at bounding box center [334, 155] width 669 height 311
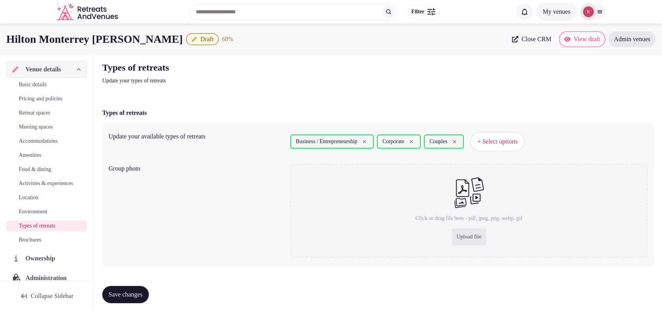
click at [129, 299] on button "Save changes" at bounding box center [125, 294] width 47 height 17
click at [31, 186] on span "Activities & experiences" at bounding box center [46, 183] width 54 height 8
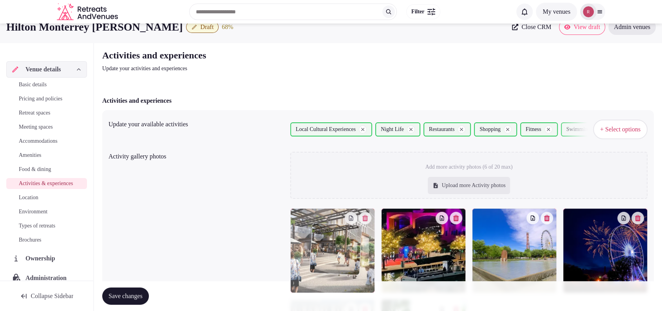
scroll to position [15, 0]
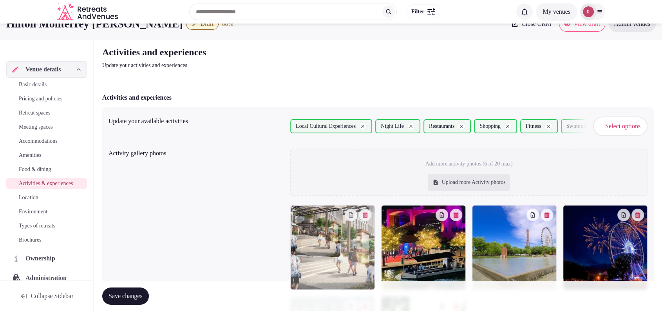
drag, startPoint x: 499, startPoint y: 247, endPoint x: 302, endPoint y: 237, distance: 197.3
click at [302, 237] on body "Search Popular Destinations Toscana, Italy Riviera Maya, Mexico Indonesia, Bali…" at bounding box center [331, 245] width 662 height 521
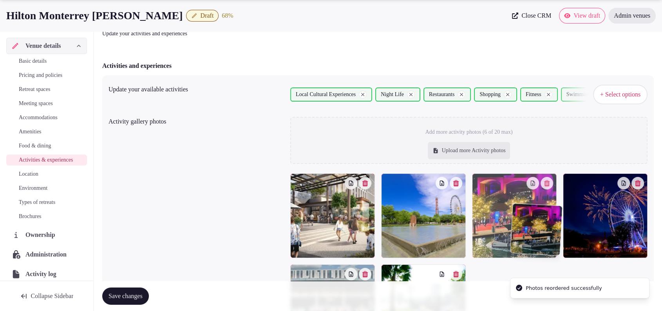
scroll to position [52, 0]
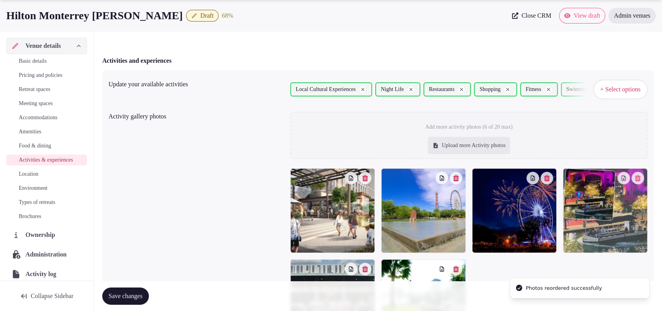
drag, startPoint x: 425, startPoint y: 252, endPoint x: 600, endPoint y: 232, distance: 175.9
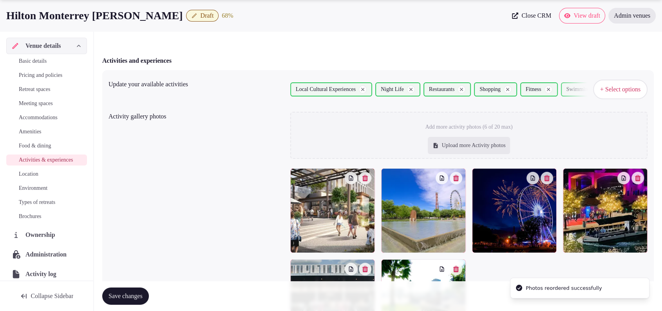
click at [131, 289] on button "Save changes" at bounding box center [125, 295] width 47 height 17
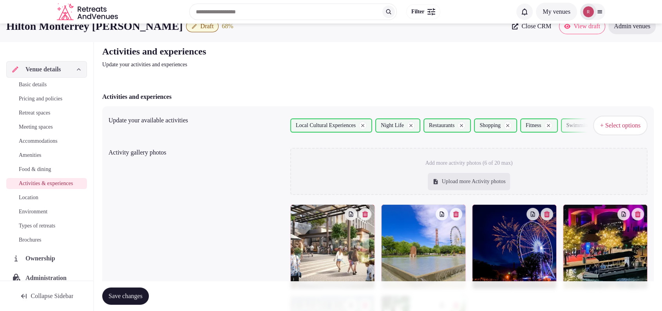
scroll to position [0, 0]
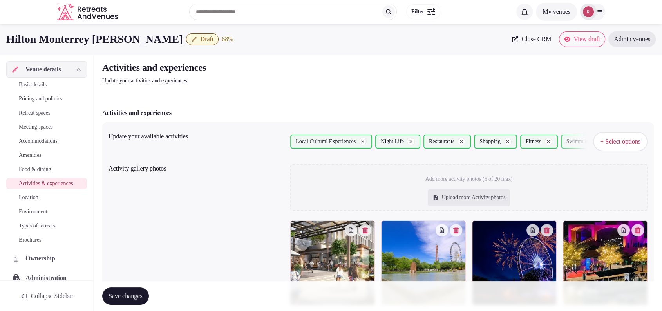
click at [134, 297] on span "Save changes" at bounding box center [126, 296] width 34 height 8
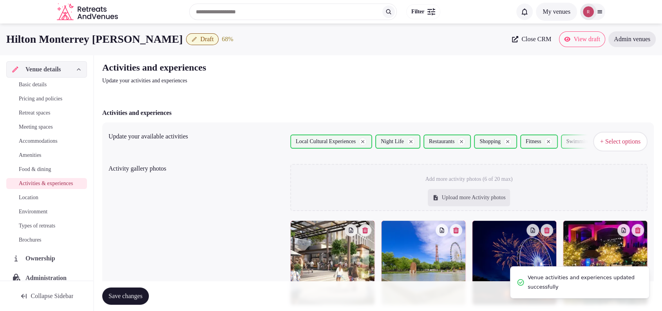
click at [201, 39] on span "Draft" at bounding box center [207, 39] width 13 height 8
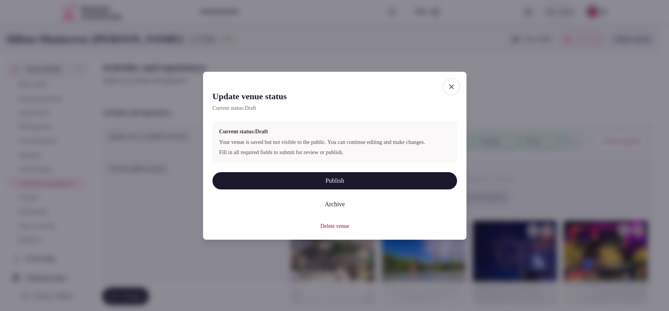
click at [304, 186] on button "Publish" at bounding box center [334, 180] width 244 height 17
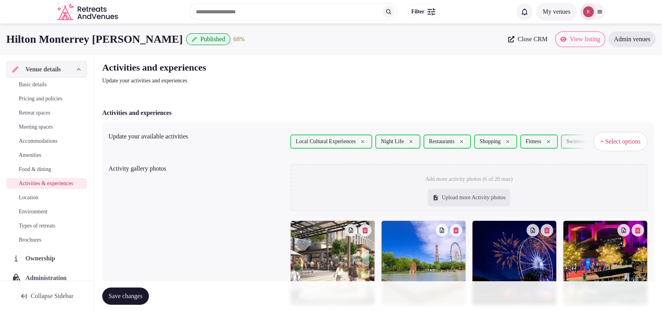
click at [455, 74] on div "Activities and experiences Update your activities and experiences" at bounding box center [378, 73] width 552 height 24
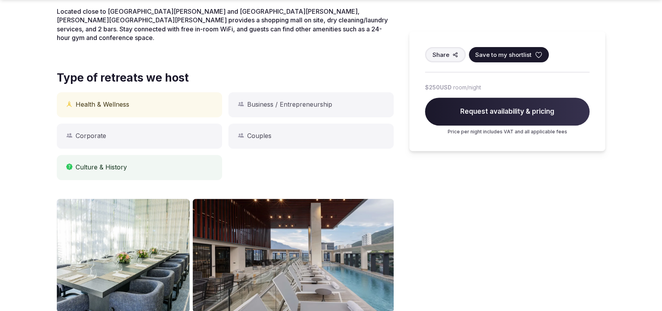
scroll to position [281, 0]
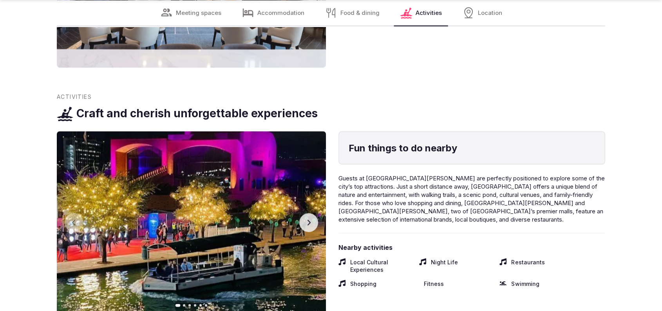
scroll to position [1582, 0]
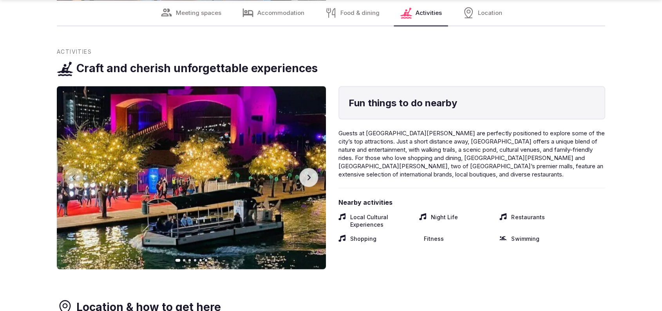
click at [311, 174] on icon "button" at bounding box center [309, 177] width 6 height 6
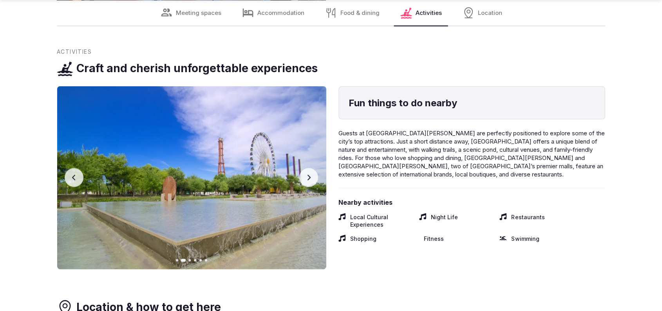
click at [311, 174] on icon "button" at bounding box center [309, 177] width 6 height 6
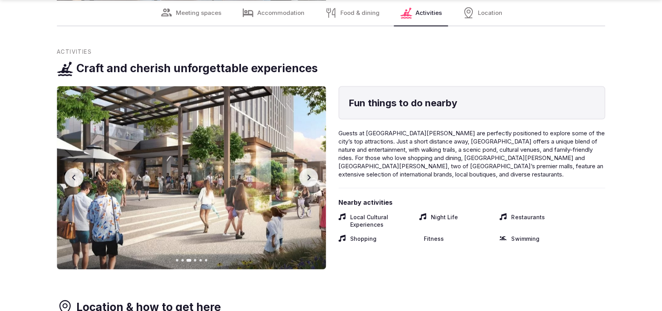
click at [311, 174] on icon "button" at bounding box center [309, 177] width 6 height 6
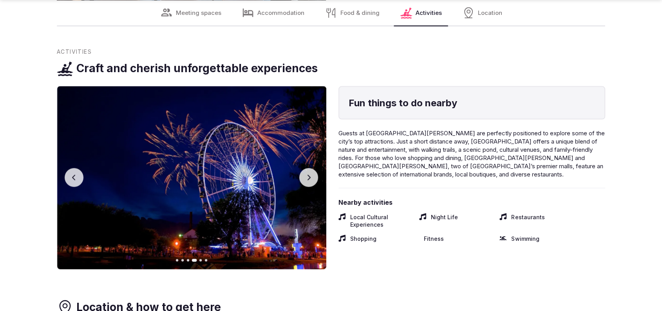
click at [311, 174] on icon "button" at bounding box center [309, 177] width 6 height 6
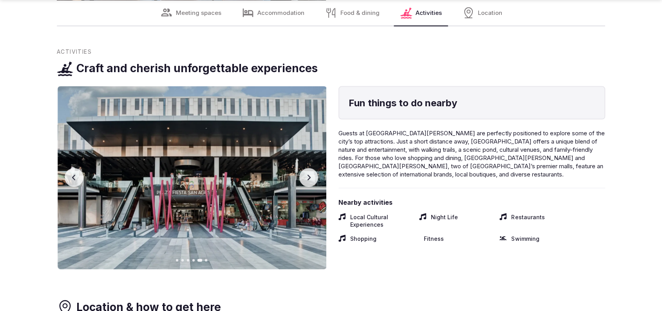
click at [311, 174] on icon "button" at bounding box center [309, 177] width 6 height 6
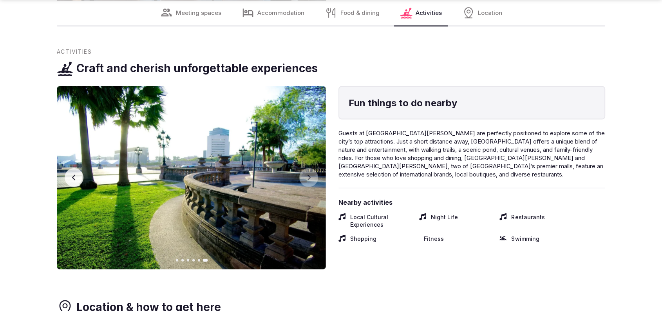
click at [68, 176] on button "Previous slide" at bounding box center [74, 177] width 19 height 19
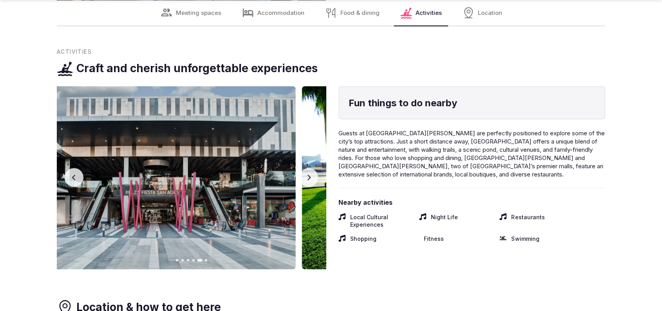
click at [68, 176] on button "Previous slide" at bounding box center [74, 177] width 19 height 19
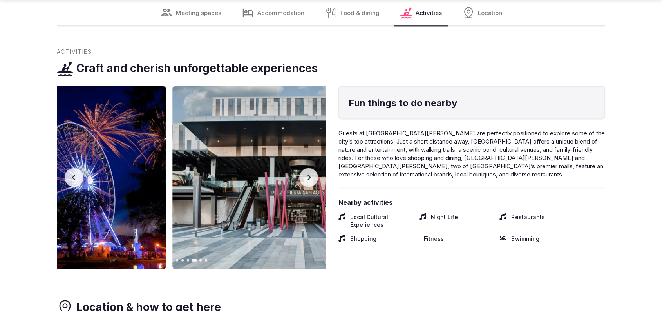
click at [68, 176] on button "Previous slide" at bounding box center [74, 177] width 19 height 19
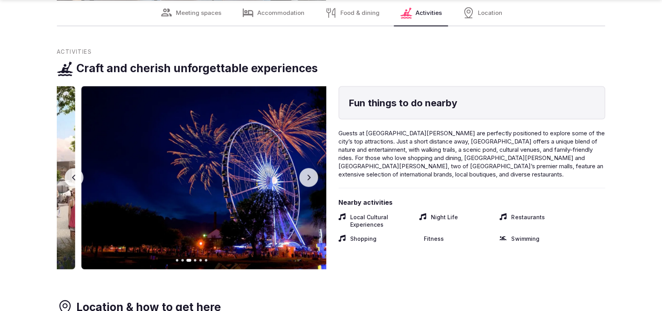
click at [68, 176] on button "Previous slide" at bounding box center [74, 177] width 19 height 19
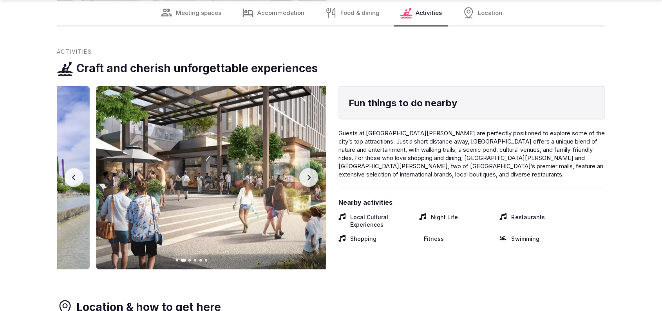
click at [68, 176] on button "Previous slide" at bounding box center [74, 177] width 19 height 19
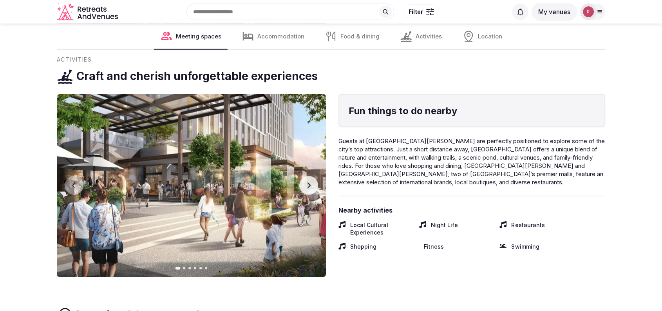
scroll to position [1574, 0]
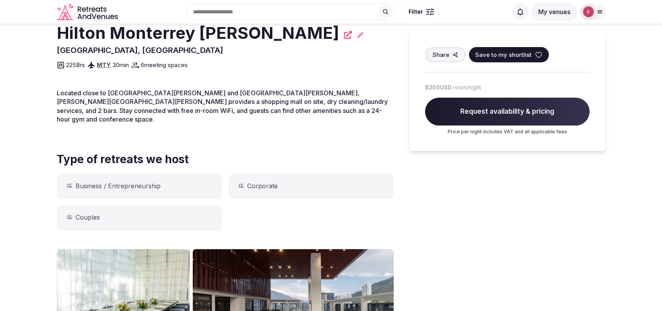
scroll to position [0, 0]
